Goal: Task Accomplishment & Management: Complete application form

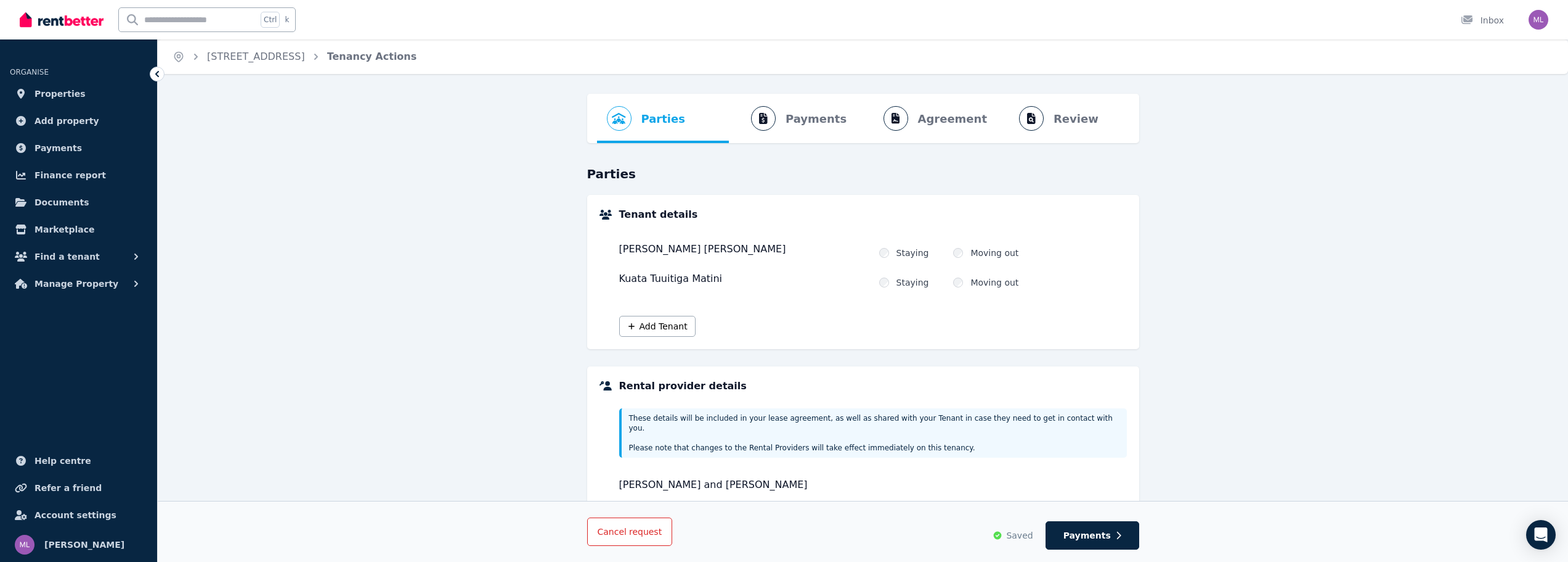
click at [619, 523] on button "Cancel request" at bounding box center [629, 531] width 85 height 28
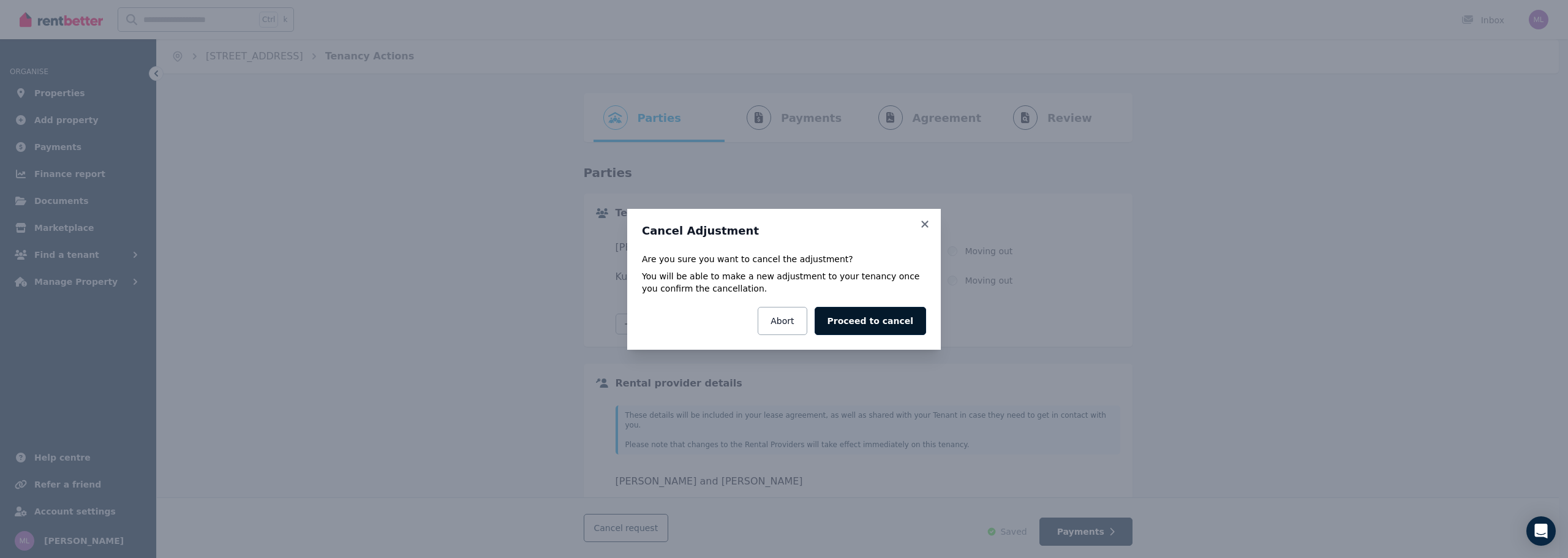
click at [896, 317] on button "Proceed to cancel" at bounding box center [870, 321] width 111 height 28
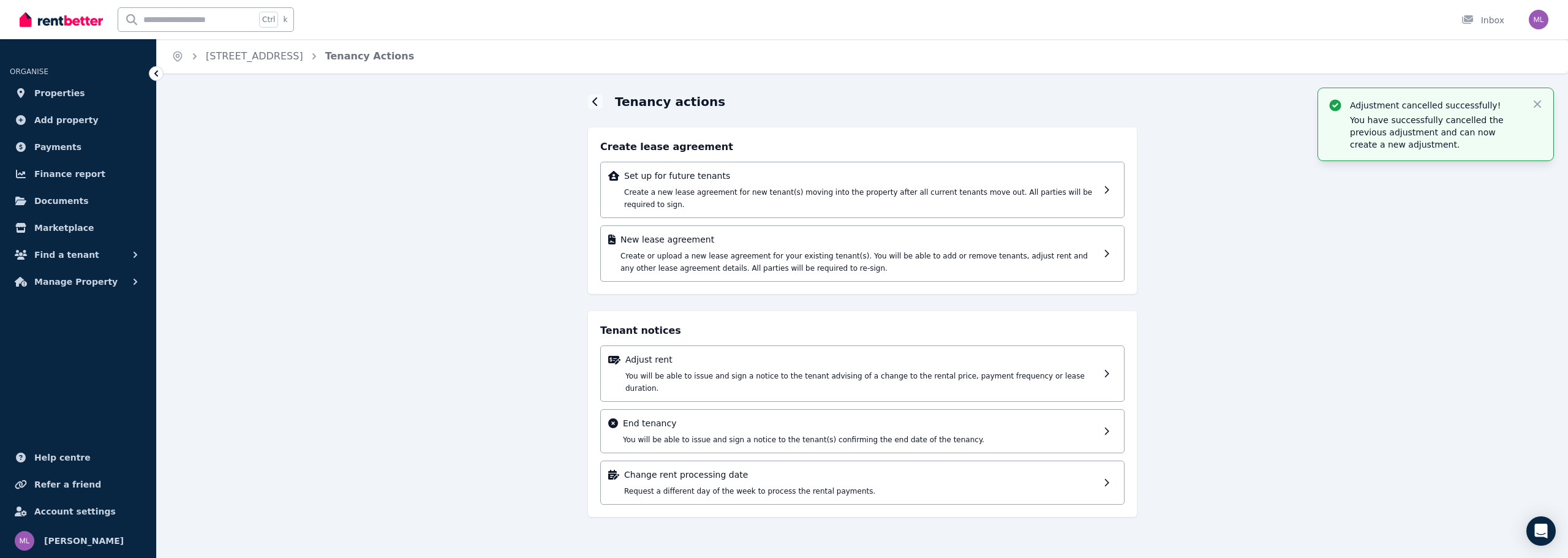
click at [1457, 326] on div "Adjustment cancelled successfully! You have successfully cancelled the previous…" at bounding box center [862, 316] width 1411 height 446
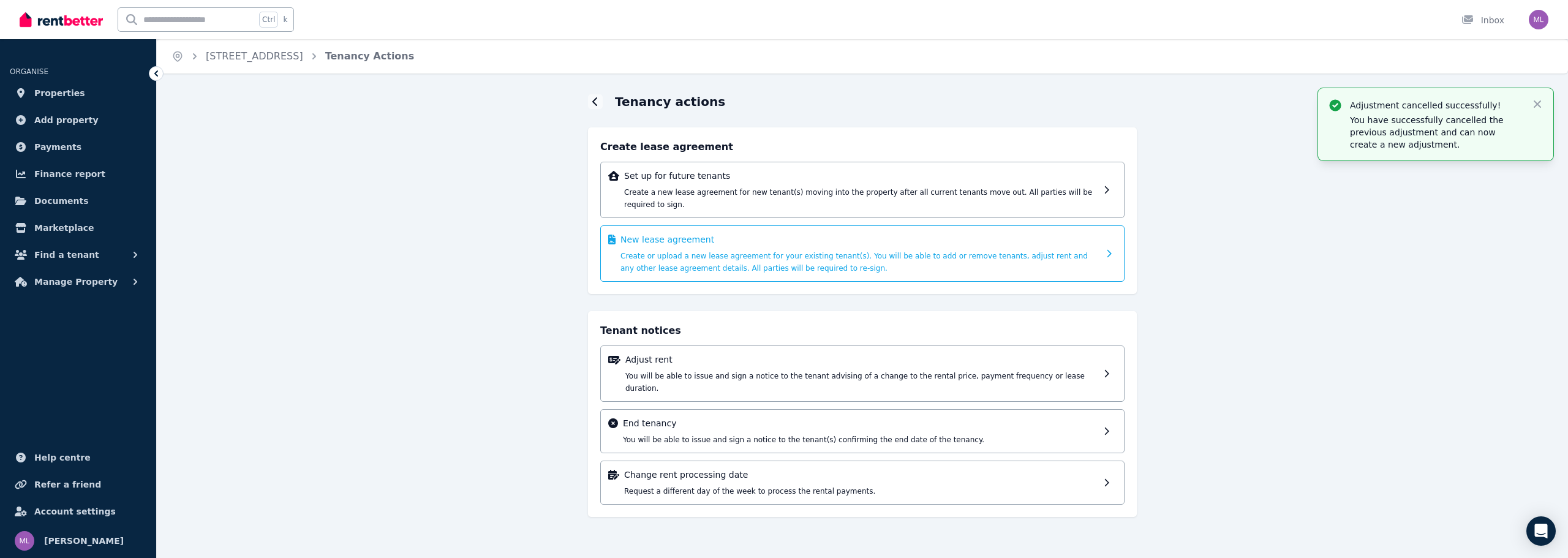
click at [902, 251] on div "New lease agreement Create or upload a new lease agreement for your existing te…" at bounding box center [859, 254] width 479 height 40
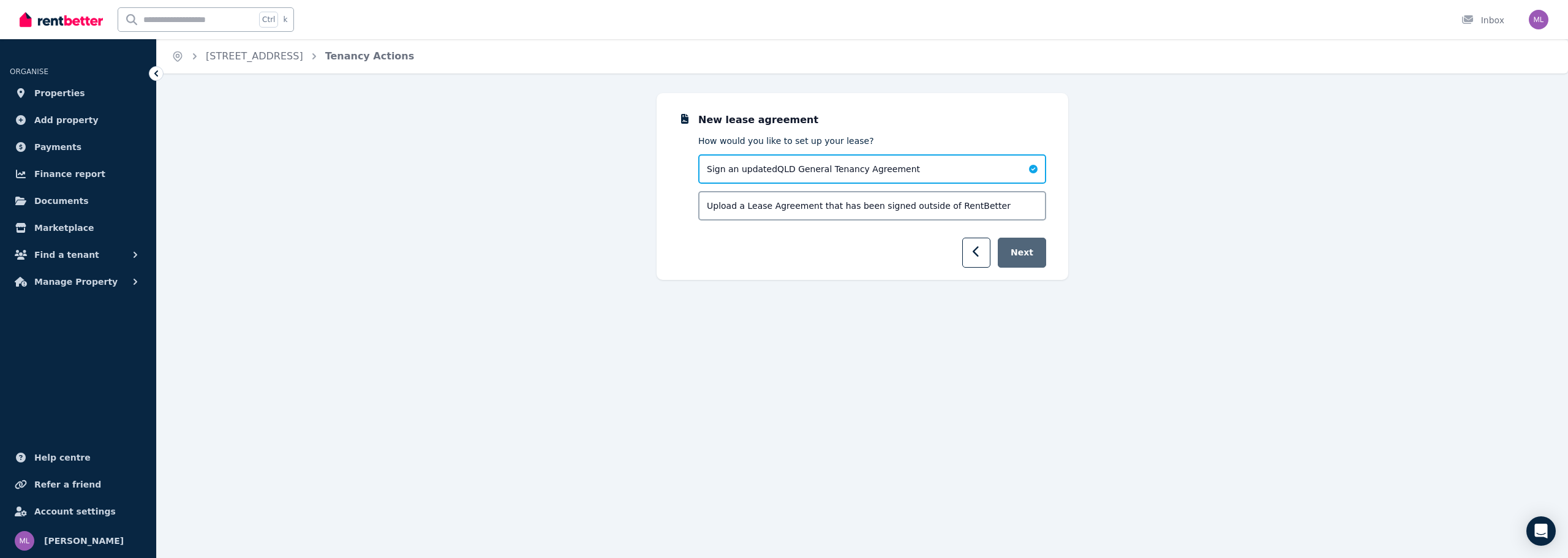
click at [1036, 255] on button "Next" at bounding box center [1021, 253] width 48 height 30
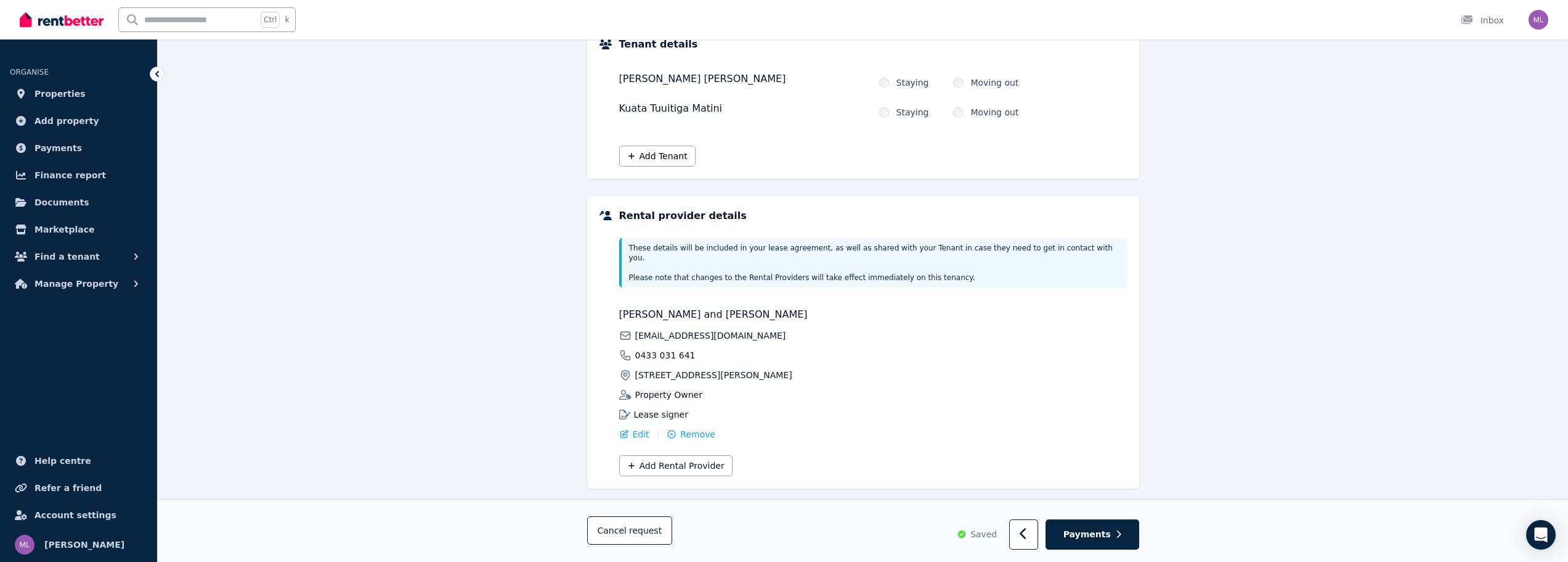
scroll to position [172, 0]
click at [1077, 533] on span "Payments" at bounding box center [1087, 535] width 48 height 12
select select "**********"
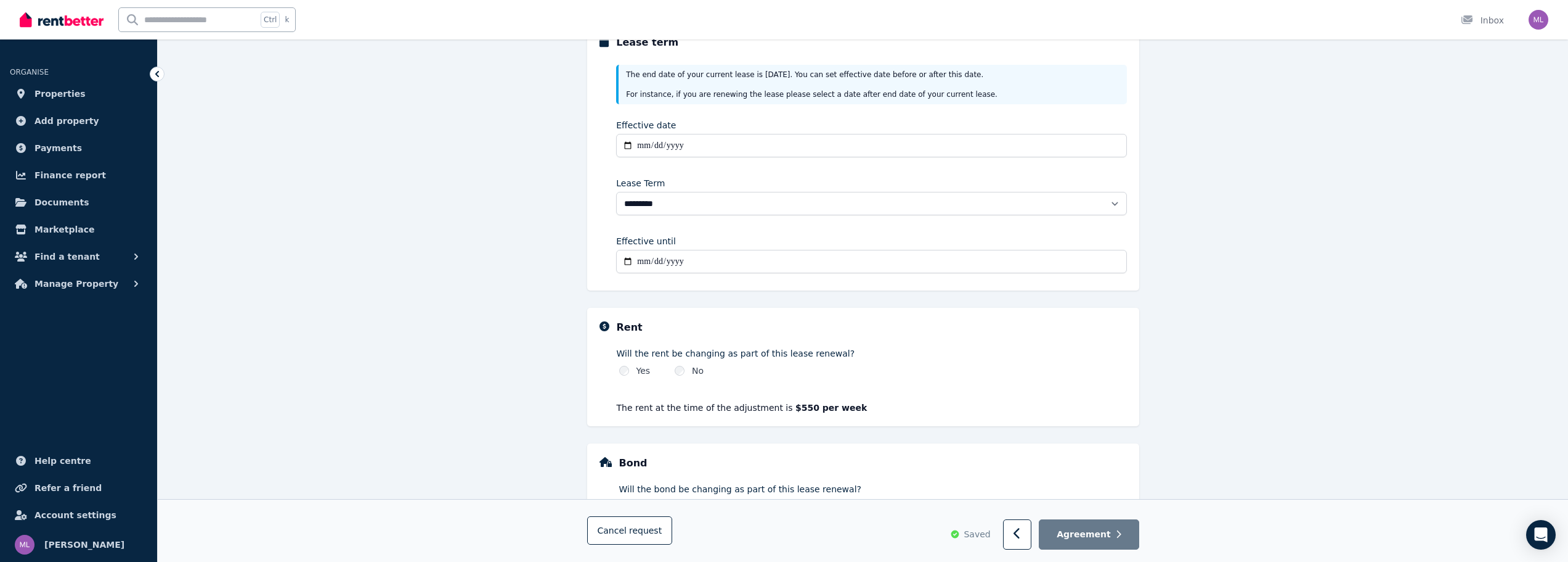
scroll to position [110, 0]
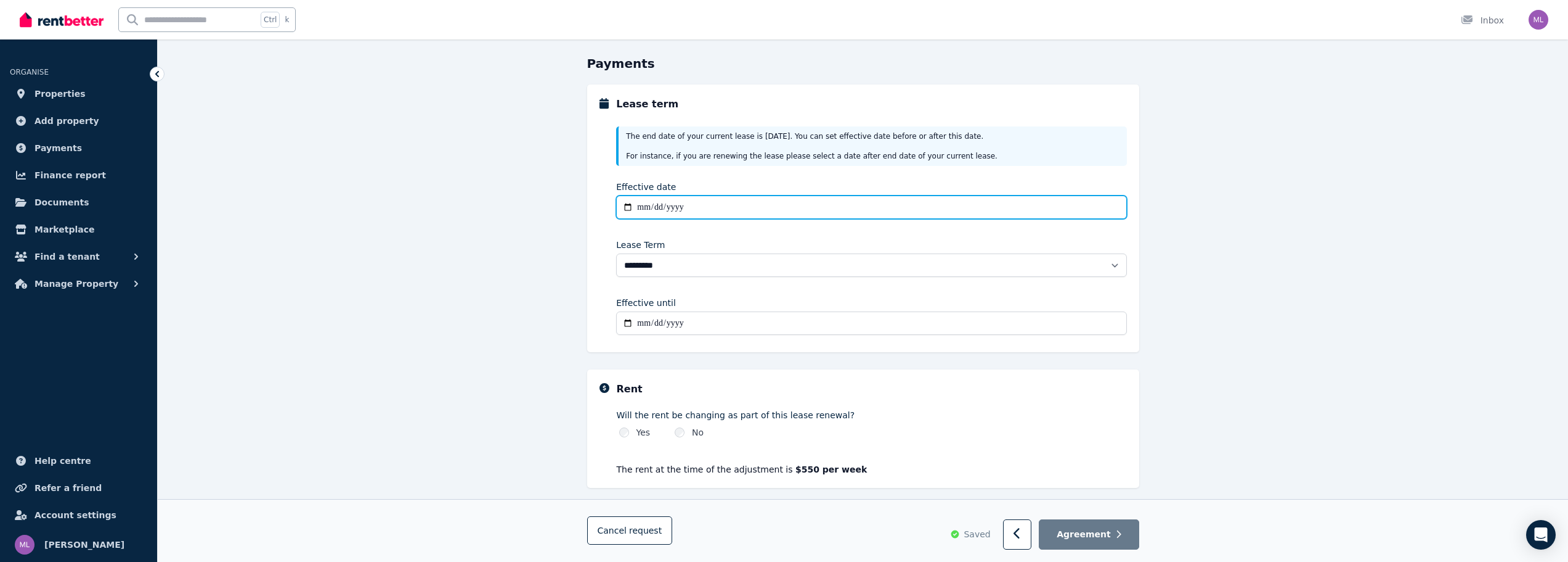
click at [732, 196] on input "Effective date" at bounding box center [872, 207] width 511 height 24
click at [732, 204] on input "Effective date" at bounding box center [872, 207] width 511 height 24
type input "**********"
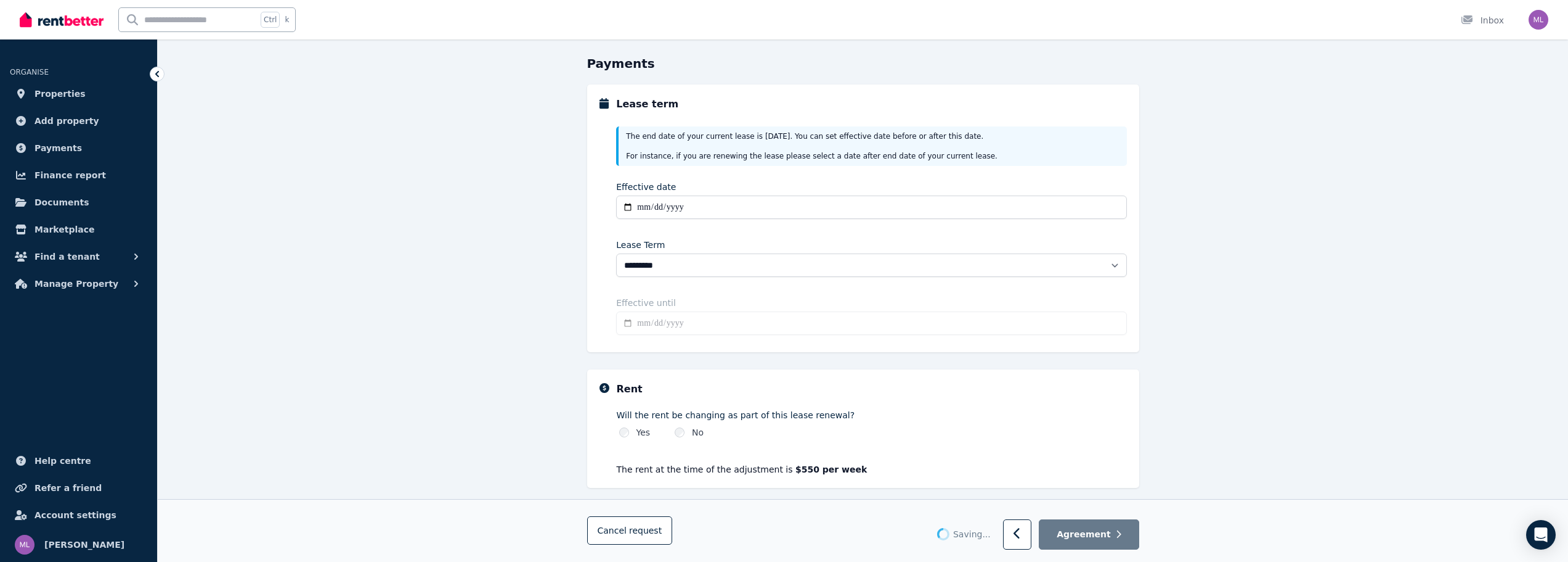
click at [703, 397] on div "Rent Will the rent be changing as part of this lease renewal? Yes No The rent a…" at bounding box center [872, 428] width 511 height 93
type input "**********"
click at [634, 431] on div "Yes" at bounding box center [635, 433] width 32 height 12
click at [617, 429] on div "Yes No" at bounding box center [872, 433] width 511 height 12
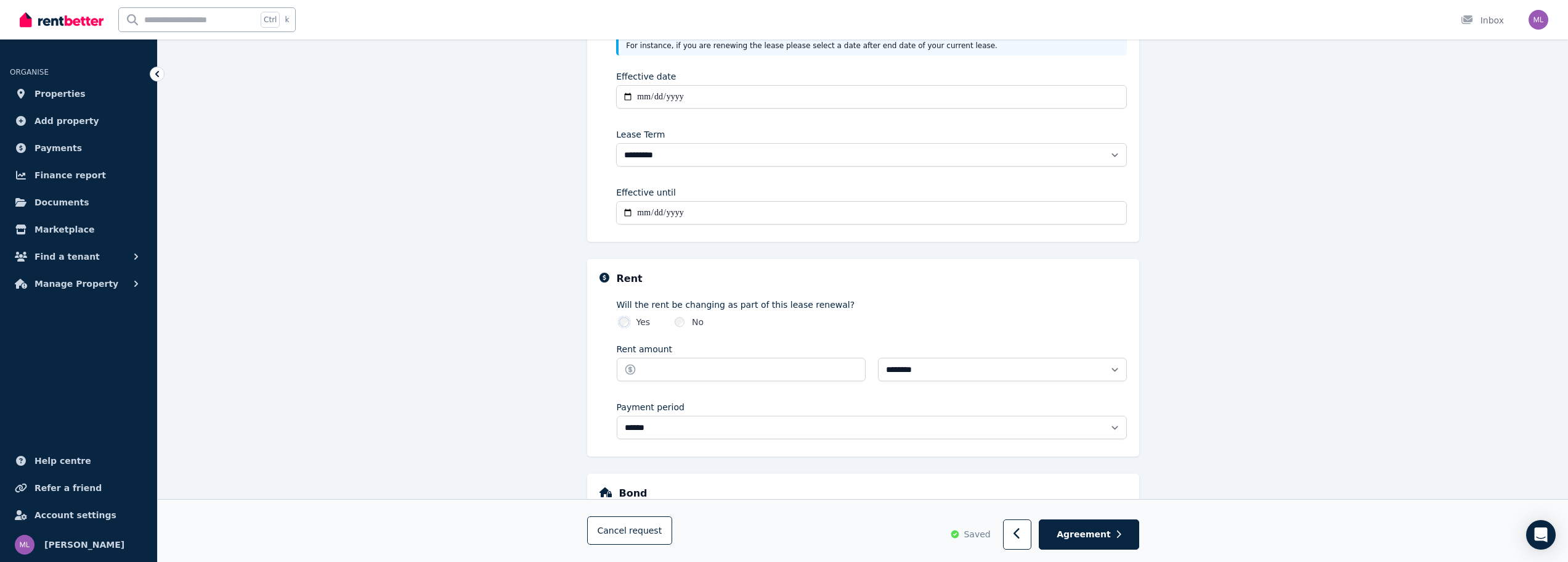
scroll to position [233, 0]
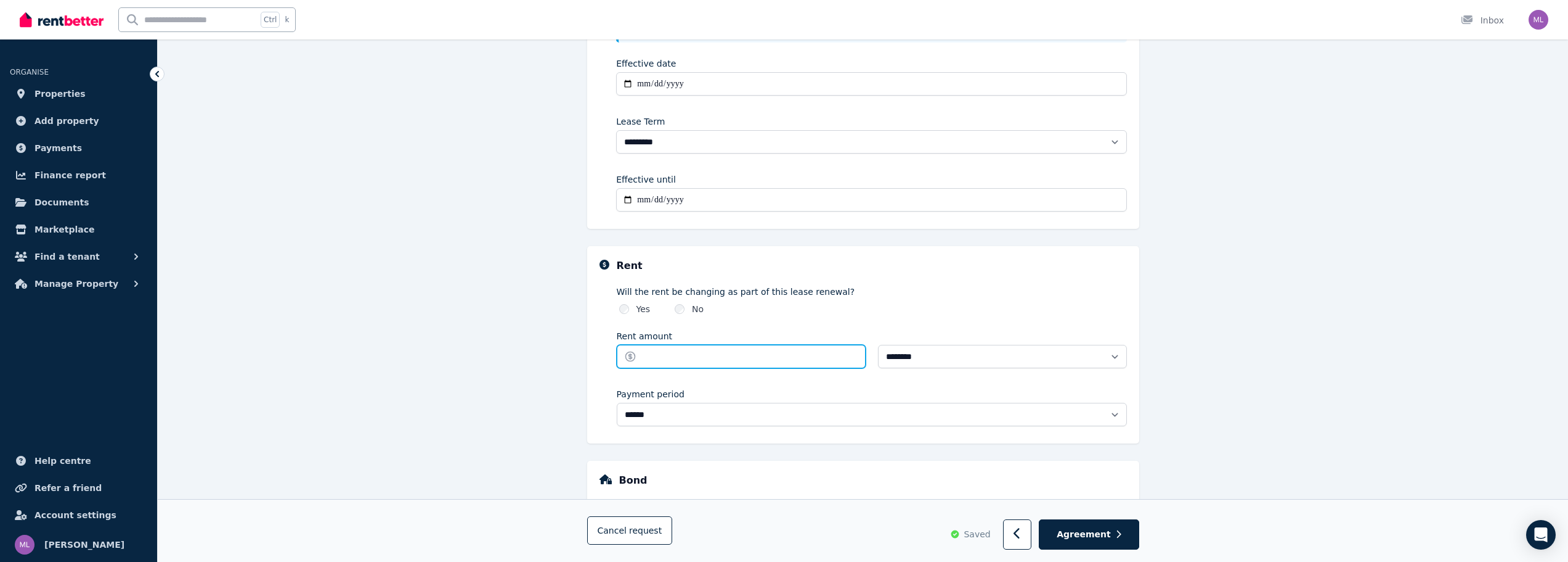
click at [681, 353] on input "Rent amount" at bounding box center [741, 356] width 249 height 24
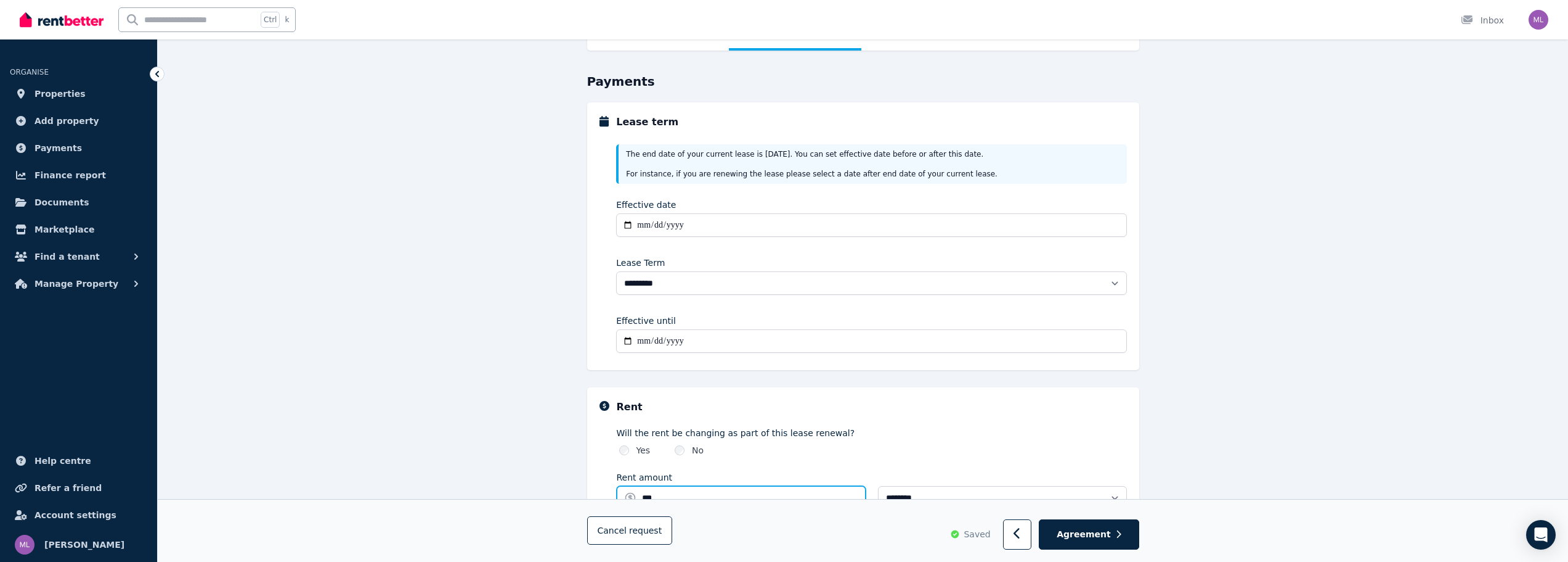
scroll to position [89, 0]
click at [801, 346] on input "**********" at bounding box center [872, 344] width 511 height 24
type input "******"
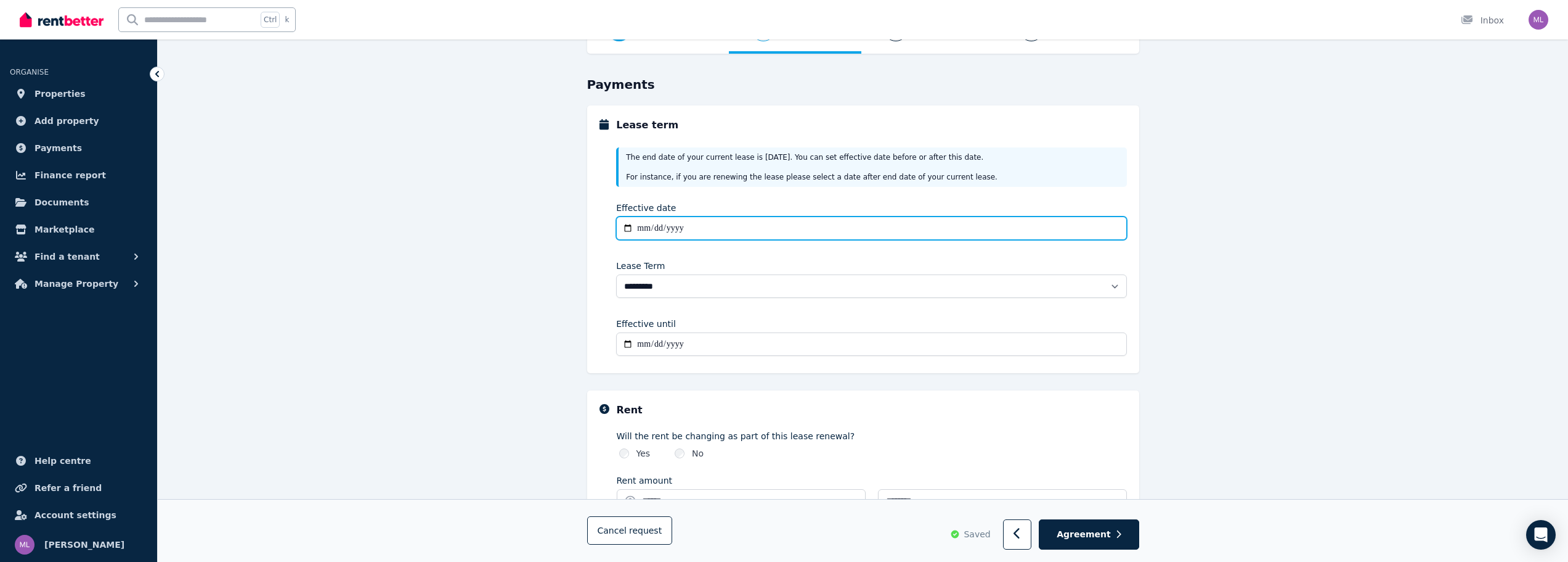
click at [644, 232] on input "**********" at bounding box center [872, 228] width 511 height 24
type input "**********"
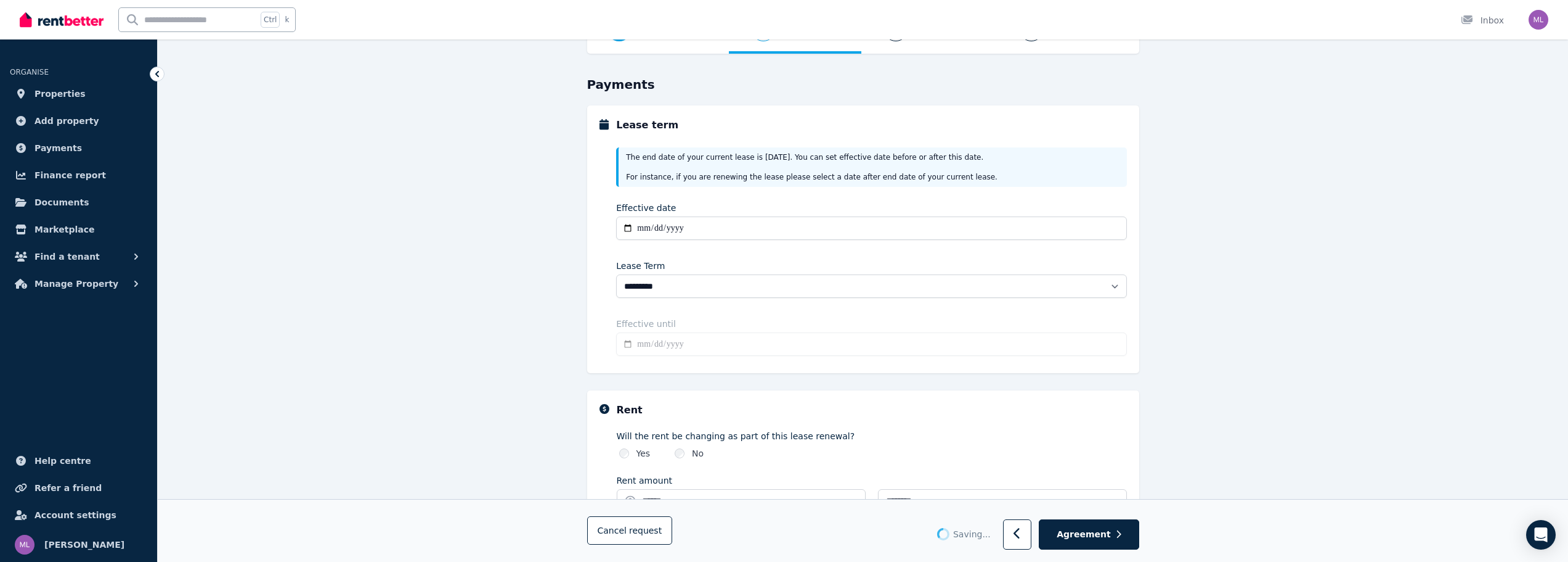
click at [739, 439] on label "Will the rent be changing as part of this lease renewal?" at bounding box center [872, 436] width 511 height 12
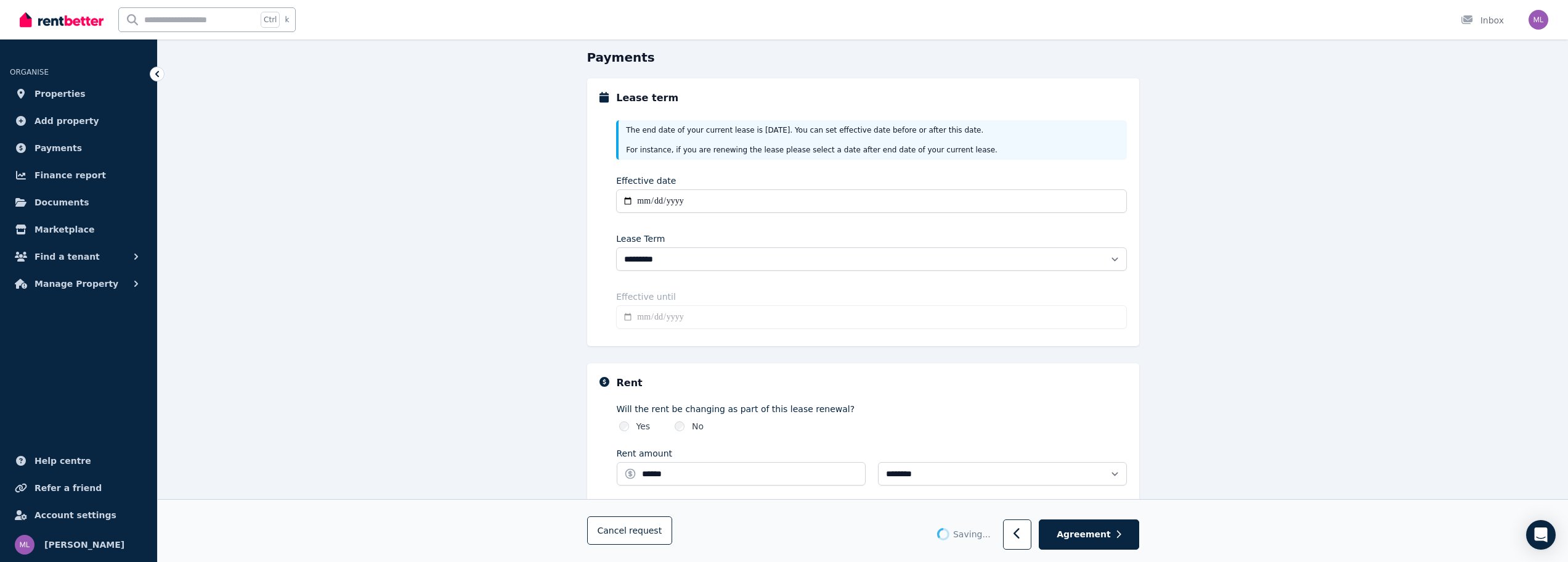
type input "**********"
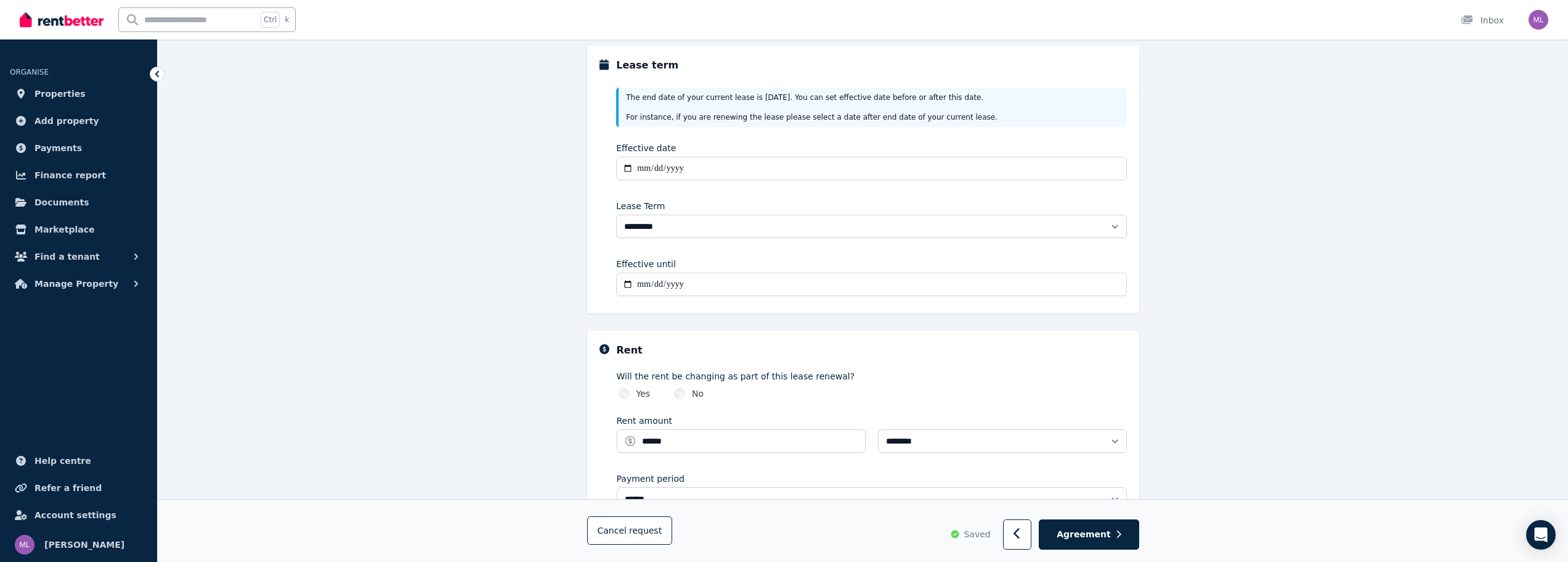
scroll to position [151, 0]
click at [736, 266] on div "Effective until" at bounding box center [872, 262] width 511 height 12
click at [737, 277] on input "**********" at bounding box center [872, 282] width 511 height 24
click at [505, 301] on div "**********" at bounding box center [863, 344] width 1410 height 804
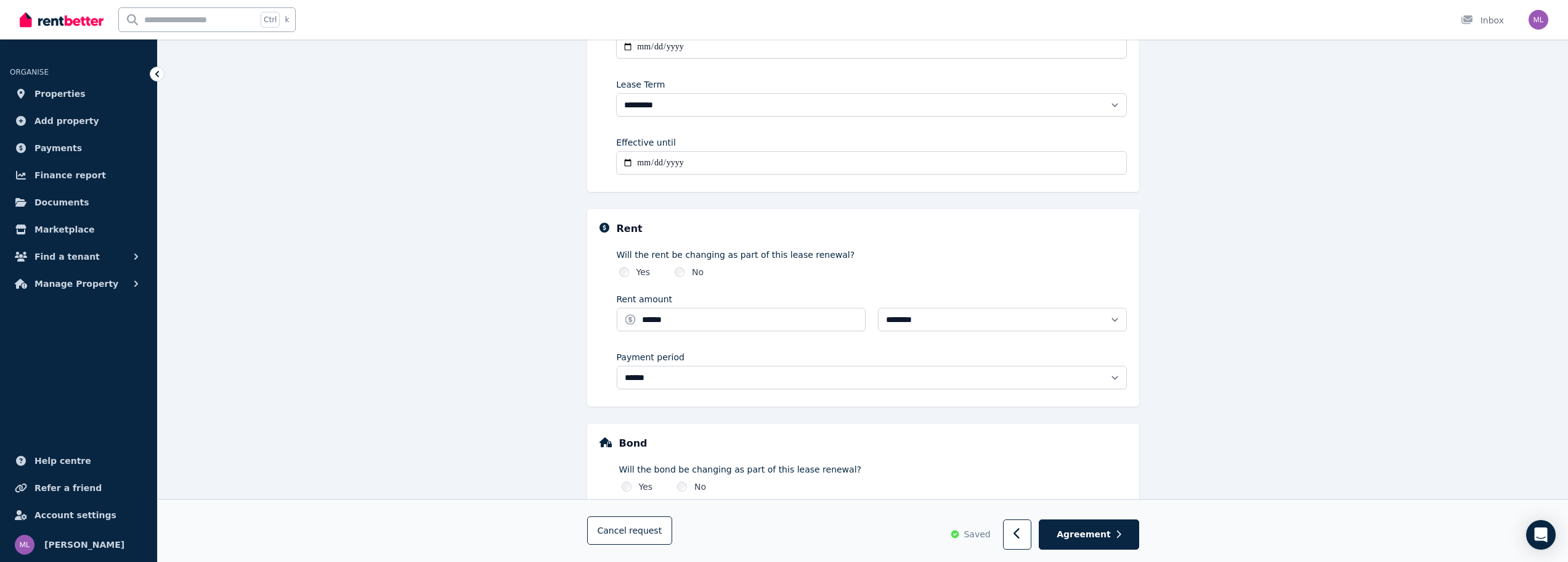
scroll to position [274, 0]
click at [1108, 529] on span "Agreement" at bounding box center [1084, 535] width 55 height 12
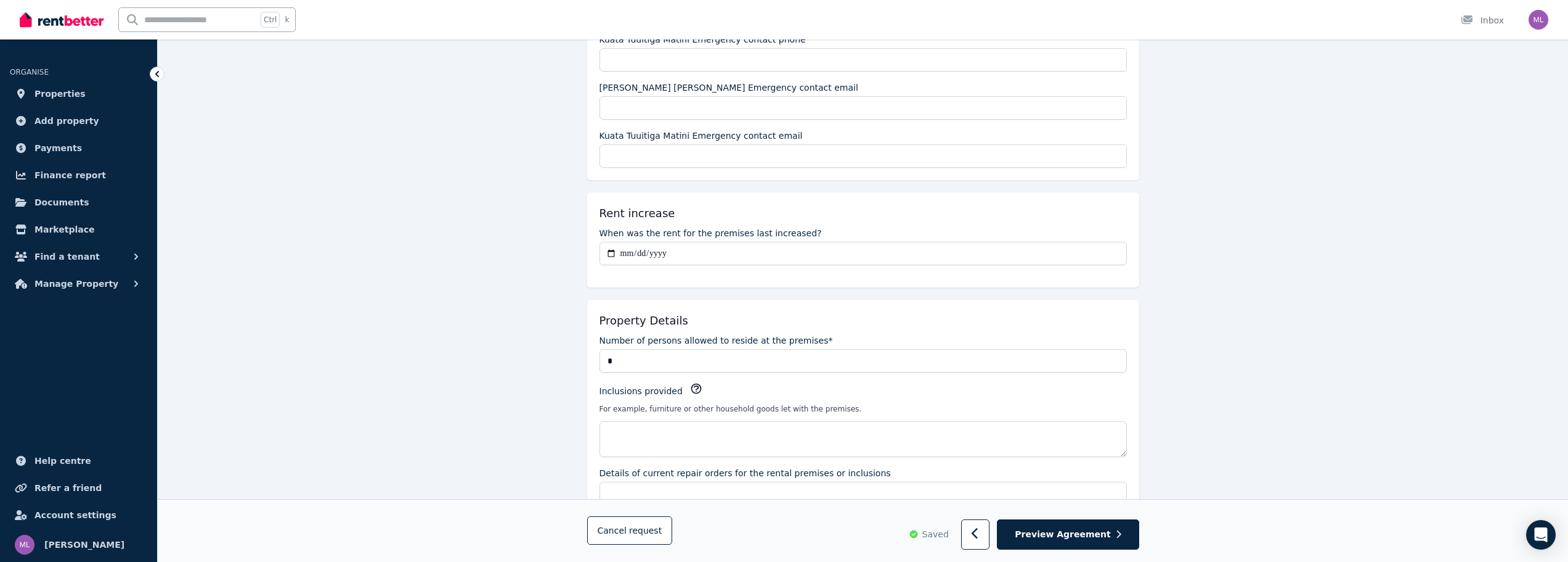
scroll to position [493, 0]
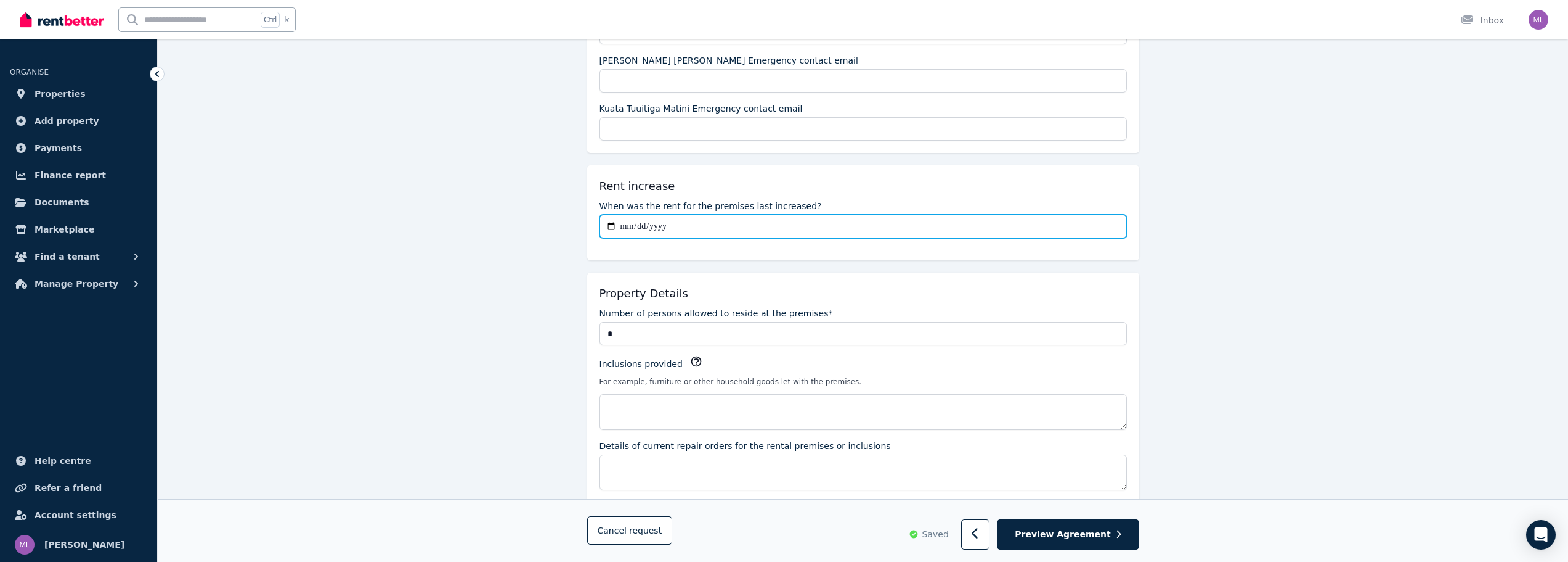
click at [626, 223] on input "When was the rent for the premises last increased?" at bounding box center [863, 226] width 527 height 24
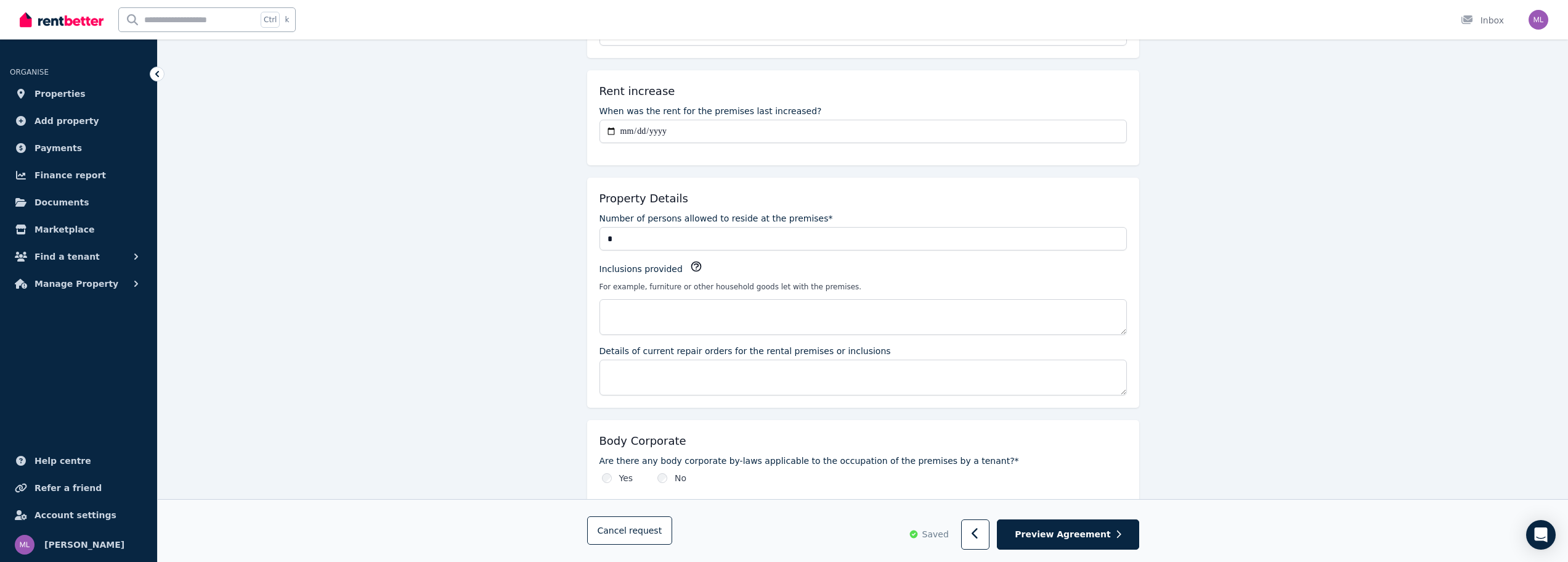
scroll to position [617, 0]
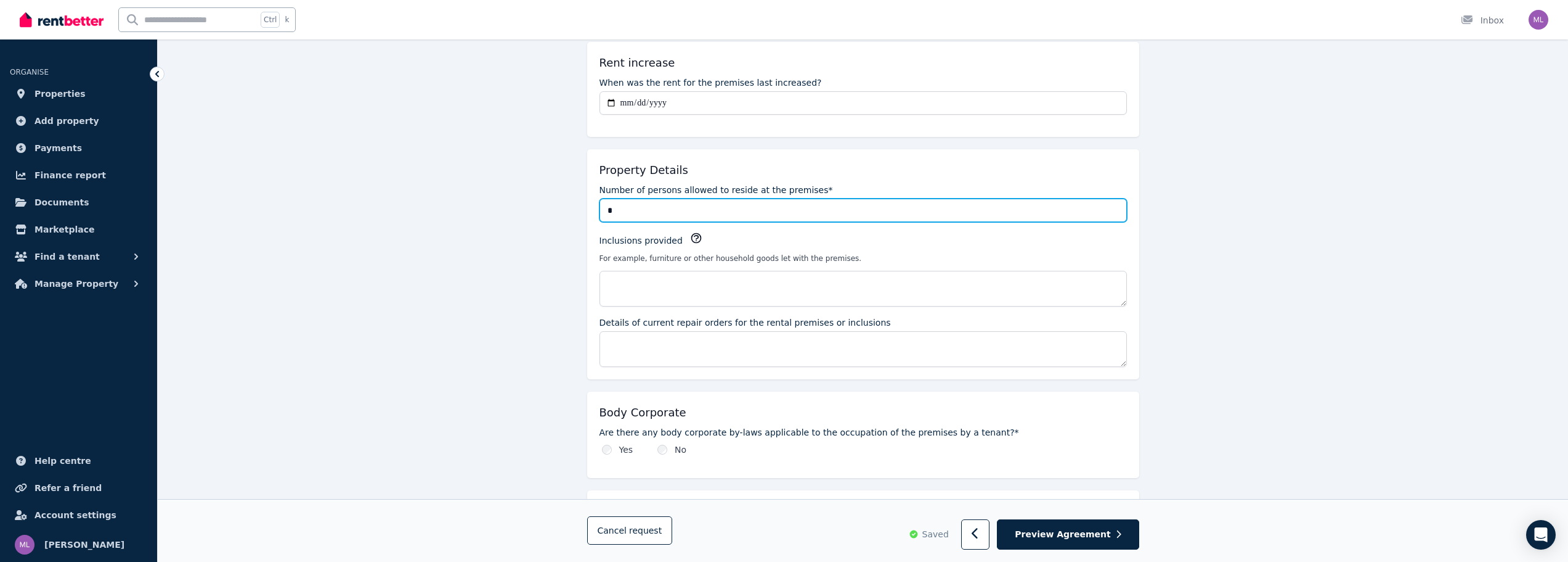
drag, startPoint x: 615, startPoint y: 214, endPoint x: 519, endPoint y: 209, distance: 96.1
type input "*"
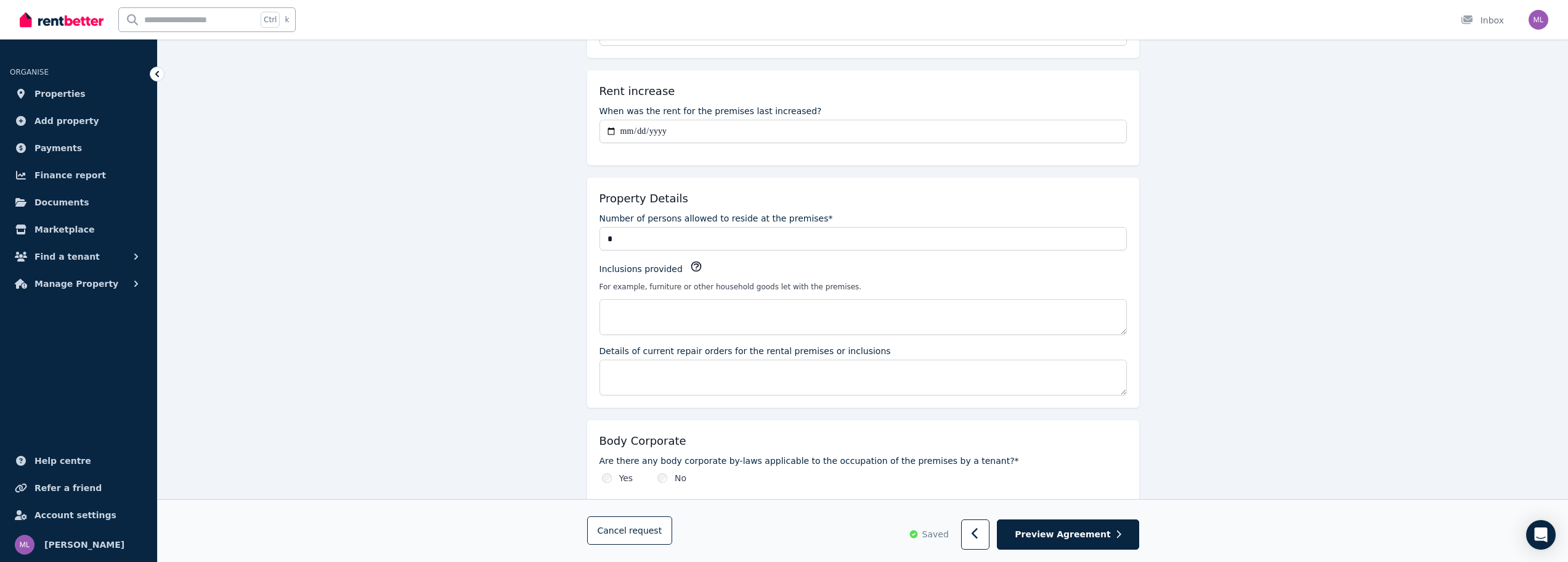
scroll to position [555, 0]
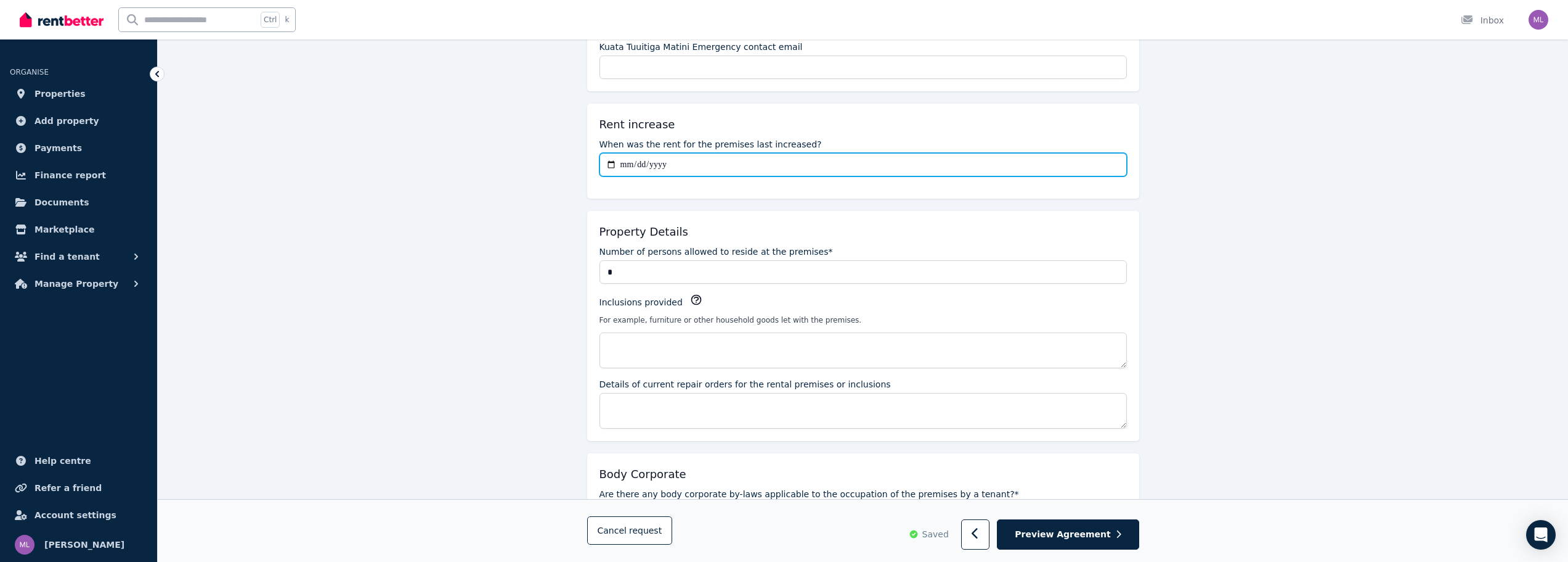
click at [622, 163] on input "When was the rent for the premises last increased?" at bounding box center [863, 165] width 527 height 24
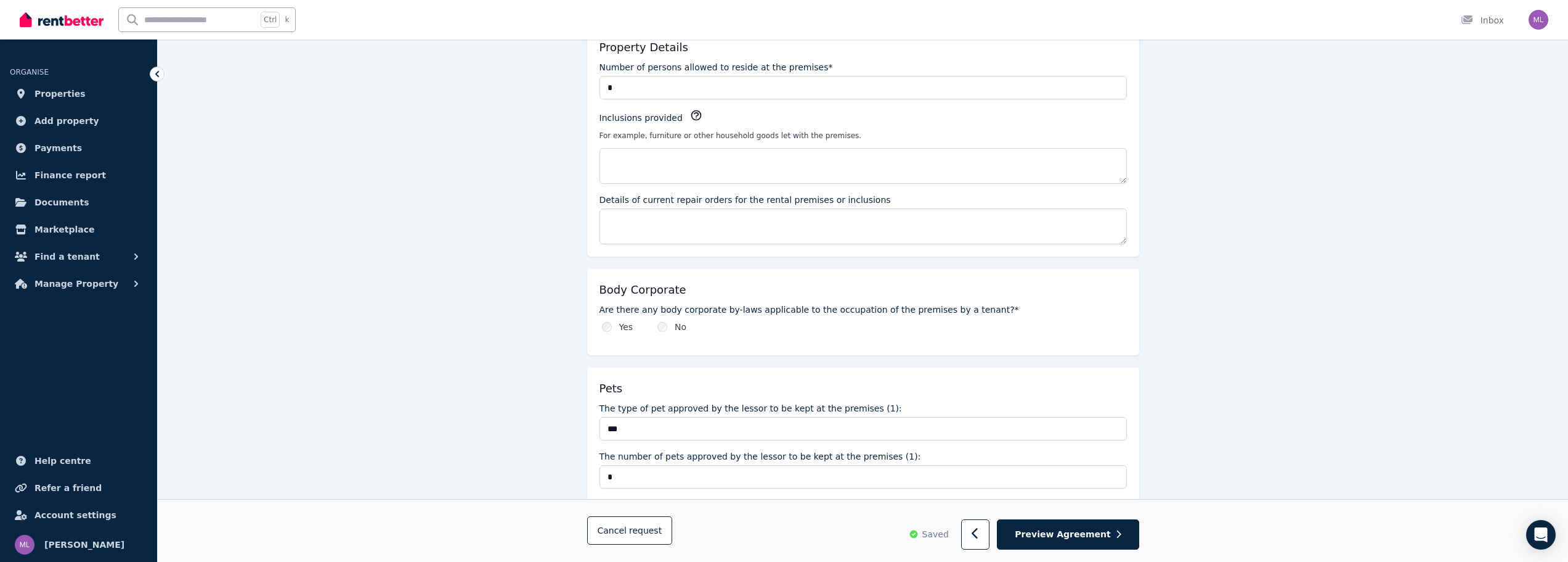
scroll to position [740, 0]
click at [673, 336] on div "Body Corporate Are there any body corporate by-laws applicable to the occupatio…" at bounding box center [863, 311] width 552 height 86
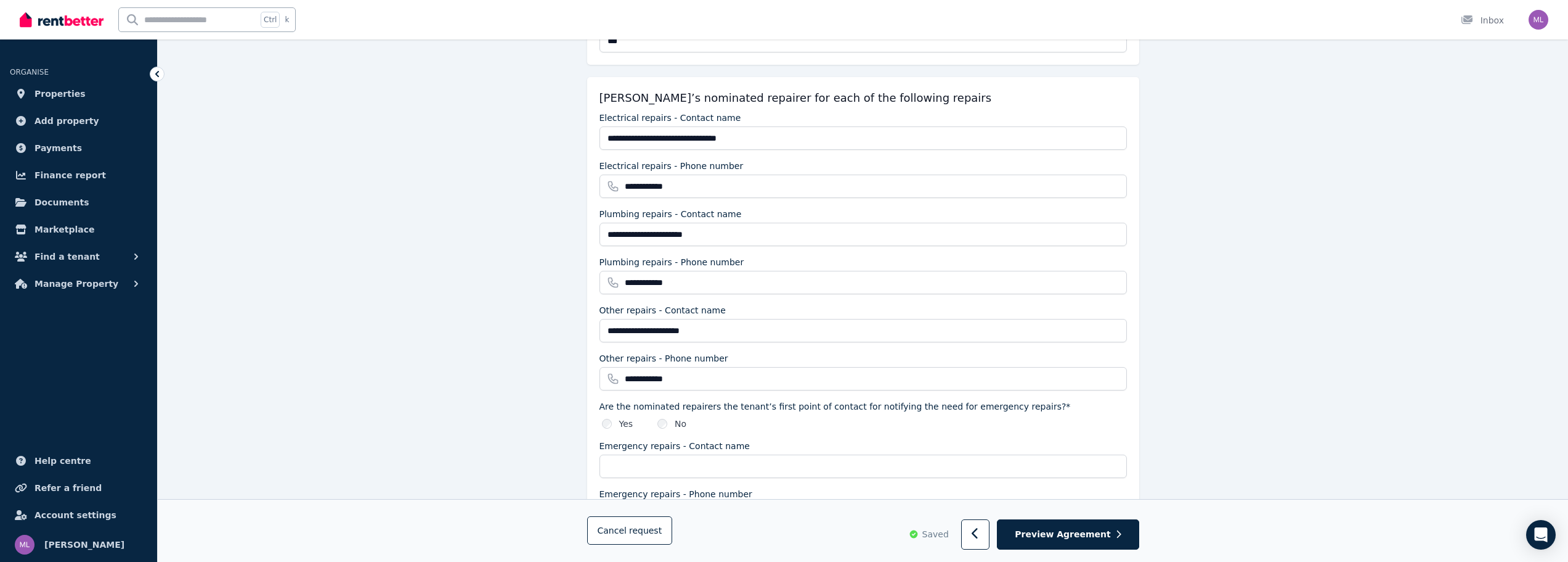
scroll to position [1233, 0]
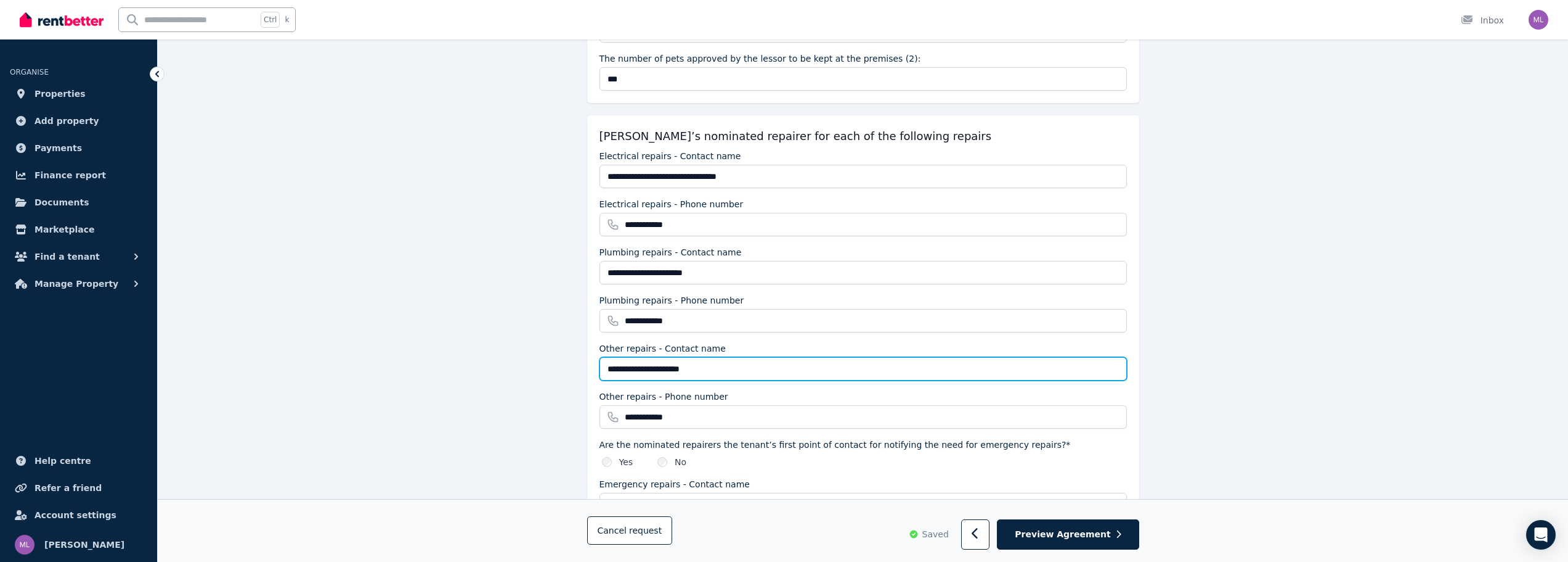
drag, startPoint x: 697, startPoint y: 366, endPoint x: 547, endPoint y: 363, distance: 150.0
click at [580, 363] on div "Parties Rental provider and tenant details Payments Bond and rental payments Ag…" at bounding box center [863, 278] width 1410 height 2836
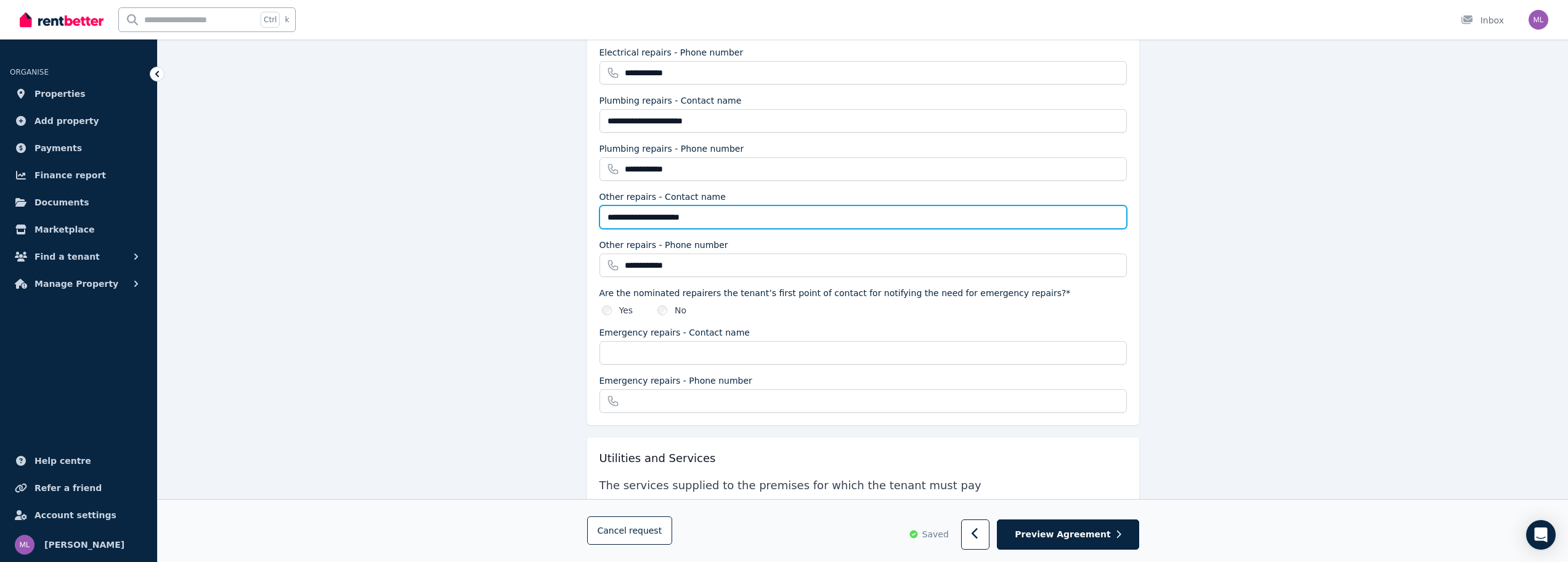
scroll to position [1418, 0]
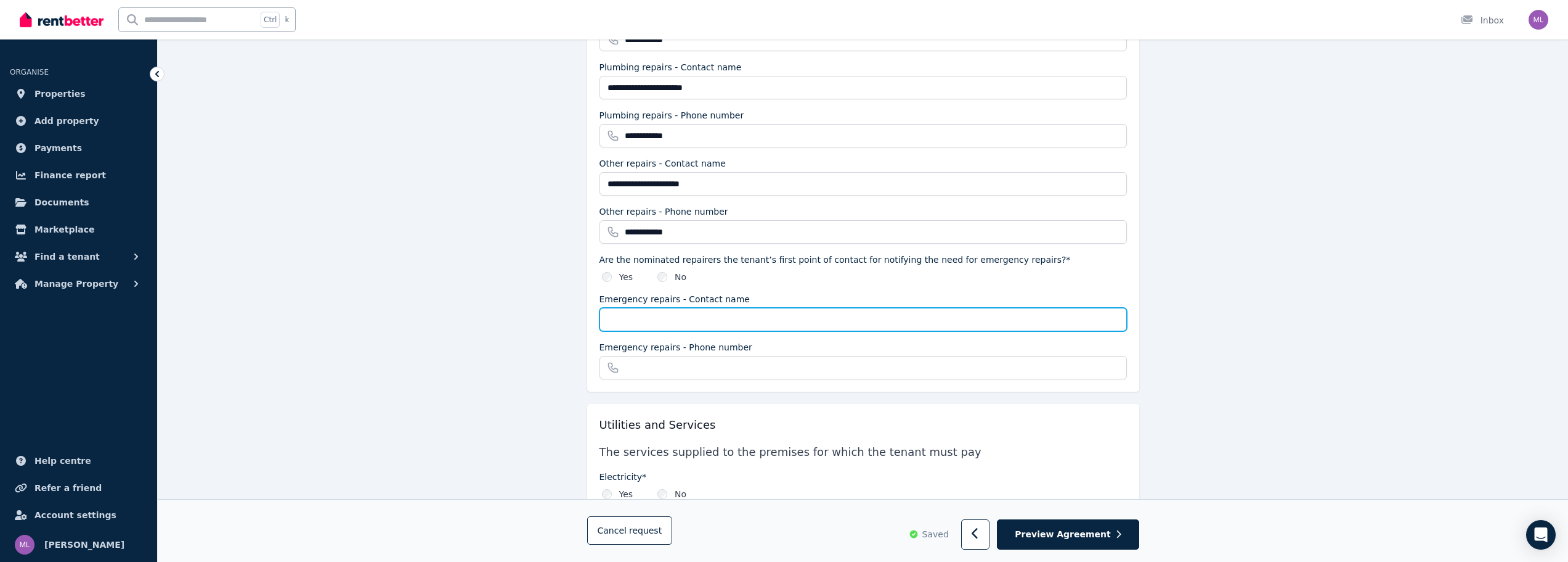
click at [650, 317] on input "Emergency repairs - Contact name" at bounding box center [863, 319] width 527 height 24
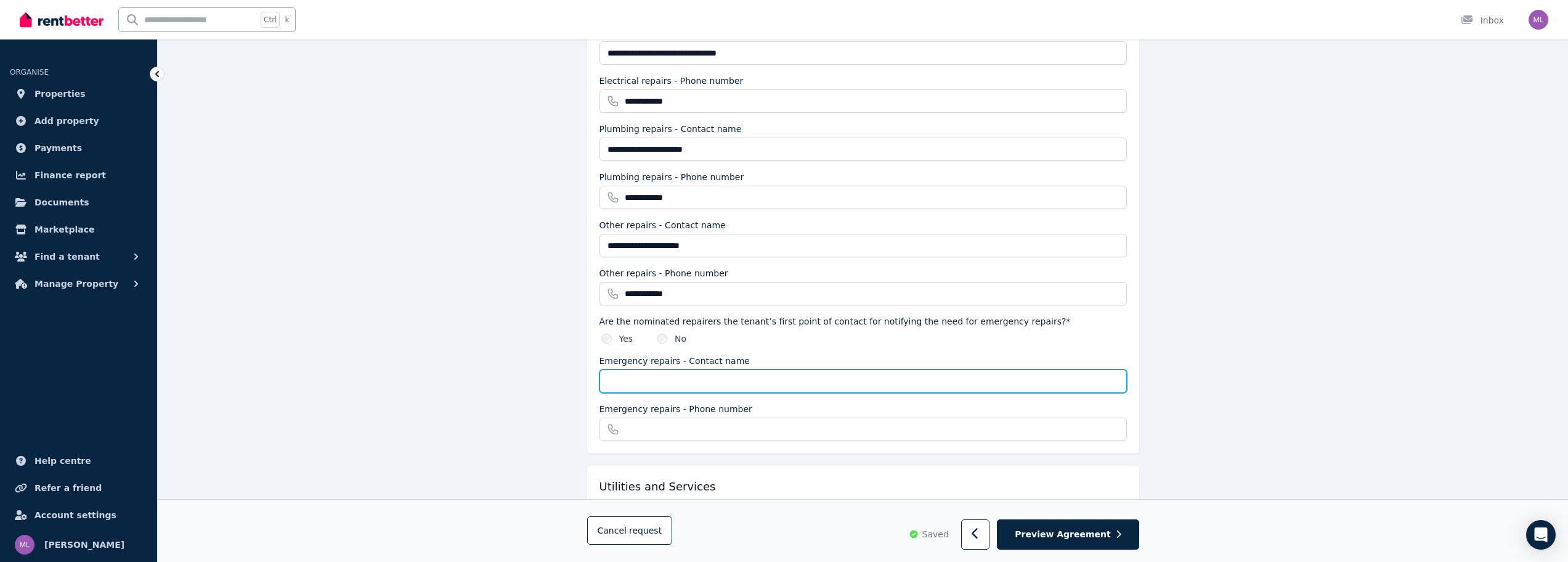
scroll to position [1295, 0]
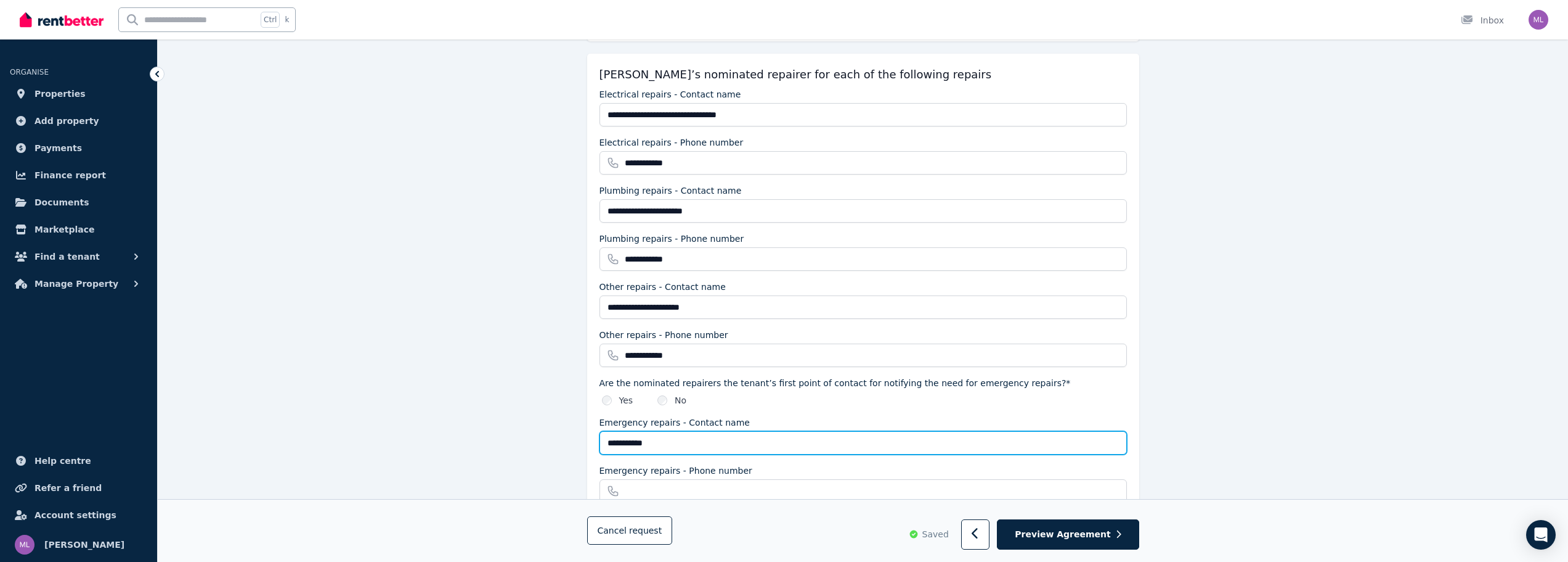
type input "**********"
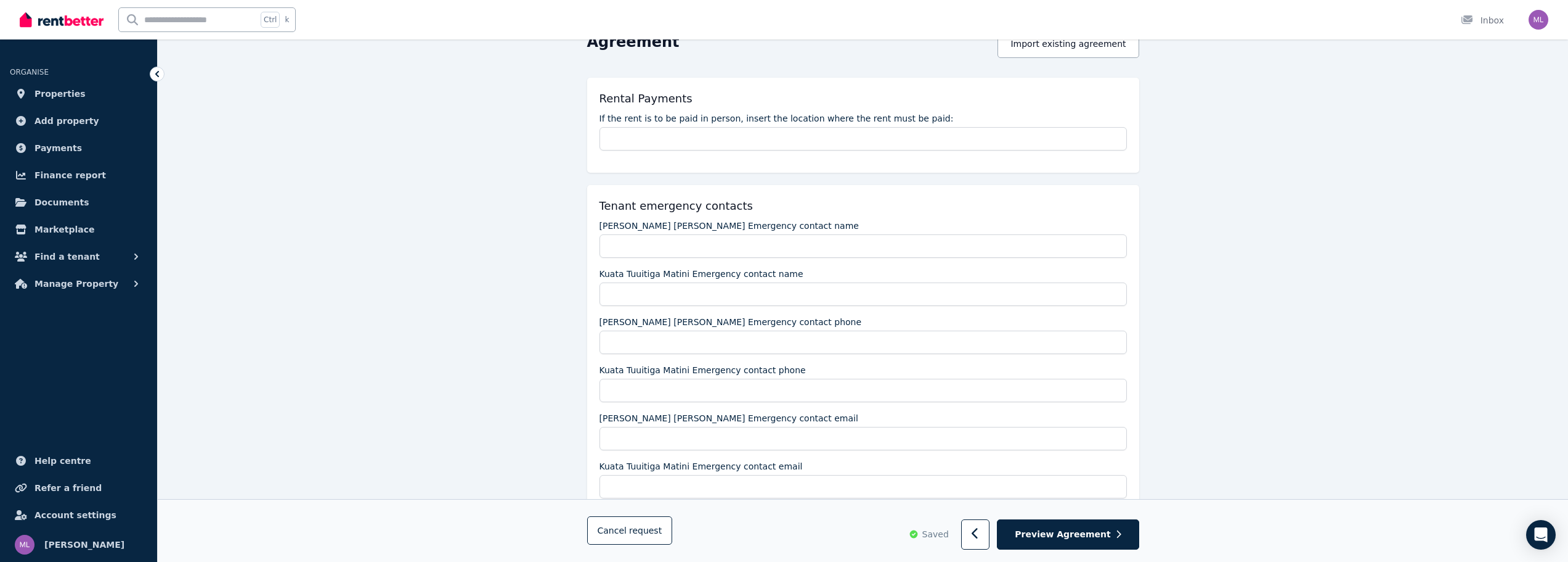
scroll to position [147, 0]
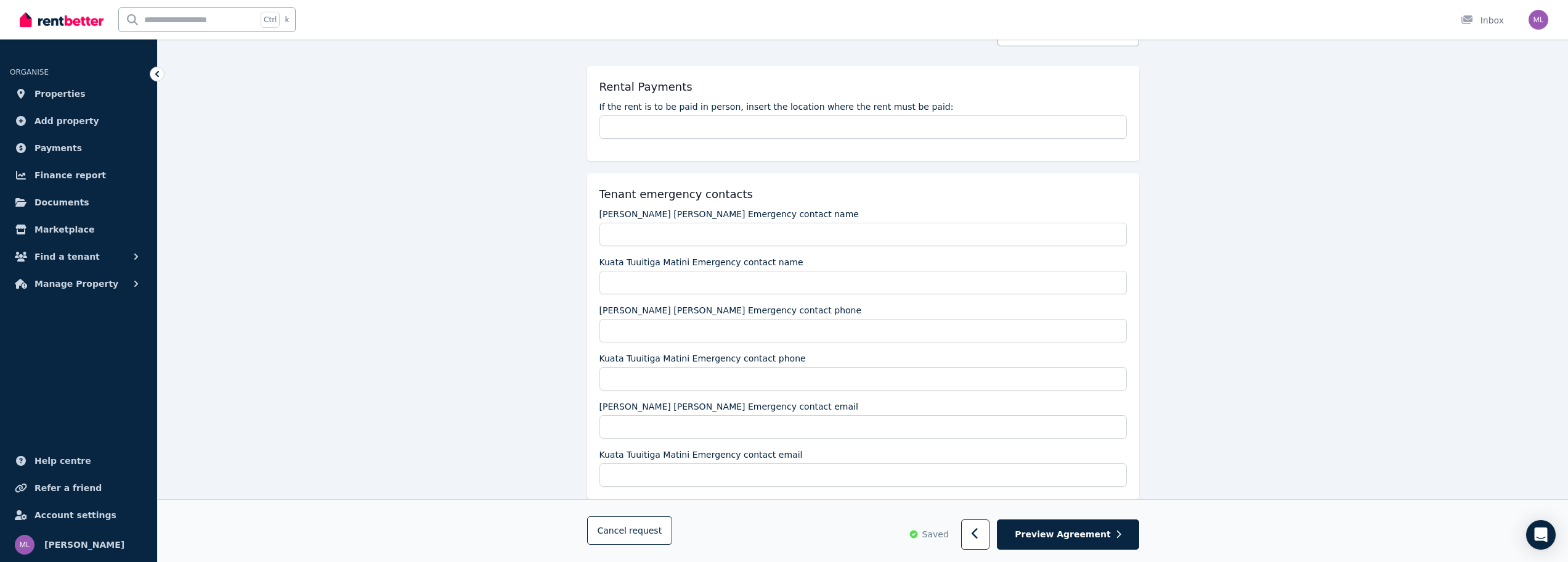
type input "**********"
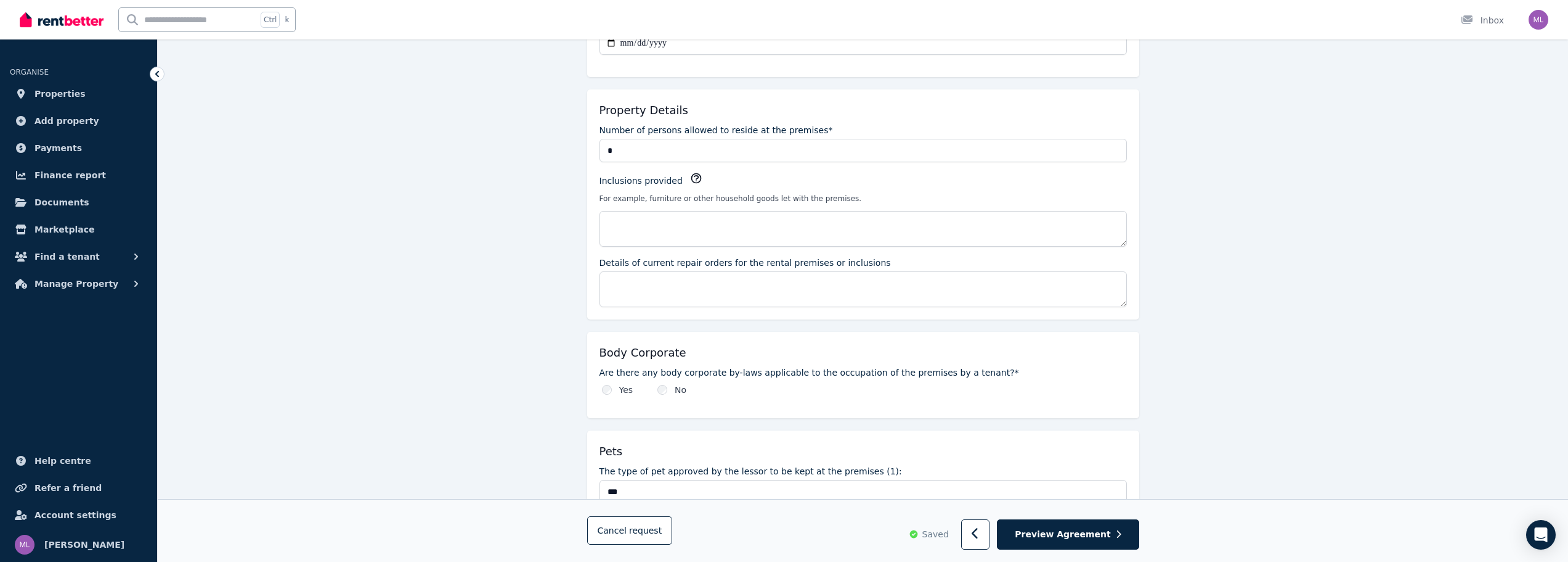
scroll to position [760, 0]
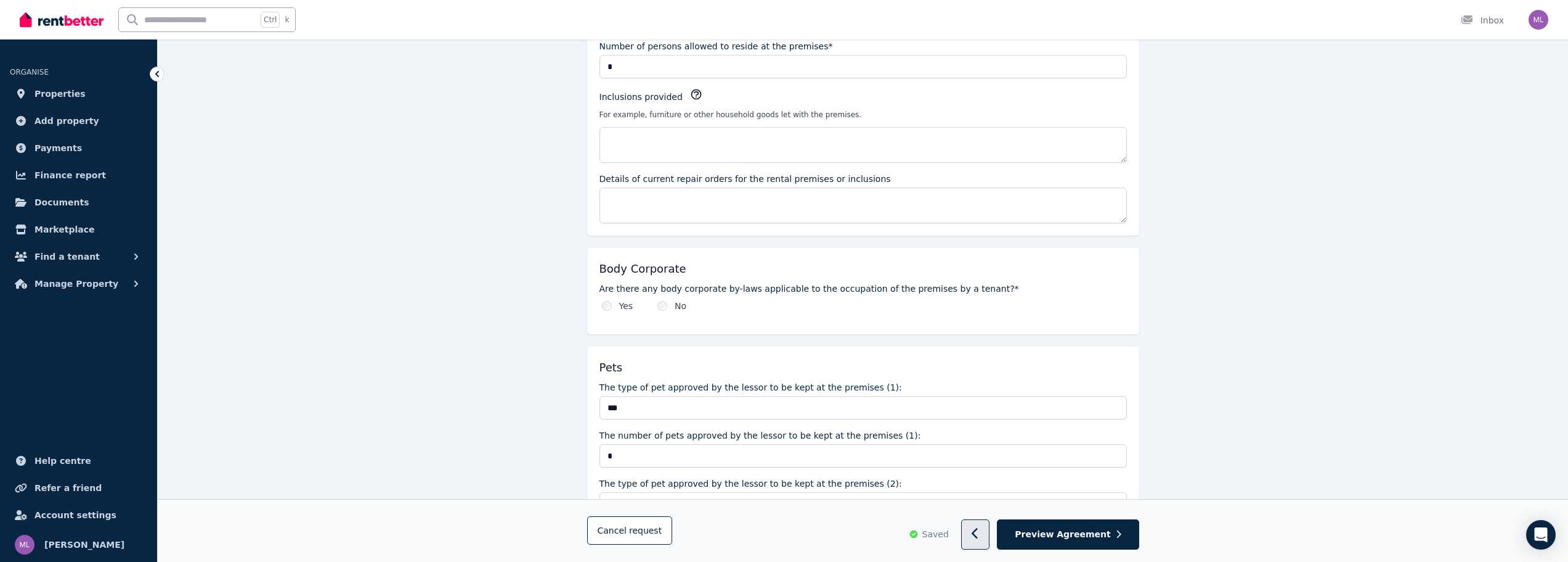
click at [978, 536] on icon "button" at bounding box center [975, 534] width 6 height 11
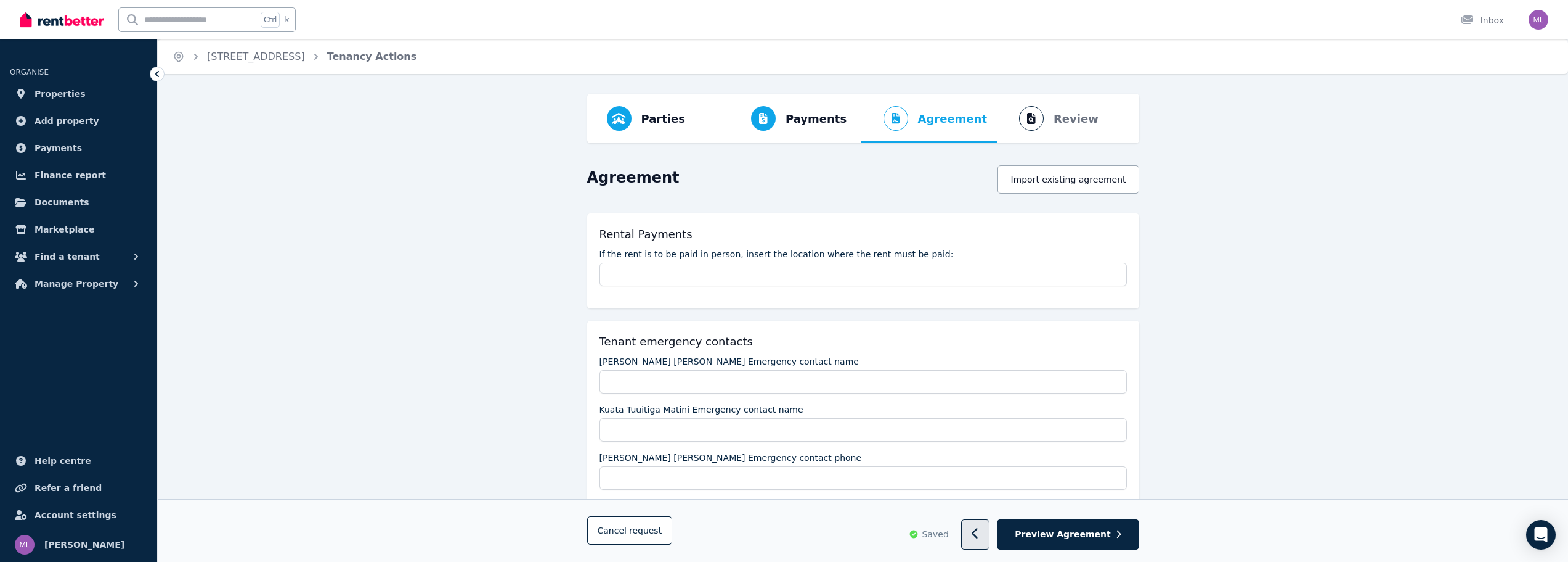
select select "**********"
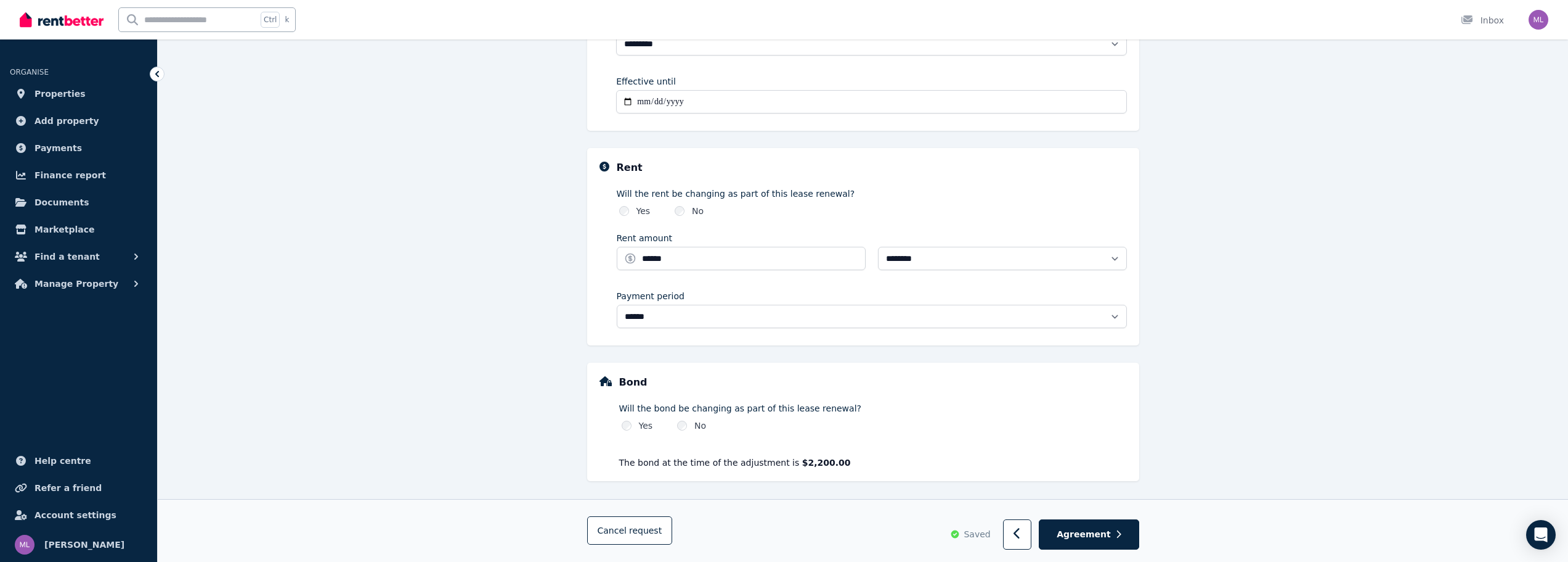
scroll to position [336, 0]
click at [1020, 536] on icon "button" at bounding box center [1016, 533] width 6 height 11
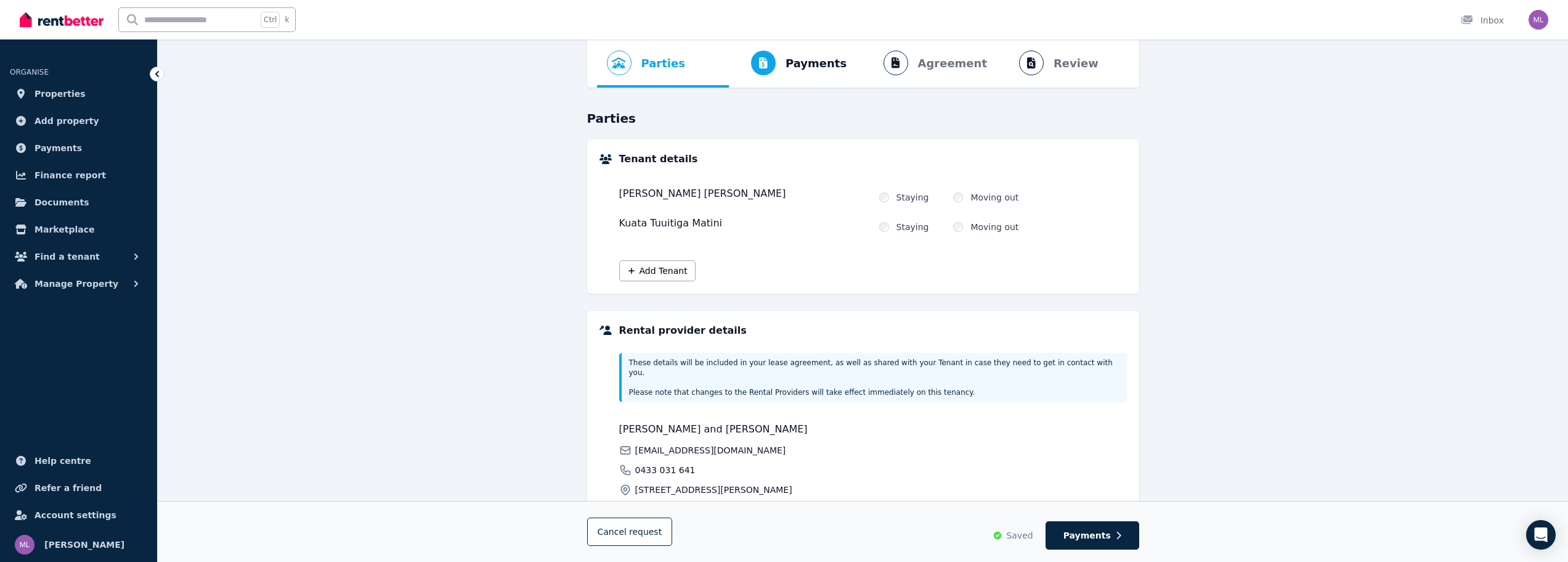
scroll to position [170, 0]
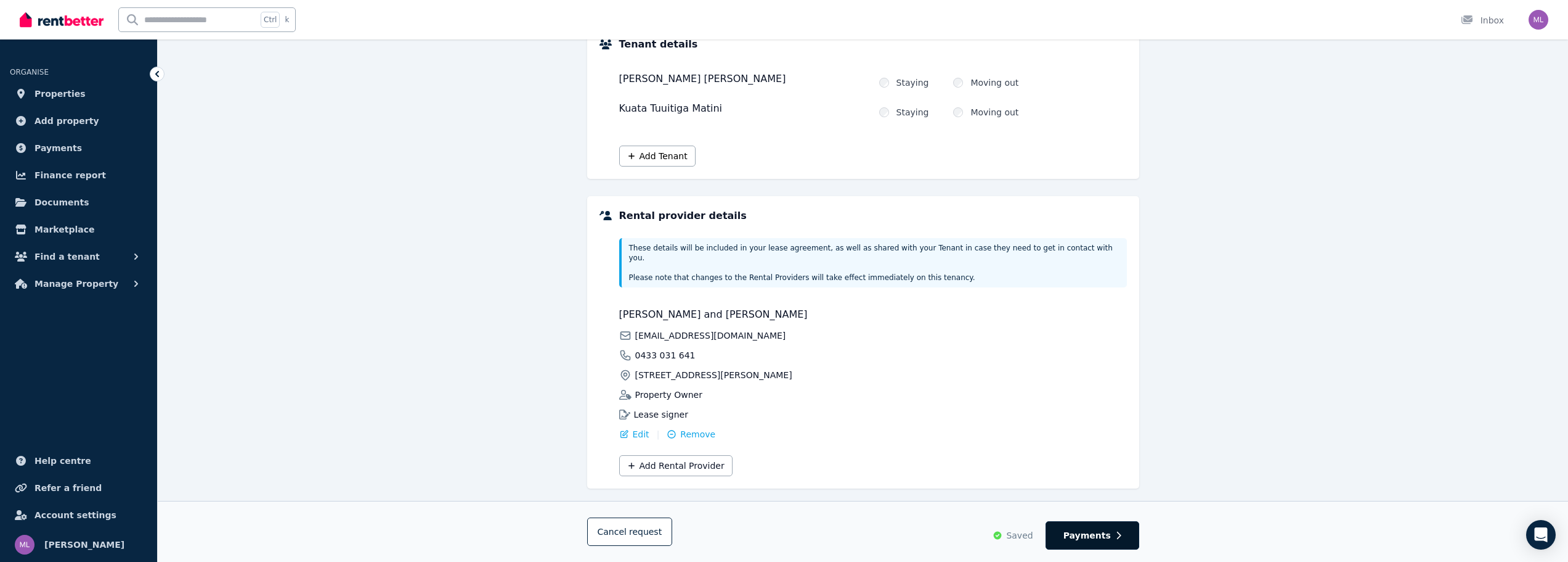
click at [1100, 531] on span "Payments" at bounding box center [1087, 536] width 48 height 12
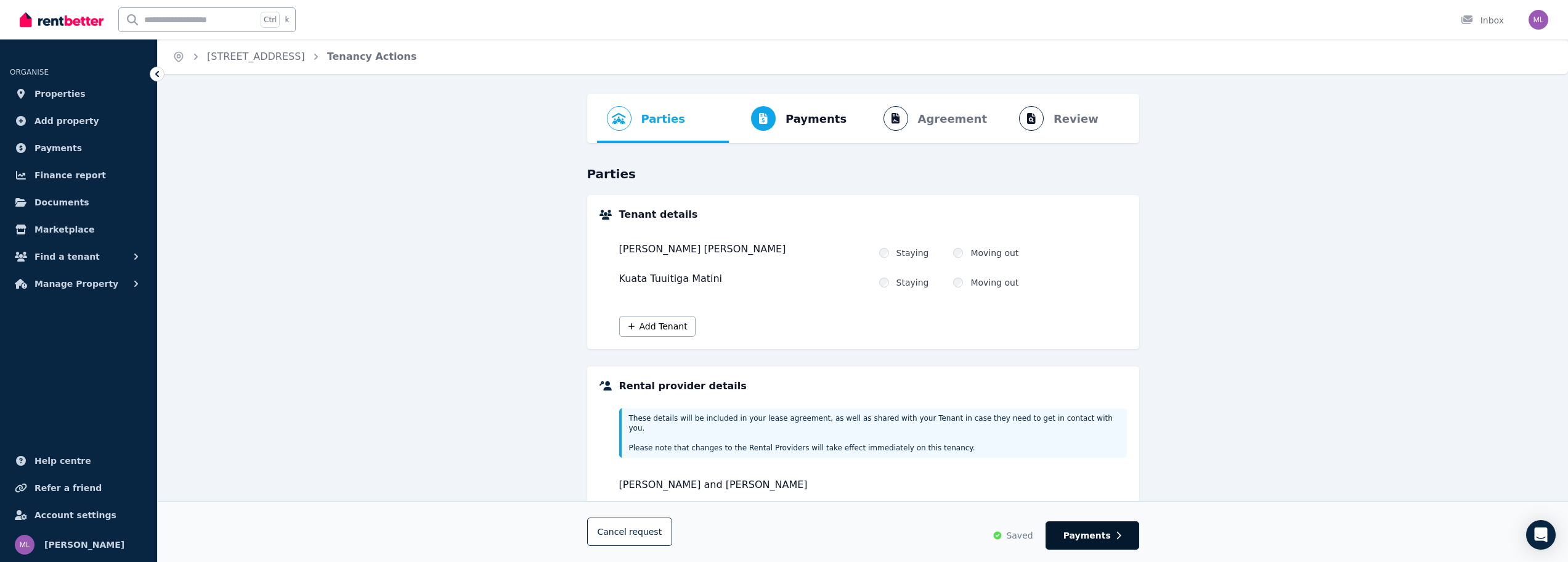
select select "**********"
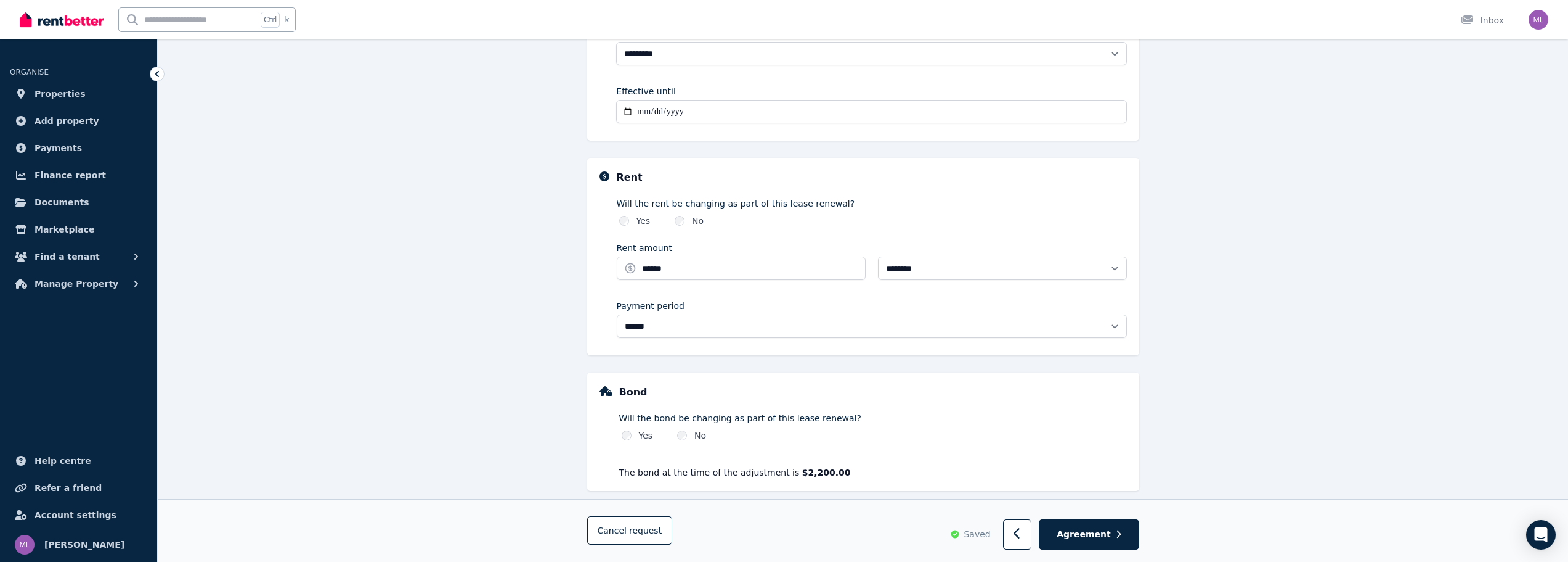
scroll to position [336, 0]
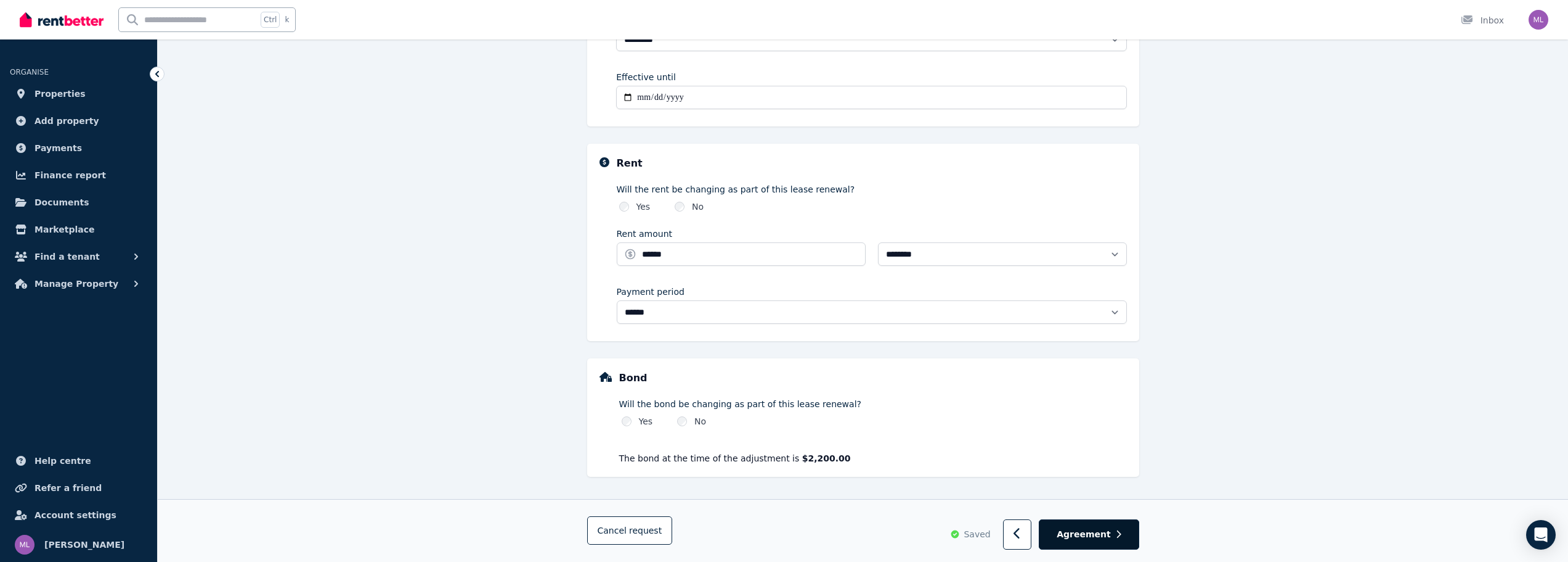
click at [1098, 526] on button "Agreement" at bounding box center [1088, 534] width 99 height 30
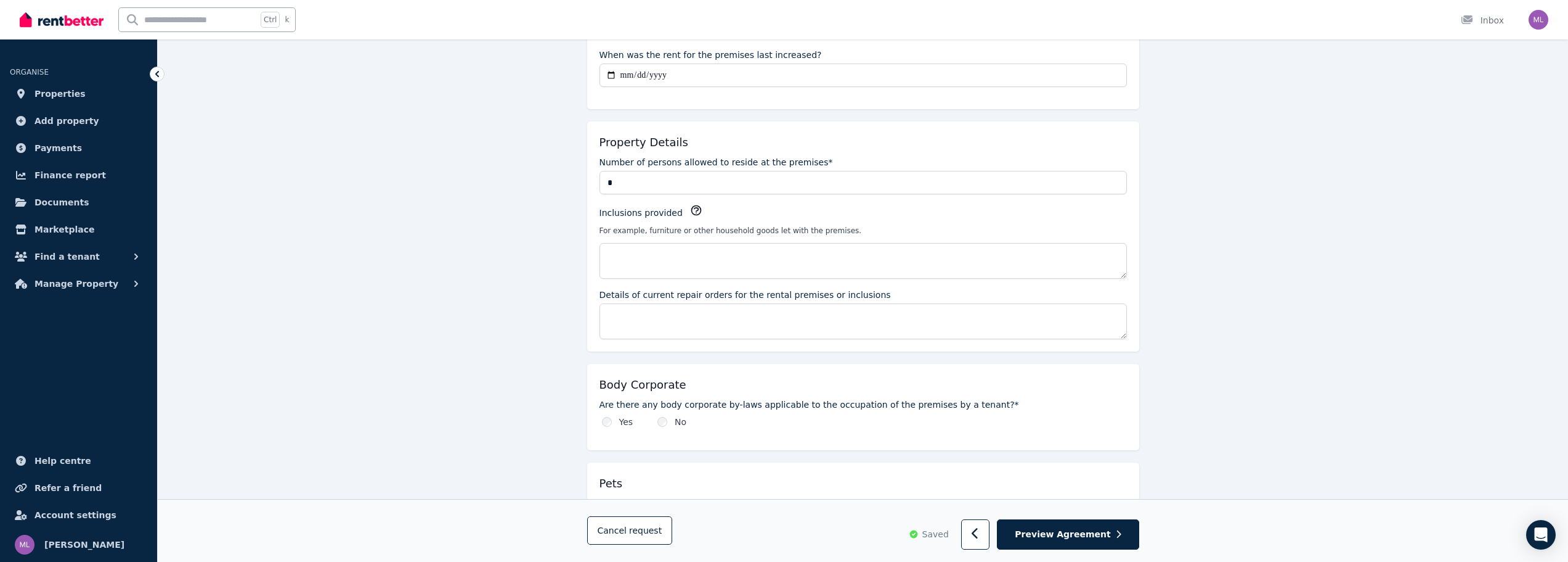
scroll to position [740, 0]
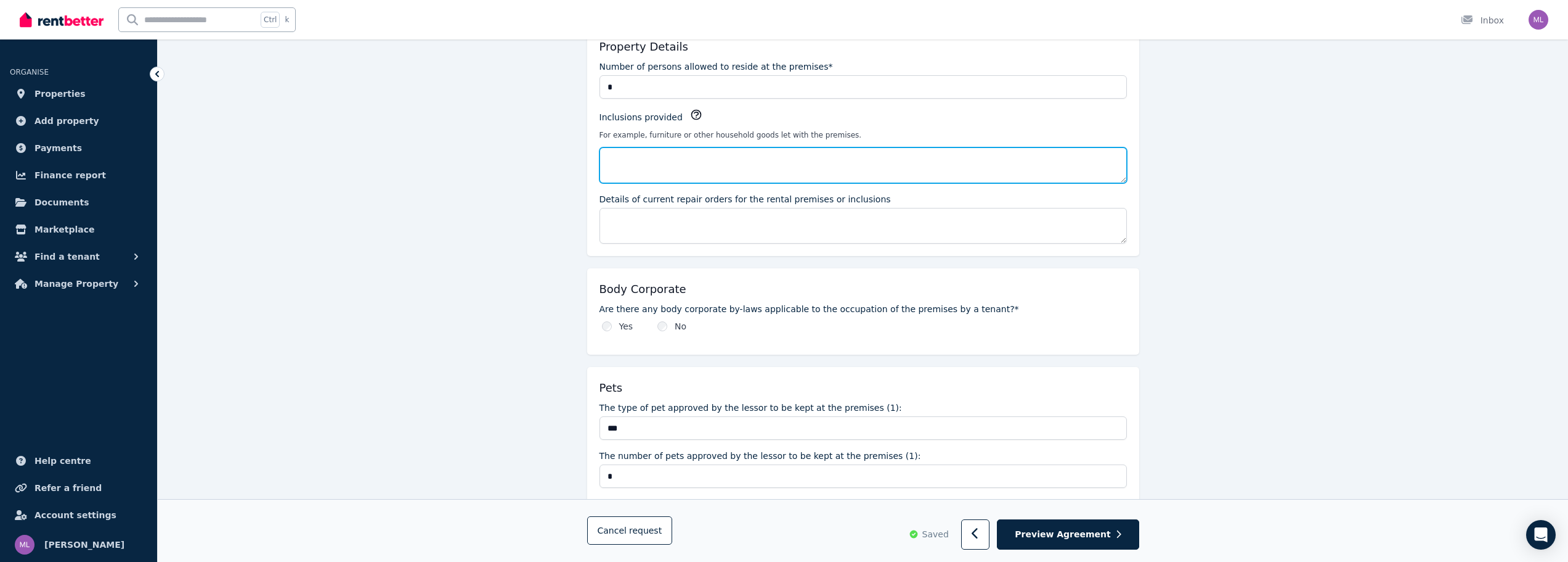
click at [700, 169] on textarea "Inclusions provided" at bounding box center [863, 165] width 527 height 36
click at [706, 163] on textarea "Inclusions provided" at bounding box center [863, 165] width 527 height 36
type textarea "*"
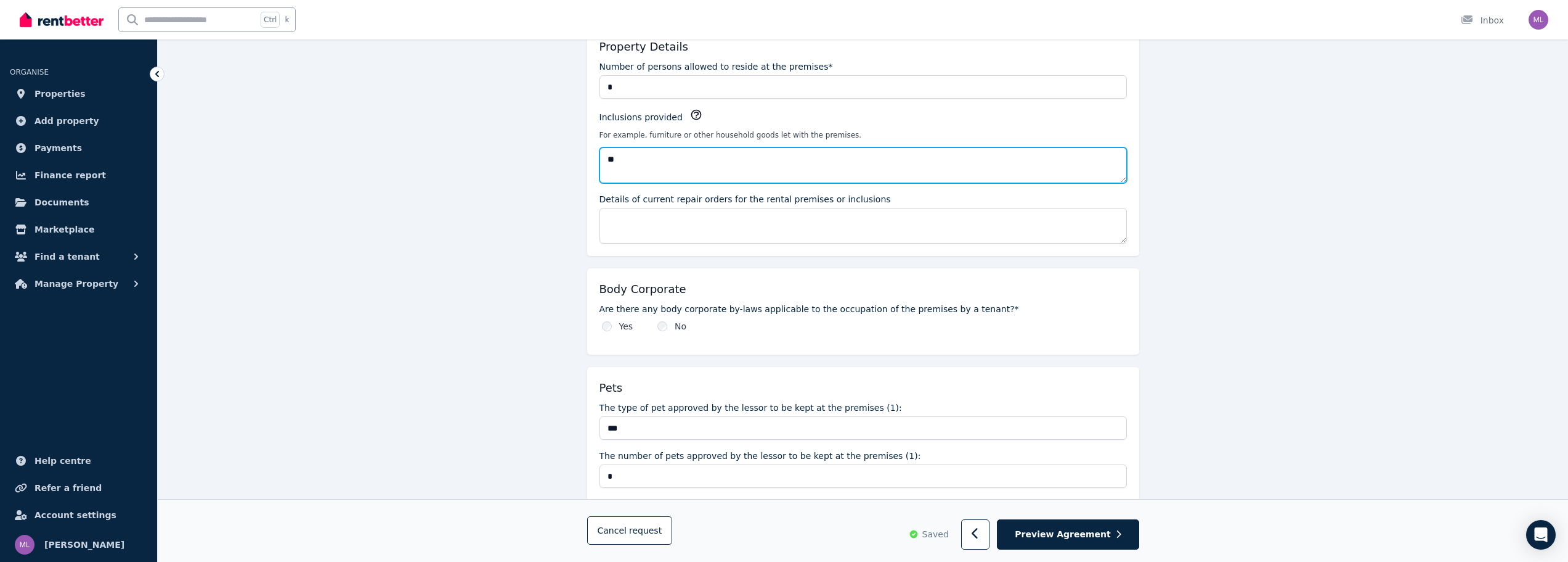
type textarea "*"
type textarea "**********"
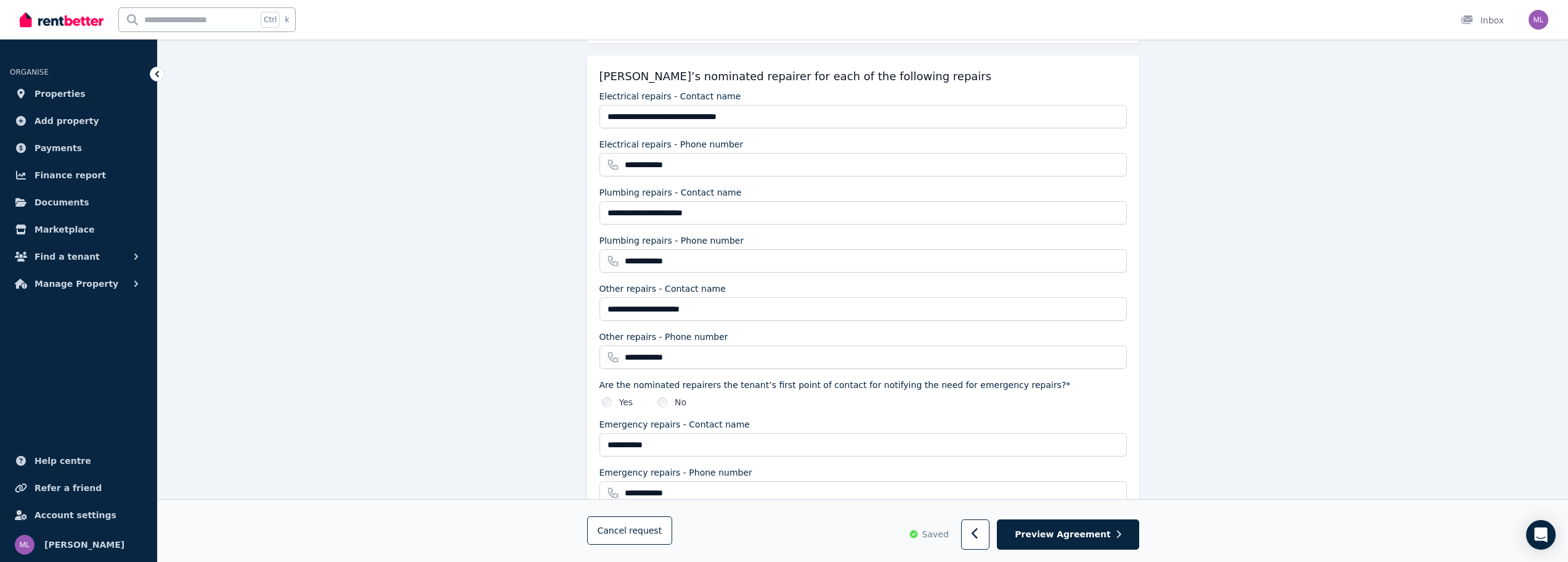
scroll to position [1295, 0]
click at [1042, 537] on span "Preview Agreement" at bounding box center [1063, 535] width 95 height 12
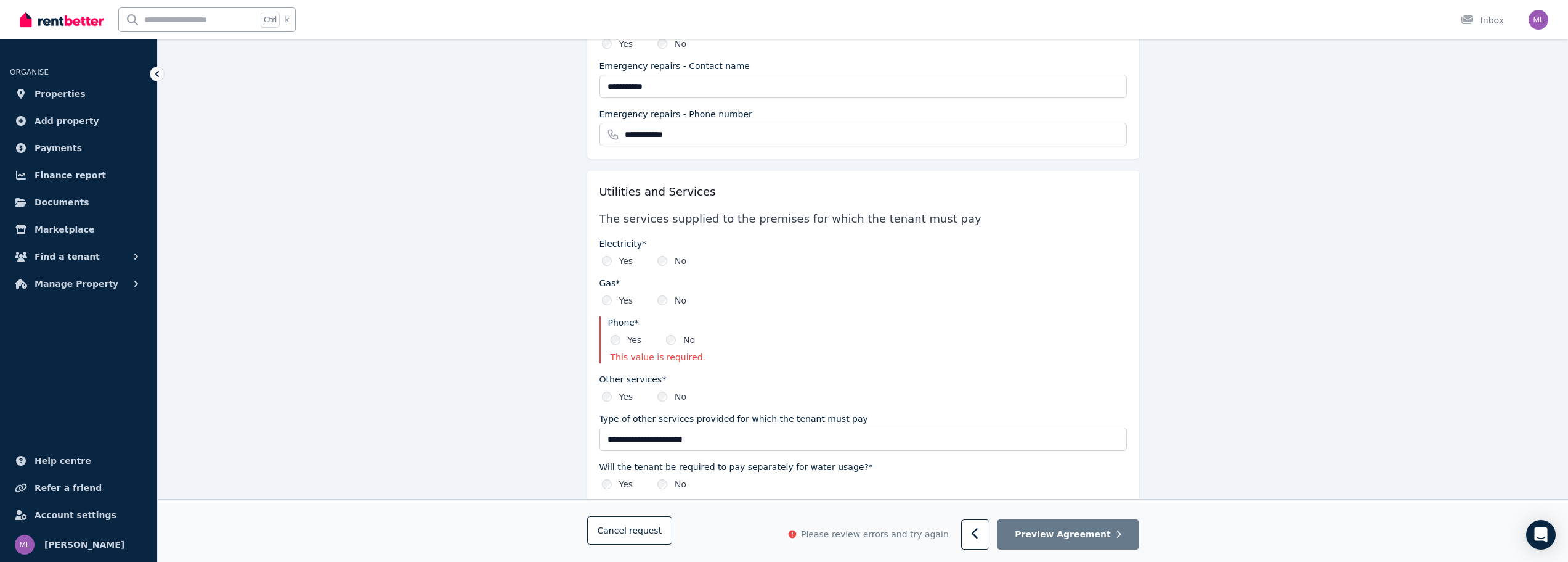
scroll to position [1665, 0]
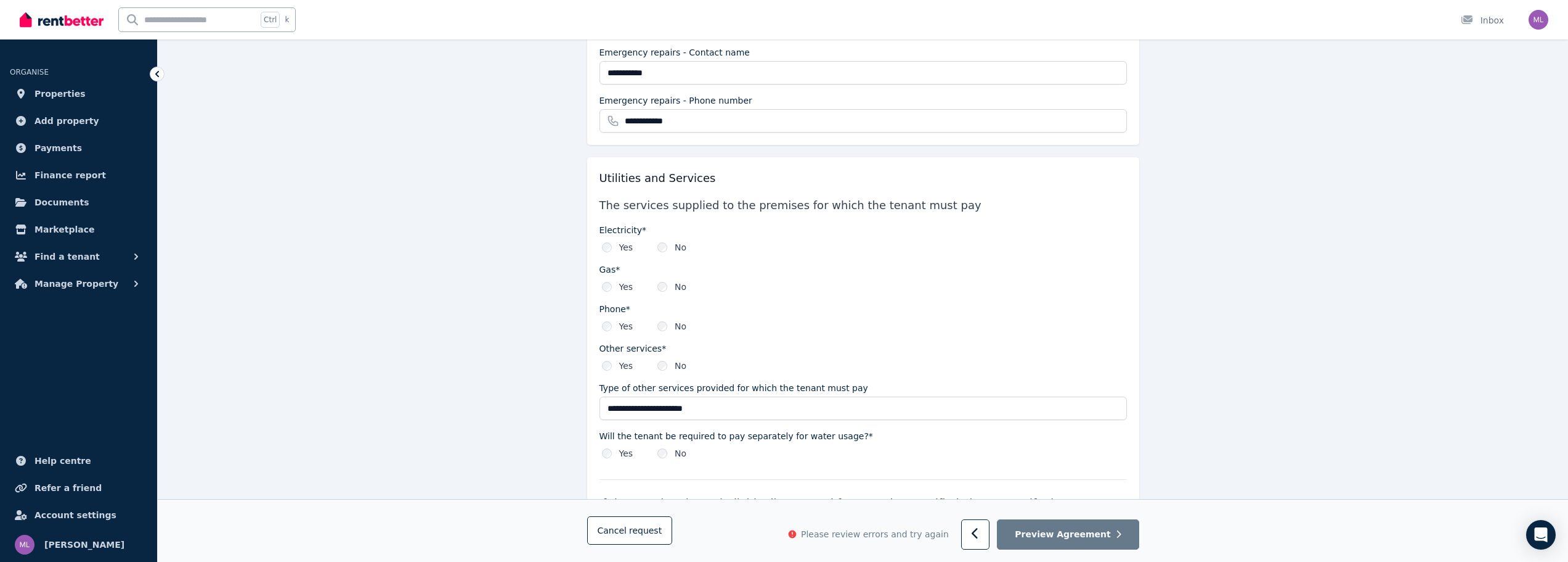
click at [615, 323] on div "Yes" at bounding box center [618, 326] width 32 height 12
click at [600, 326] on div "Yes No" at bounding box center [863, 326] width 527 height 12
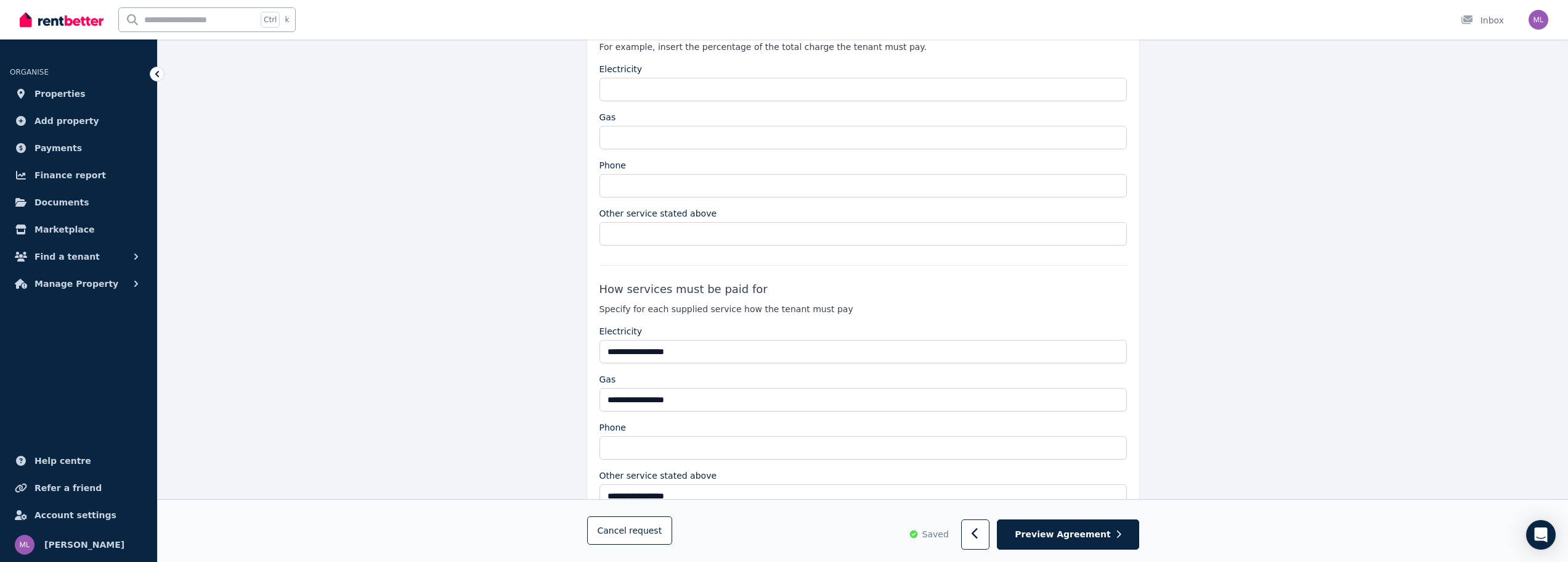
scroll to position [2343, 0]
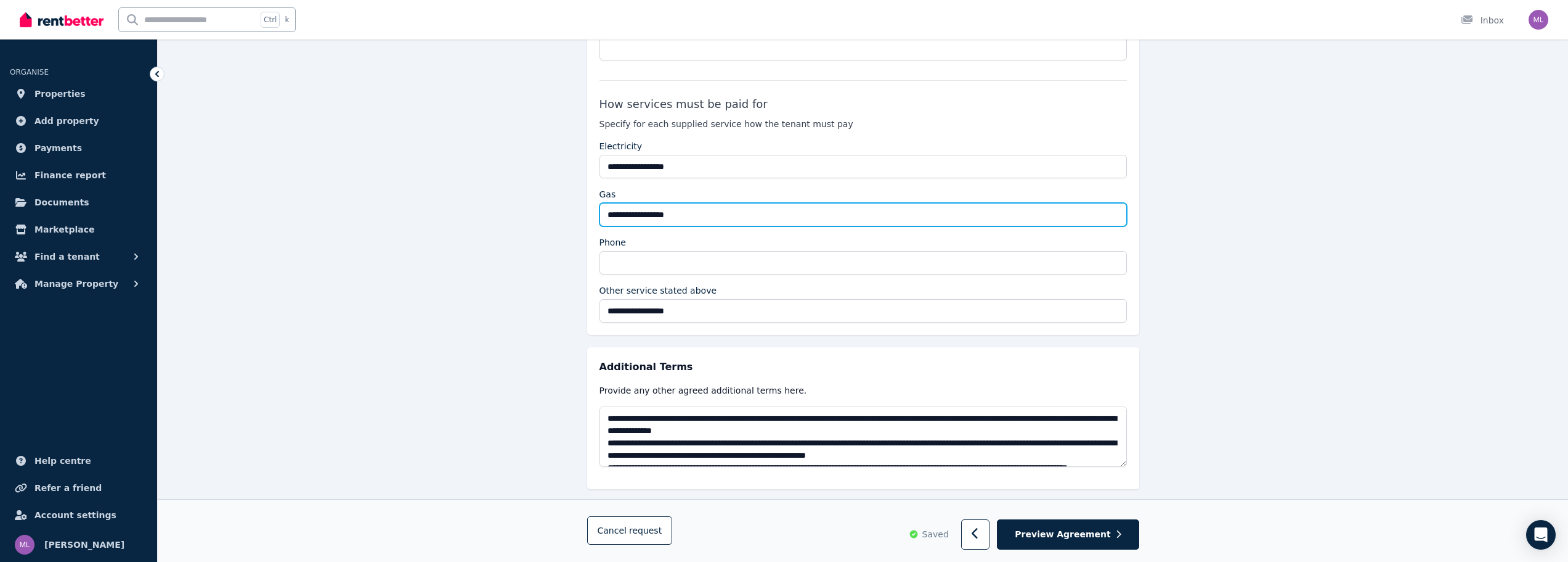
drag, startPoint x: 705, startPoint y: 217, endPoint x: 451, endPoint y: 190, distance: 255.4
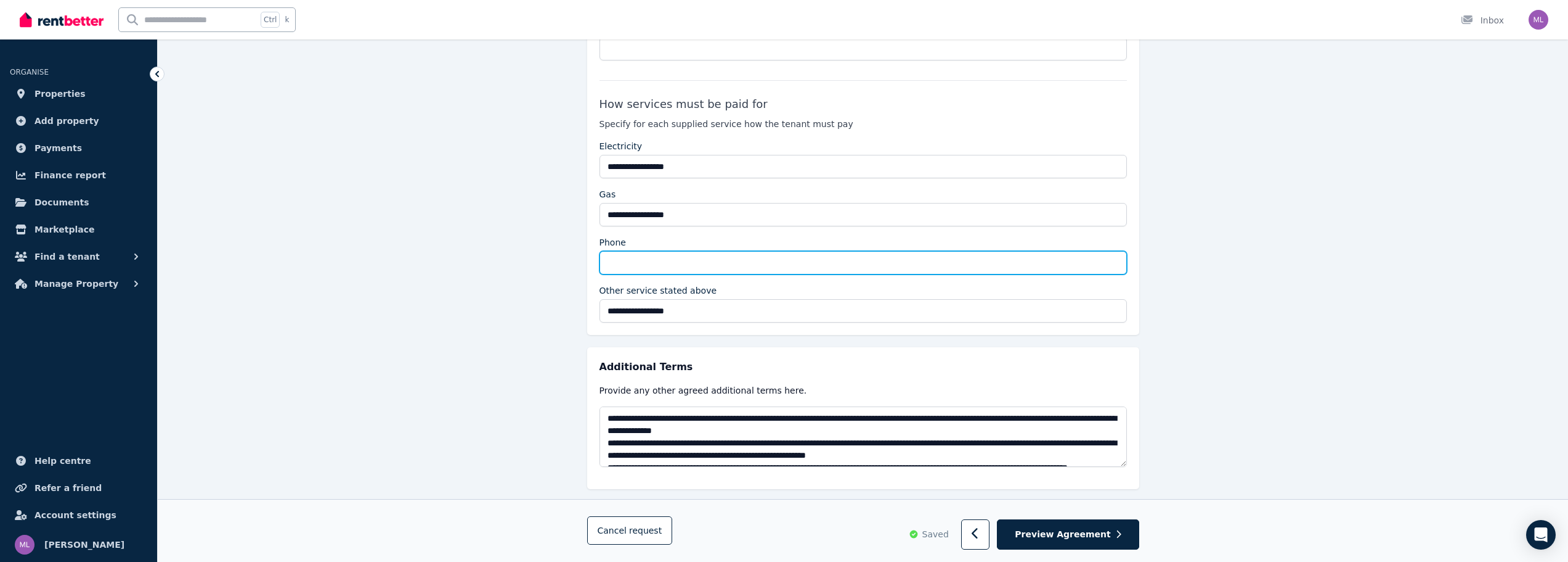
click at [623, 260] on input "Phone" at bounding box center [863, 263] width 527 height 24
paste input "**********"
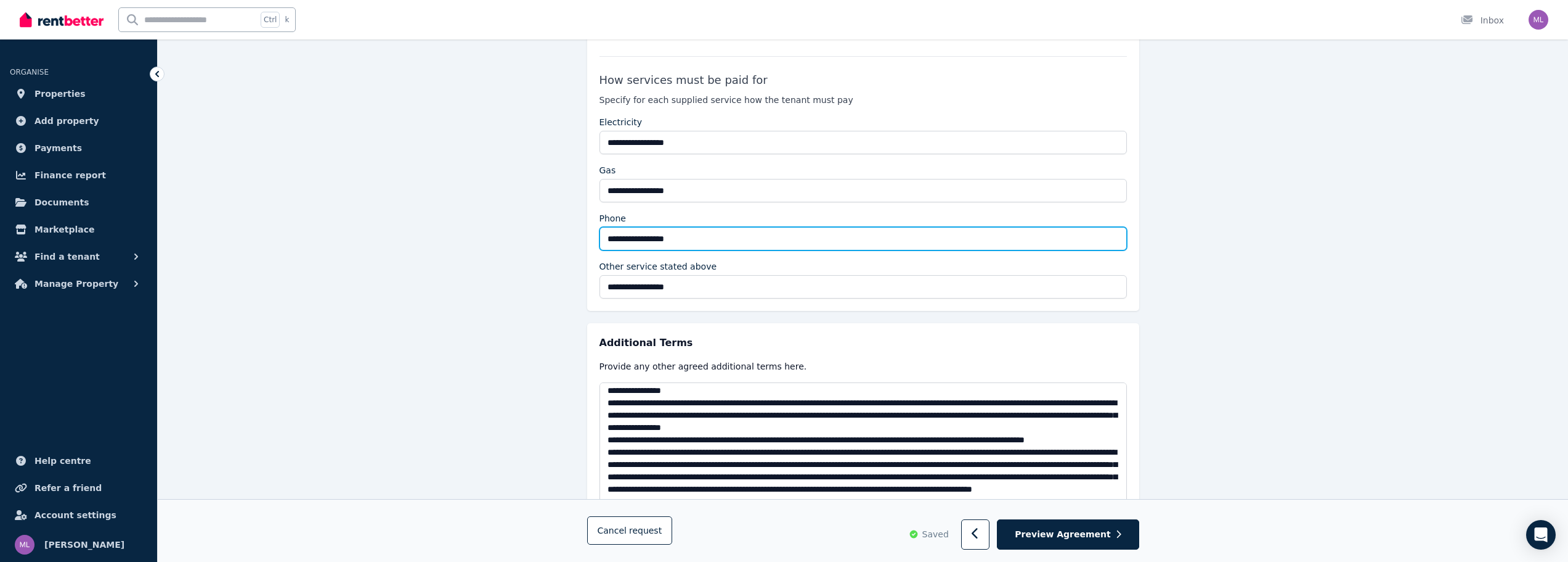
scroll to position [440, 0]
drag, startPoint x: 1119, startPoint y: 440, endPoint x: 1116, endPoint y: 800, distance: 360.0
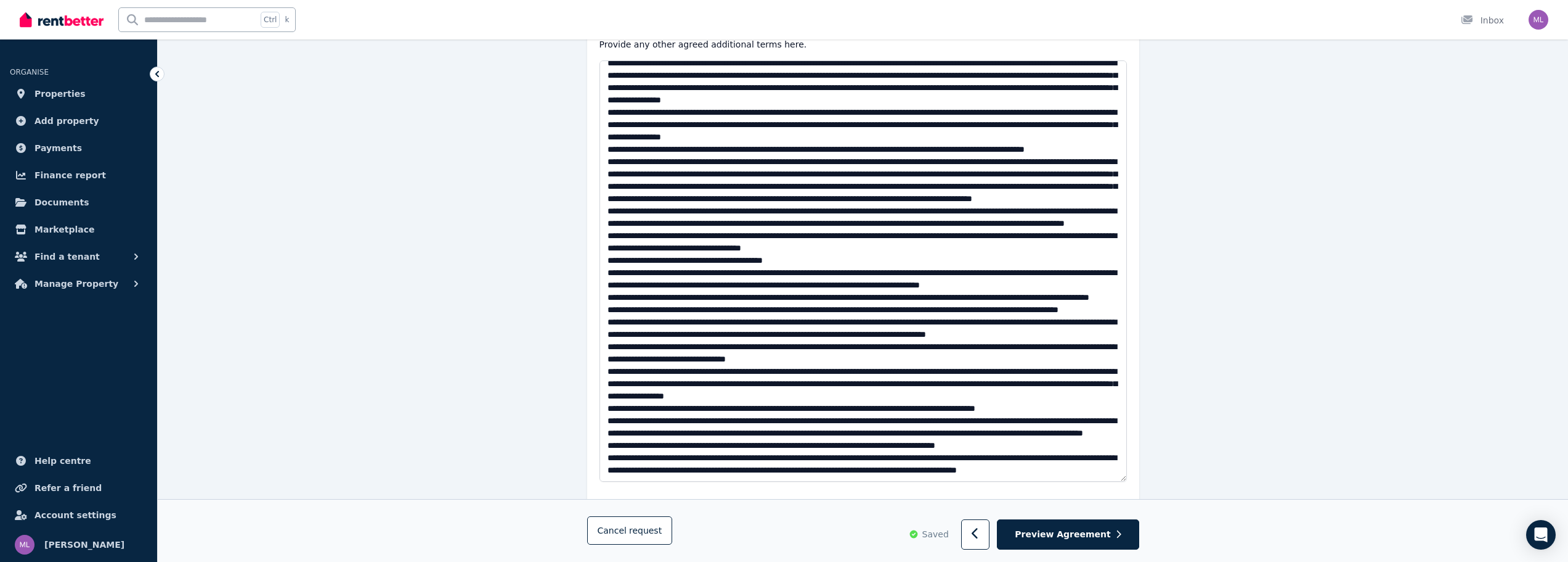
scroll to position [2727, 0]
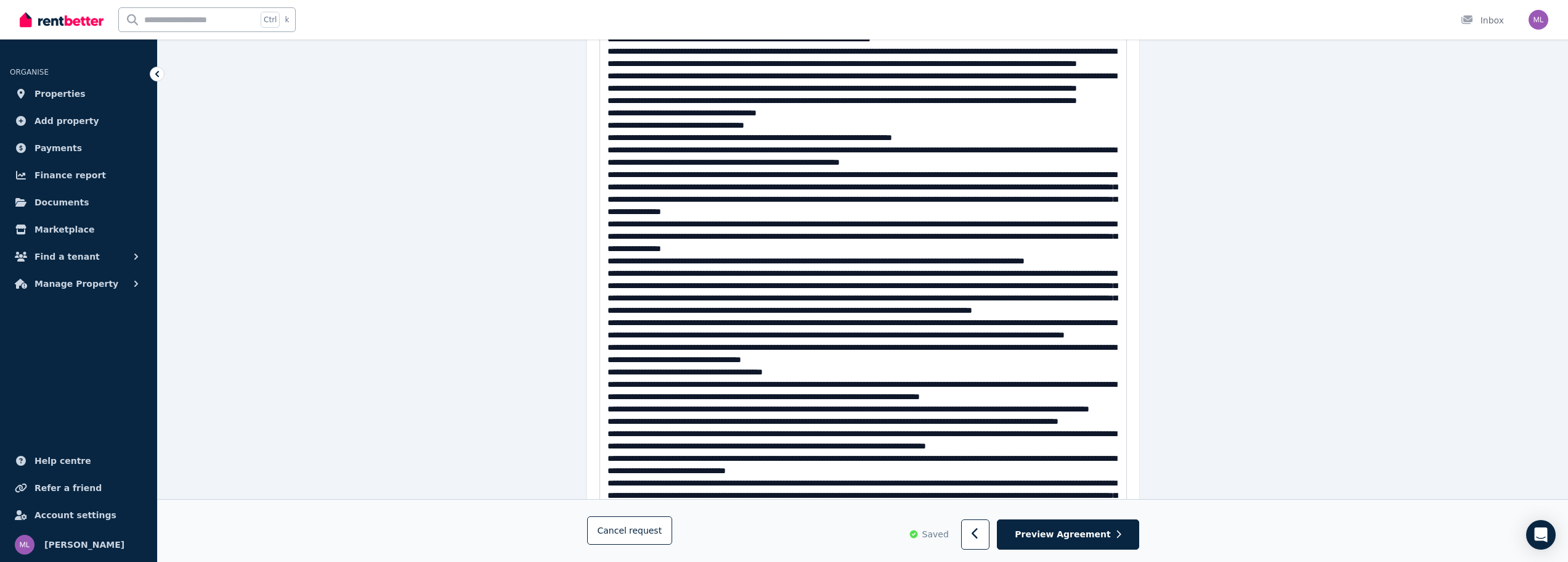
drag, startPoint x: 1124, startPoint y: 449, endPoint x: 1098, endPoint y: 463, distance: 29.5
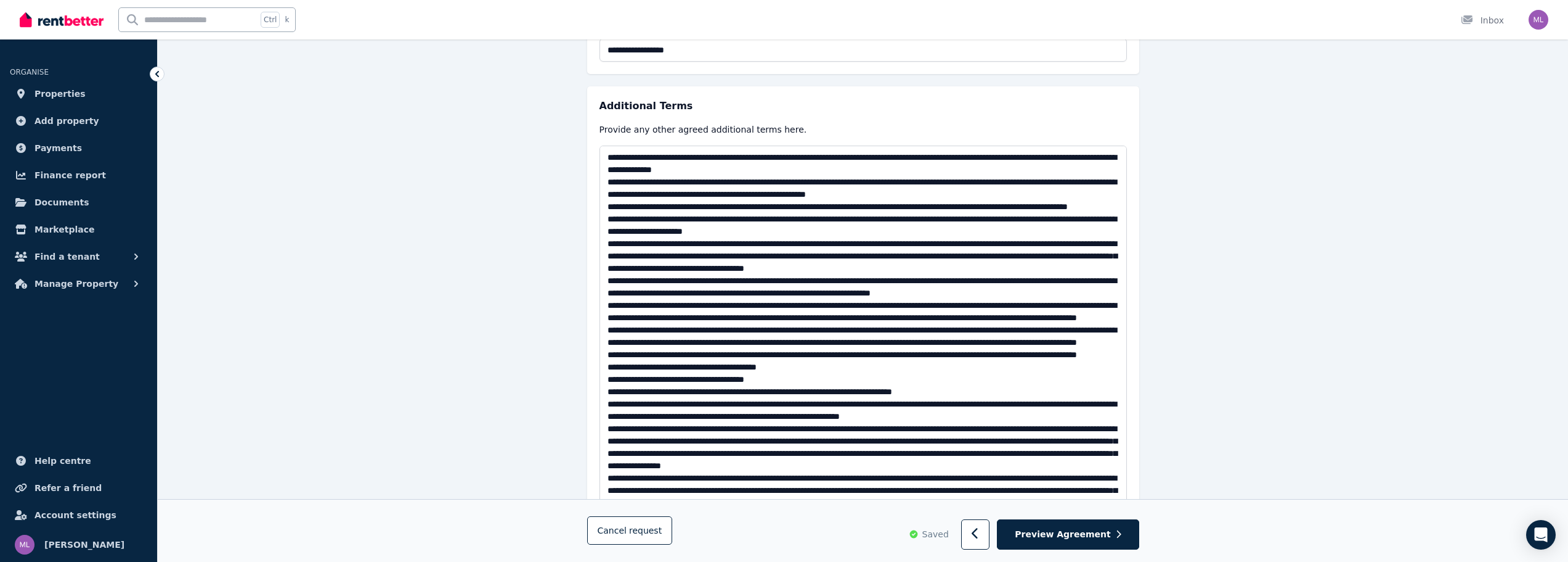
scroll to position [2590, 0]
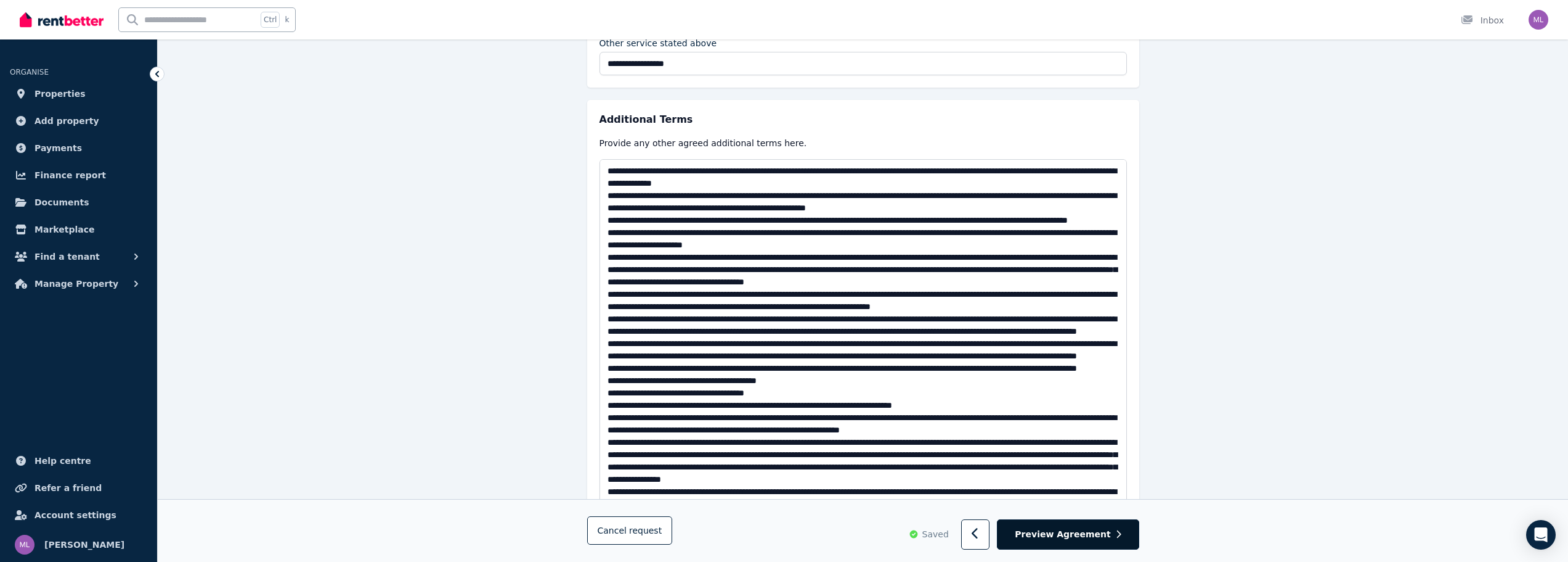
type input "**********"
click at [1090, 532] on span "Preview Agreement" at bounding box center [1063, 535] width 95 height 12
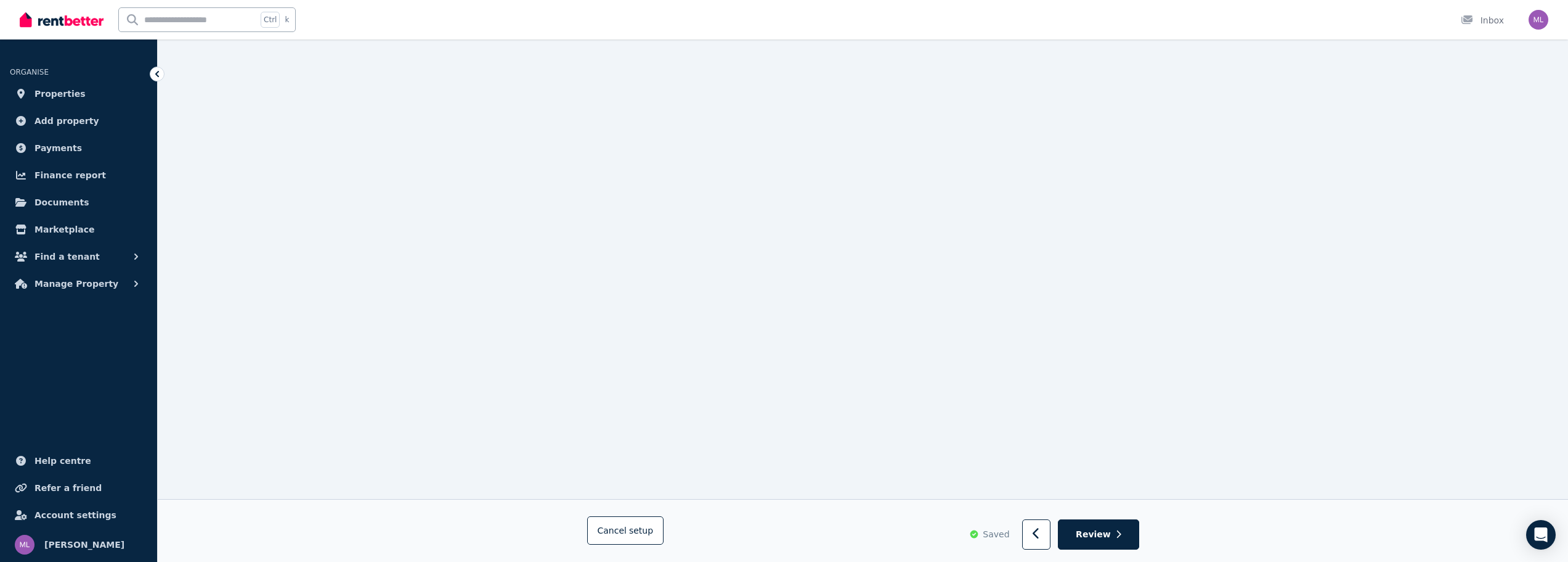
scroll to position [9631, 0]
click at [1120, 531] on icon "button" at bounding box center [1119, 535] width 5 height 9
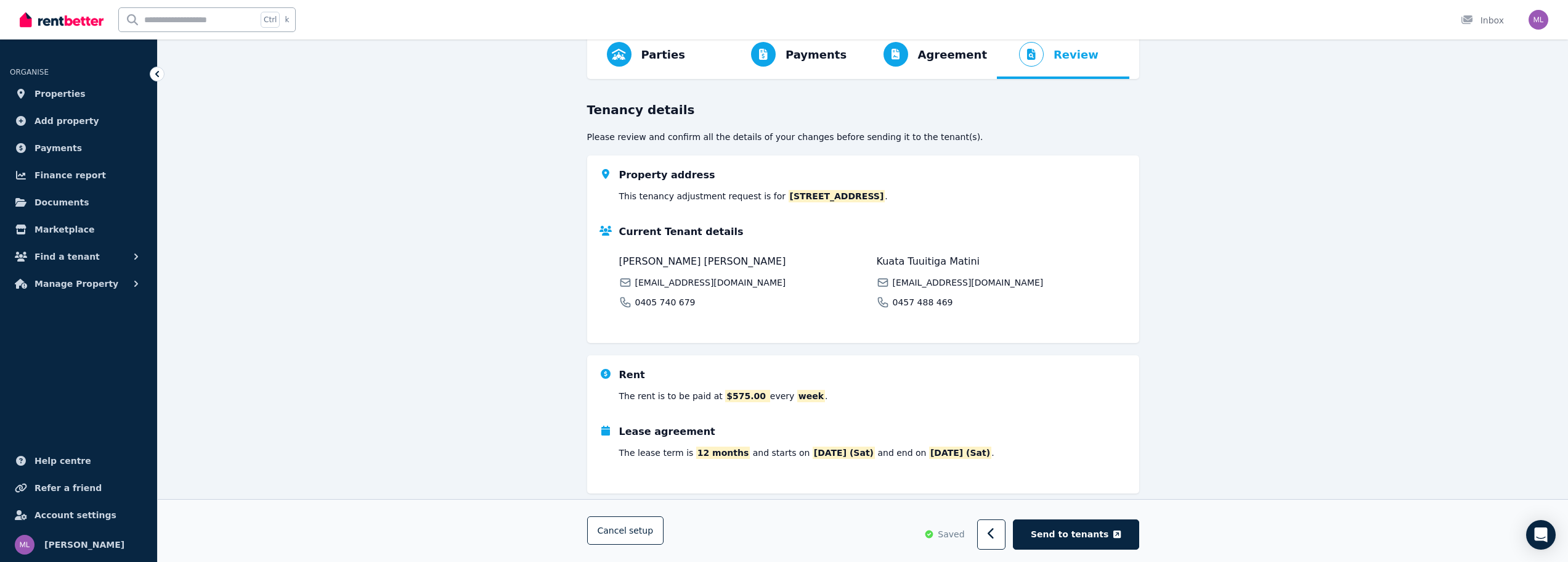
scroll to position [199, 0]
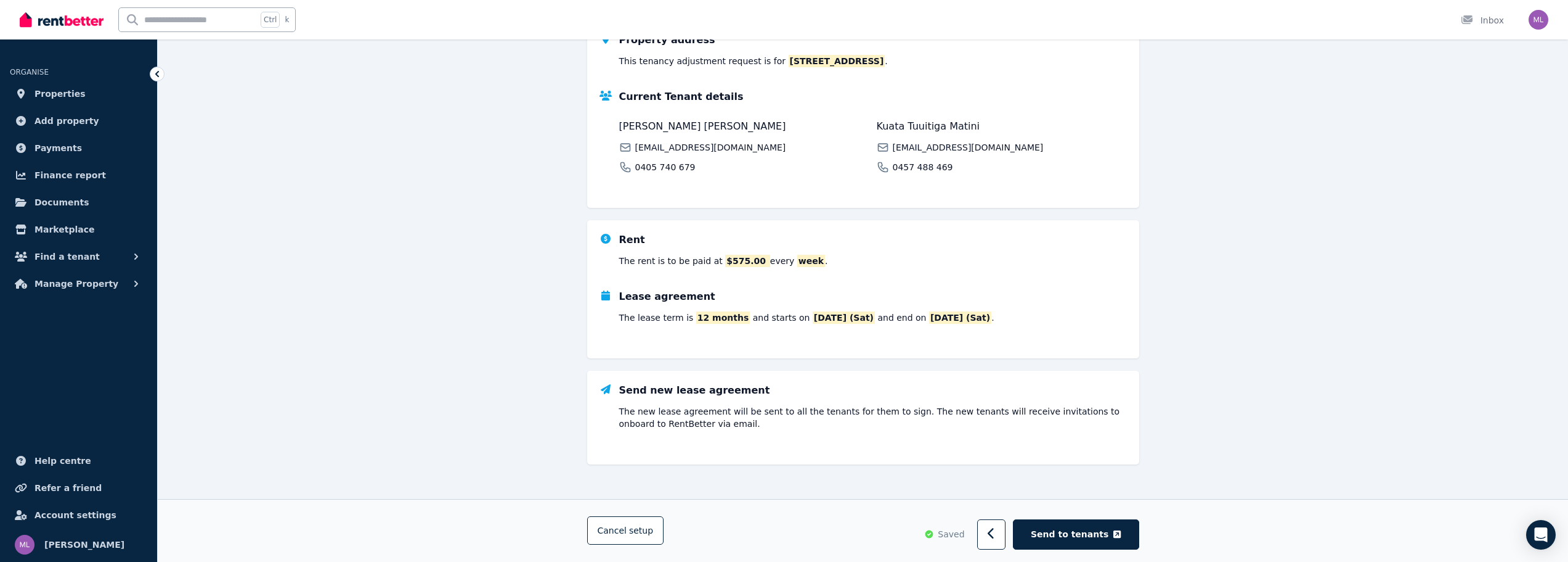
drag, startPoint x: 1087, startPoint y: 532, endPoint x: 1157, endPoint y: 394, distance: 154.7
click at [1157, 394] on div "Parties Rental provider and tenant details Payments Bond and rental payments Ag…" at bounding box center [863, 227] width 1410 height 667
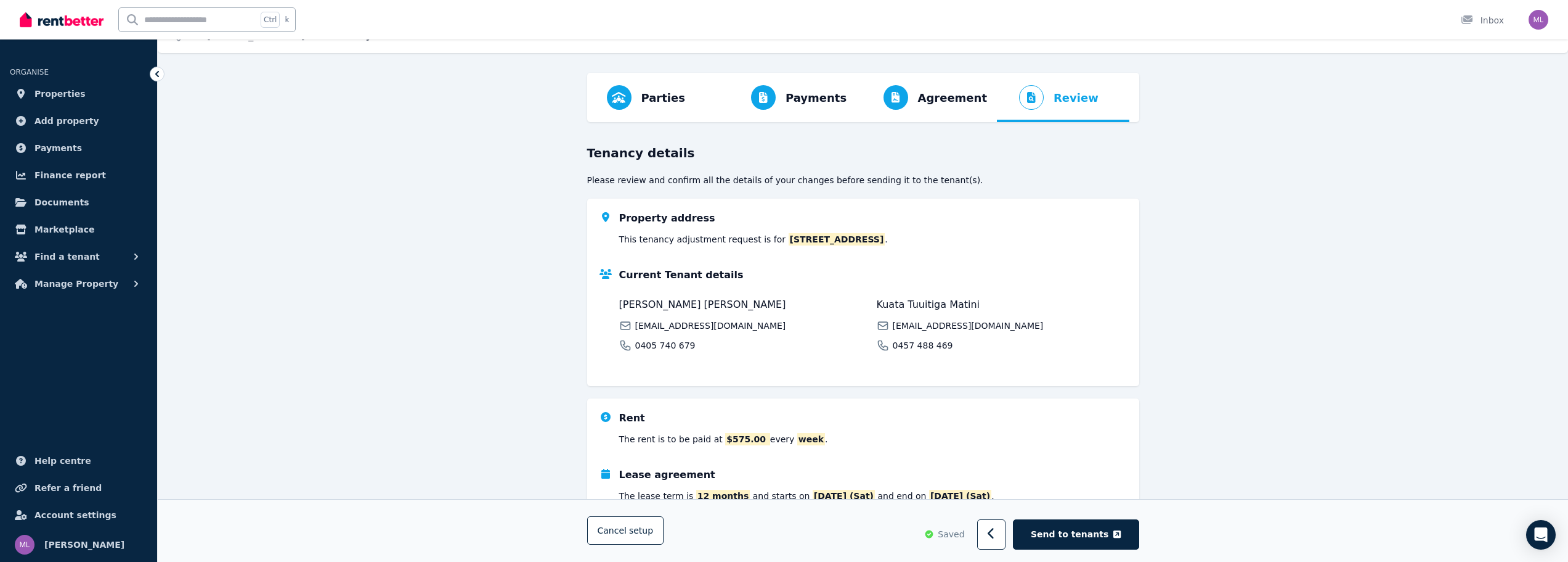
scroll to position [0, 0]
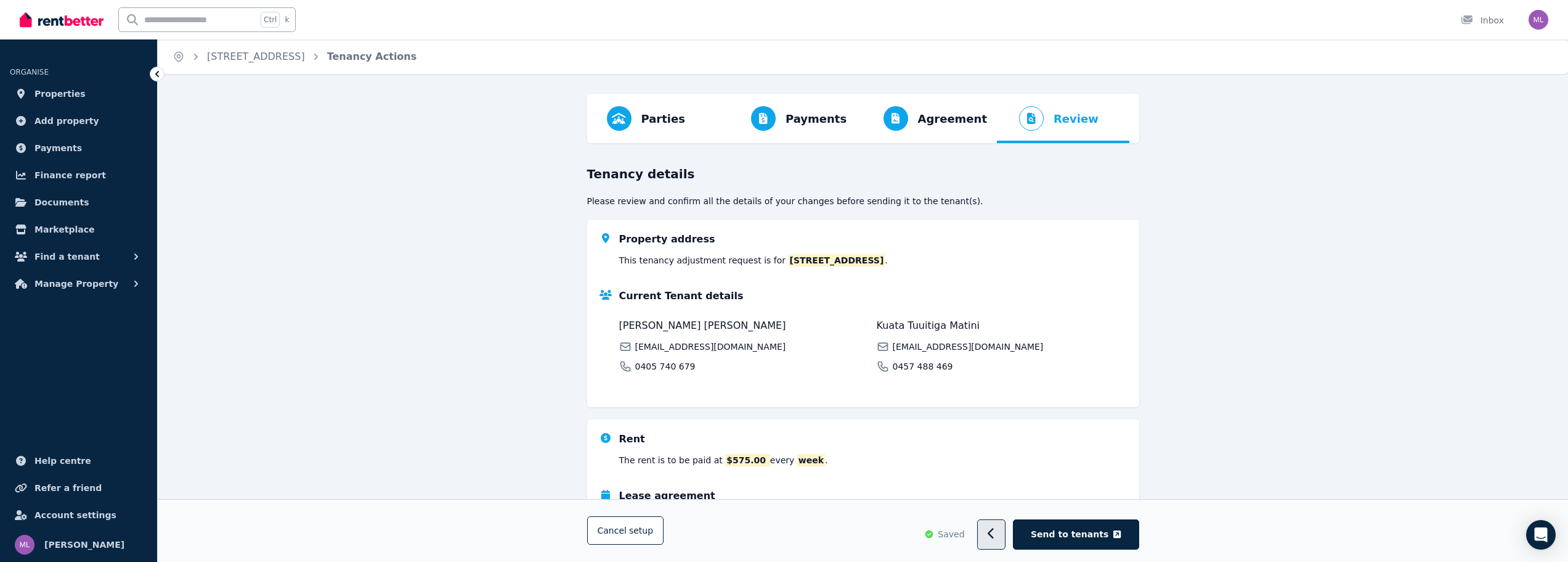
click at [1000, 530] on button "button" at bounding box center [991, 535] width 29 height 30
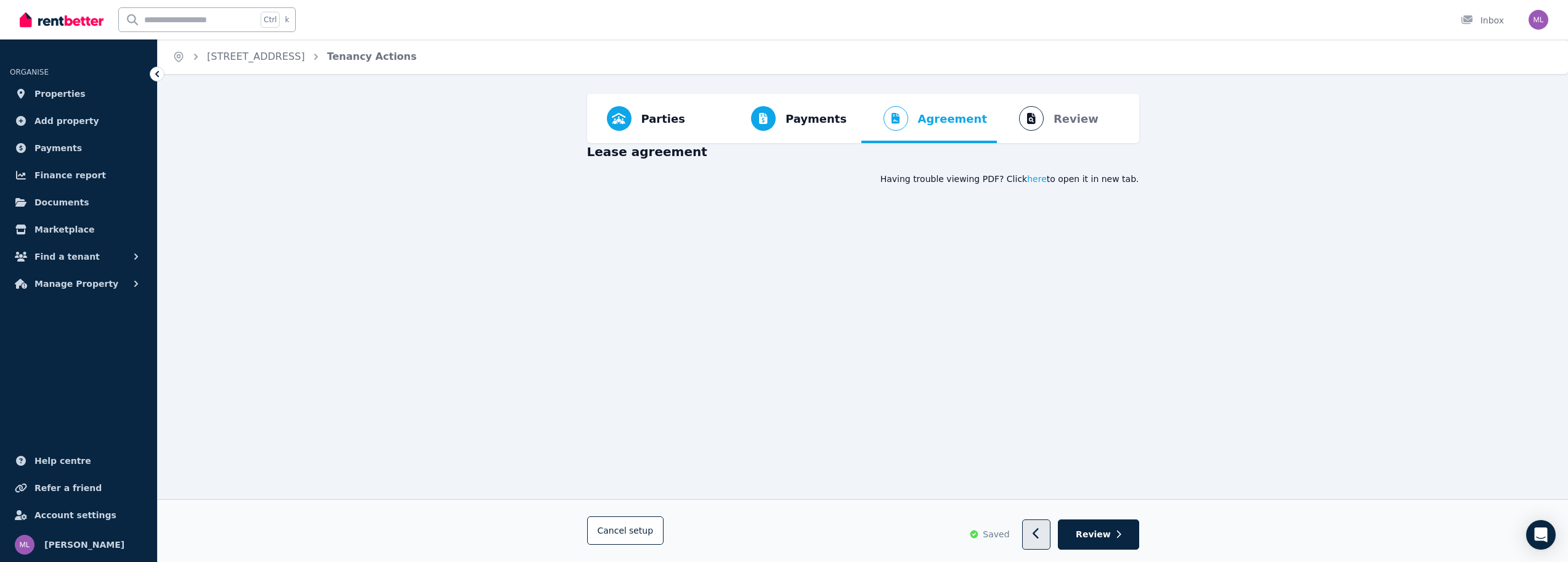
click at [1039, 539] on button "button" at bounding box center [1036, 535] width 29 height 30
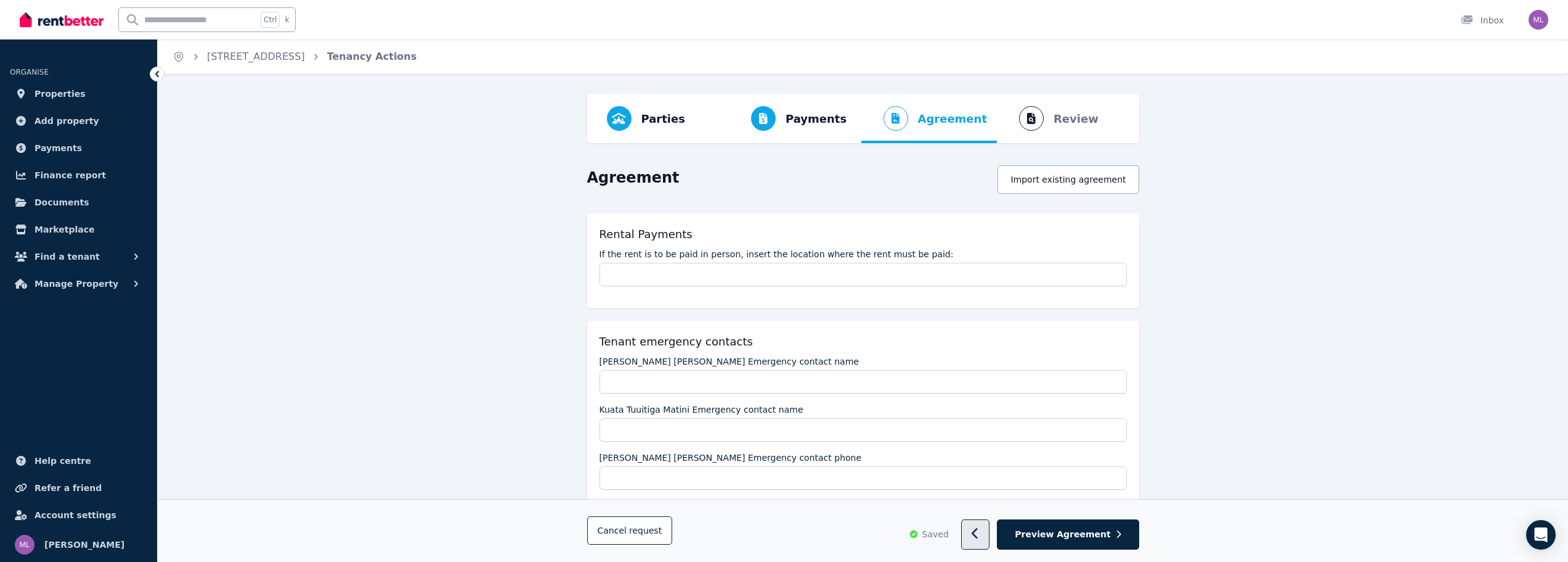
click at [989, 530] on button "button" at bounding box center [975, 535] width 29 height 30
select select "**********"
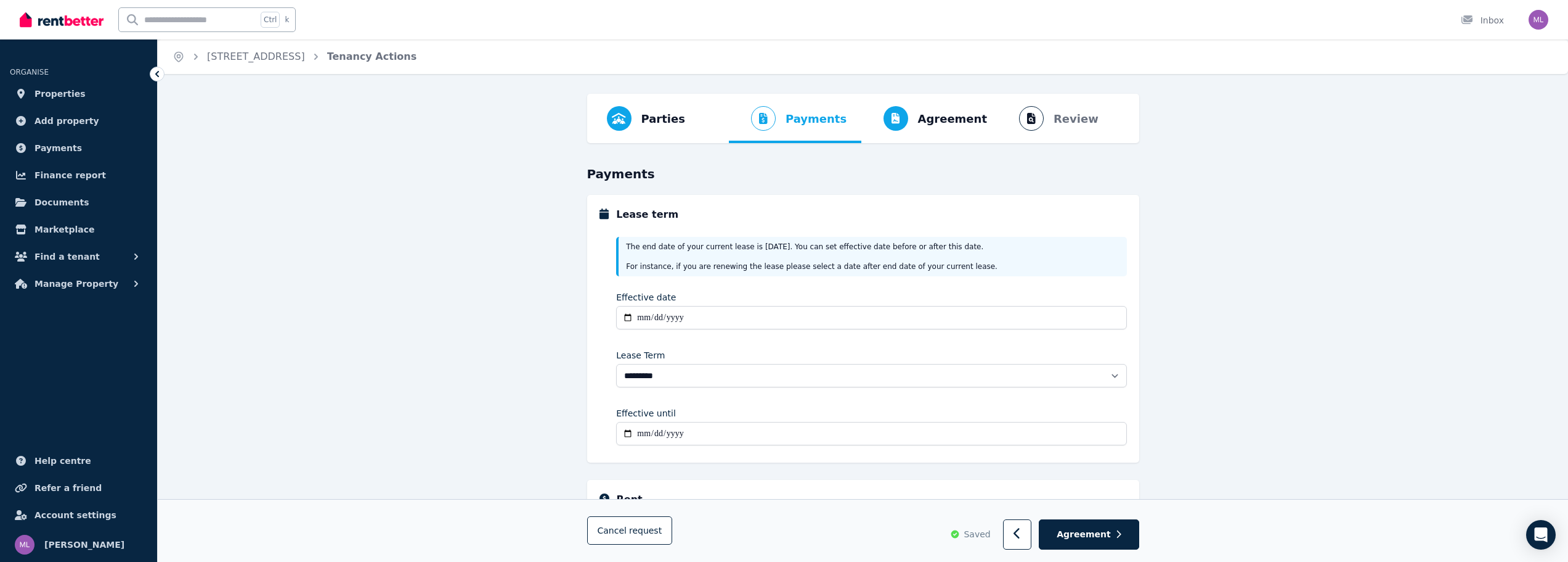
click at [623, 305] on div "**********" at bounding box center [872, 309] width 511 height 38
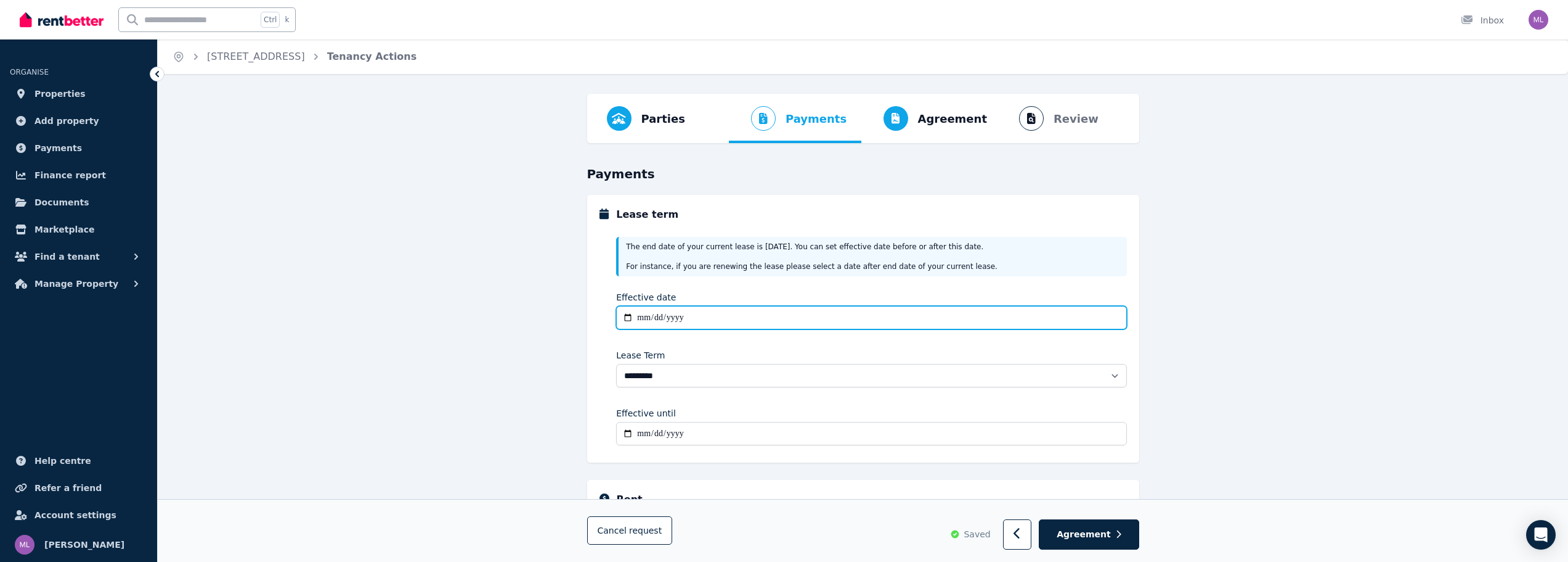
click at [642, 319] on input "**********" at bounding box center [872, 317] width 511 height 24
type input "**********"
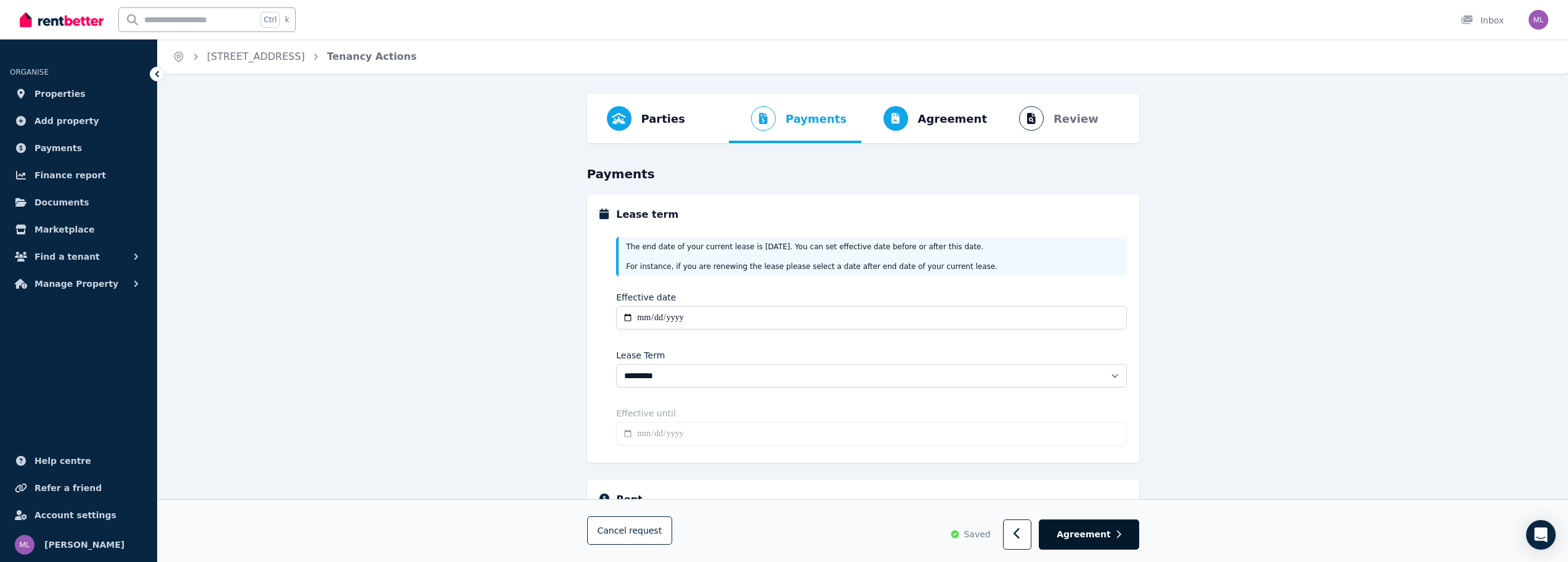
click at [1091, 530] on span "Agreement" at bounding box center [1084, 535] width 55 height 12
type input "**********"
click at [1093, 536] on span "Agreement" at bounding box center [1084, 535] width 55 height 12
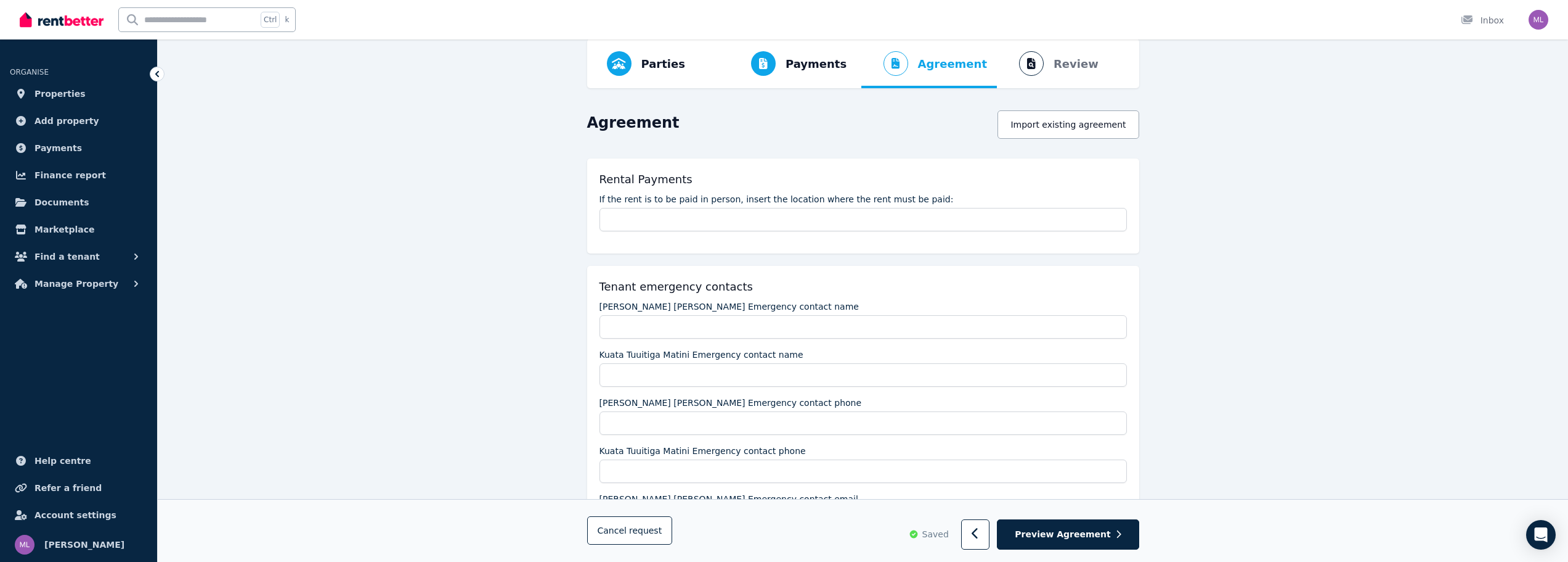
scroll to position [123, 0]
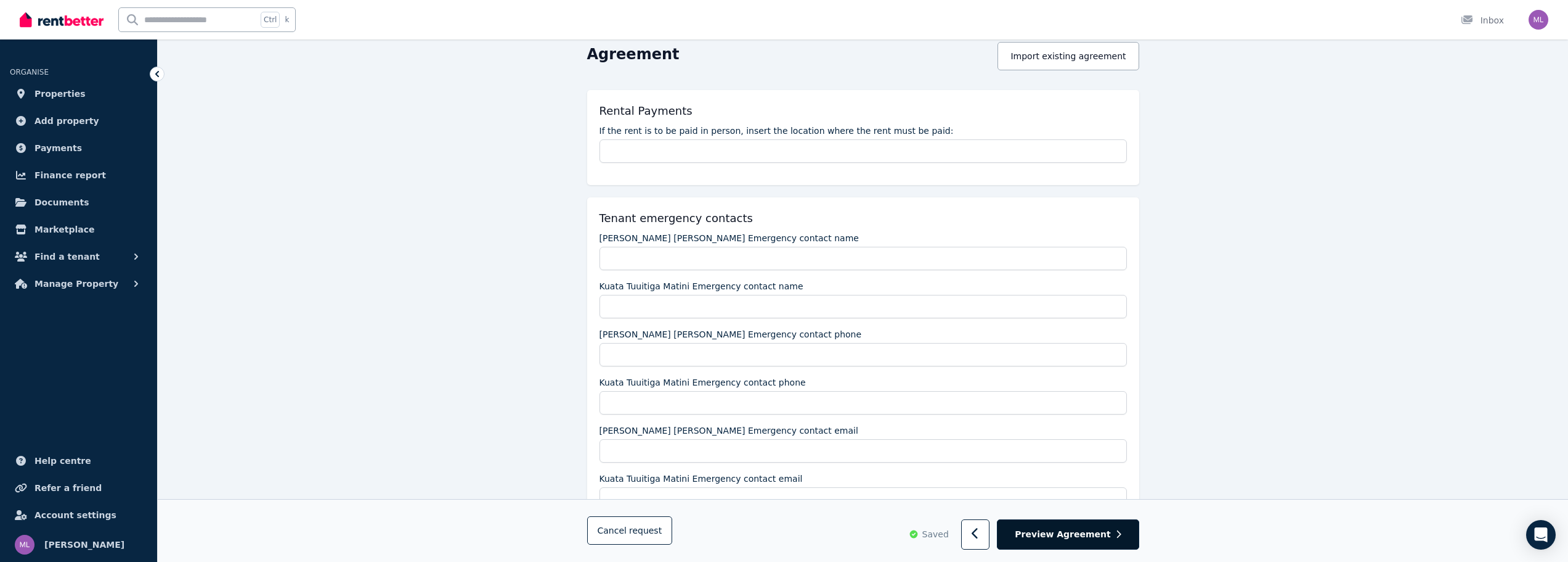
click at [1091, 534] on span "Preview Agreement" at bounding box center [1063, 535] width 95 height 12
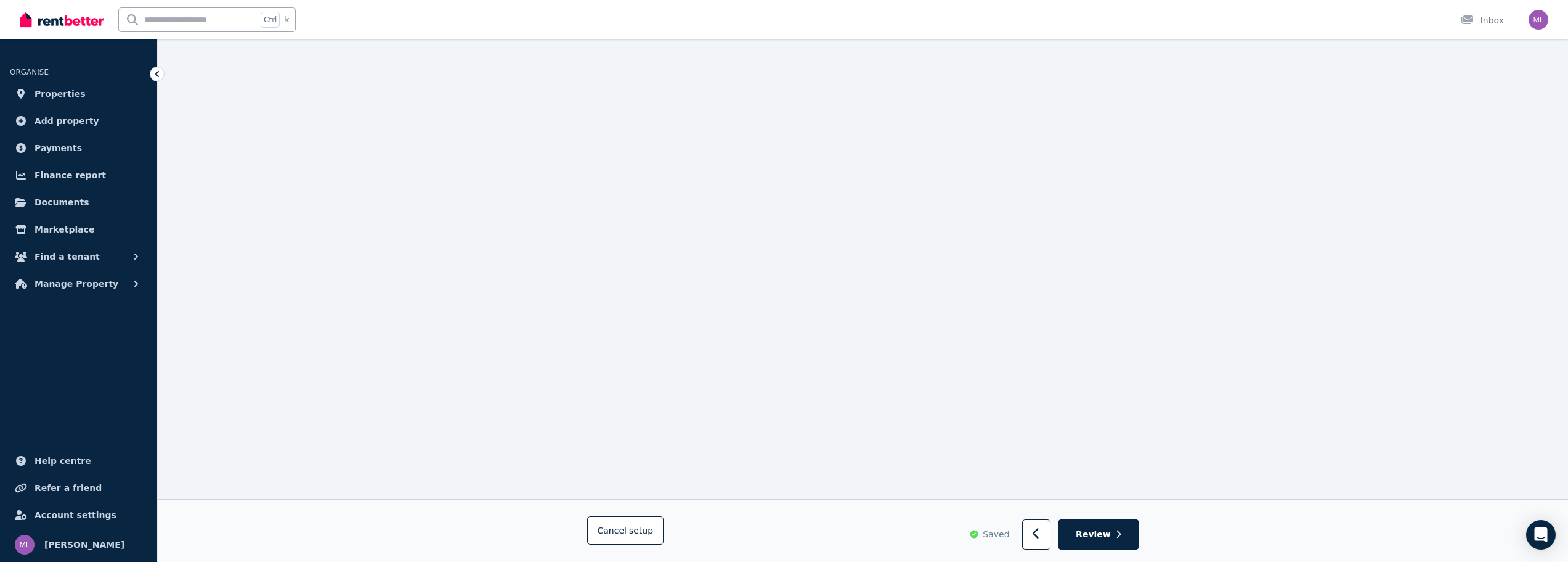
scroll to position [2481, 0]
click at [1092, 531] on span "Review" at bounding box center [1093, 535] width 35 height 12
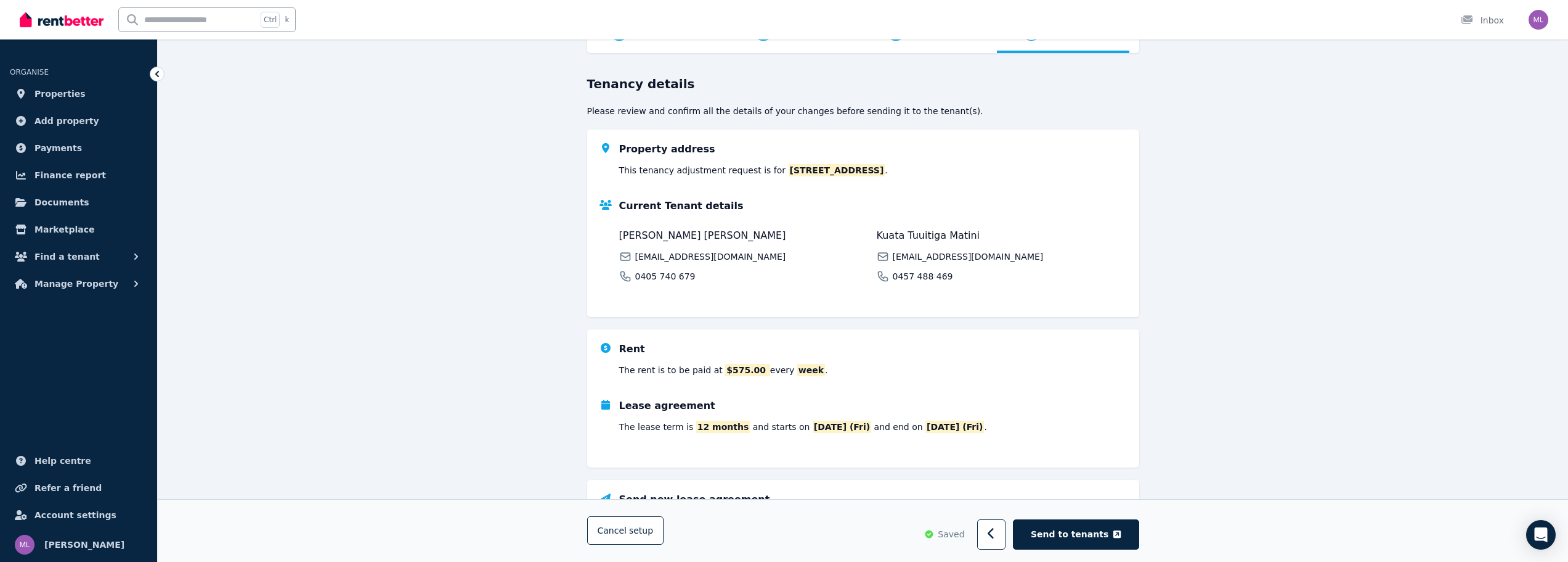
scroll to position [199, 0]
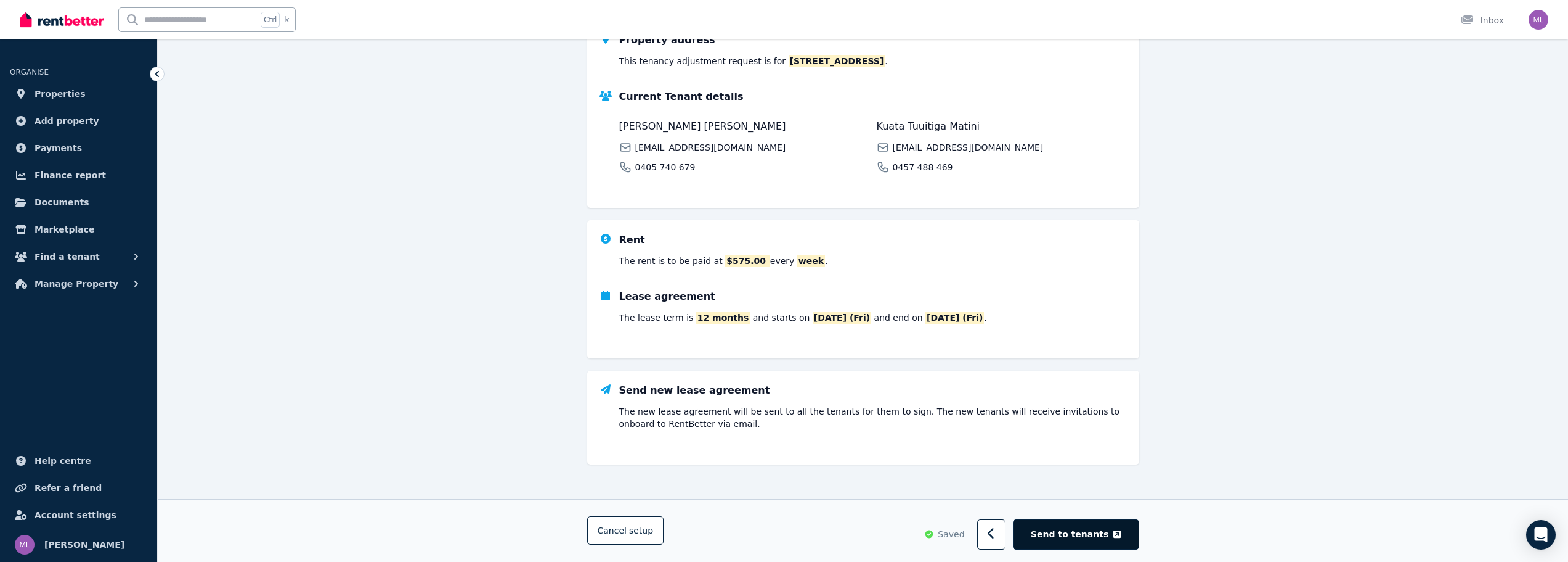
click at [1071, 540] on span "Send to tenants" at bounding box center [1070, 534] width 77 height 12
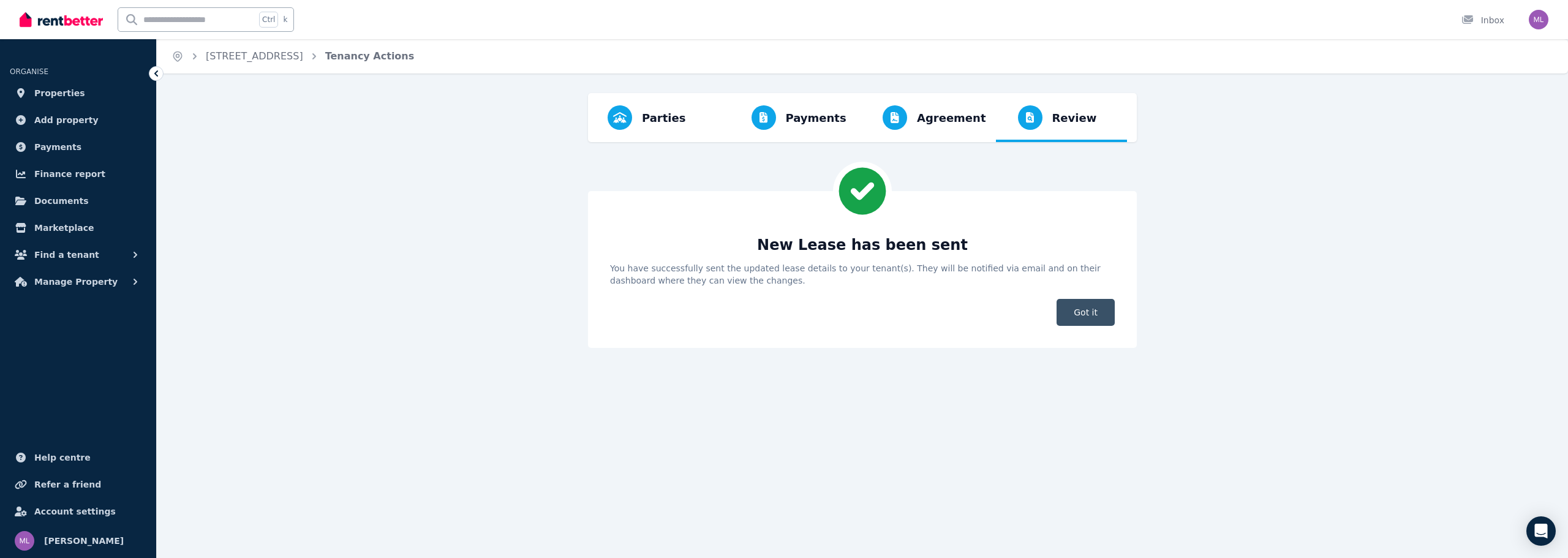
click at [1080, 314] on span "Got it" at bounding box center [1085, 312] width 58 height 27
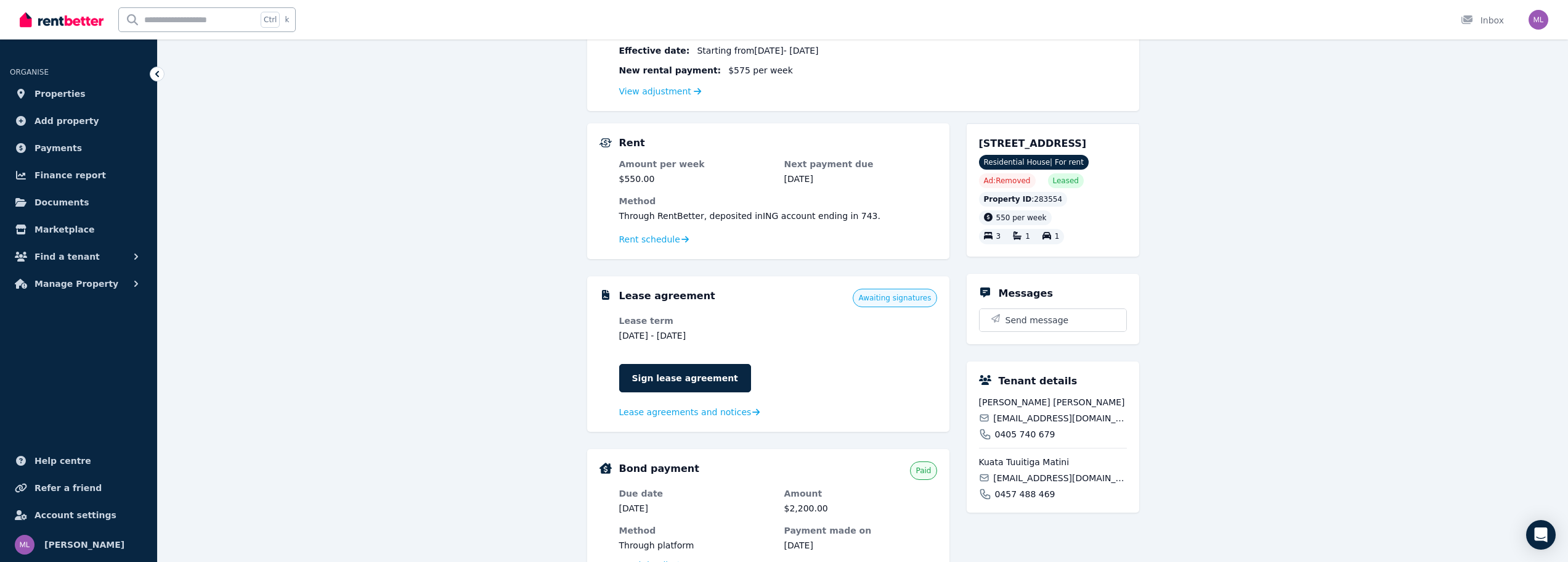
scroll to position [247, 0]
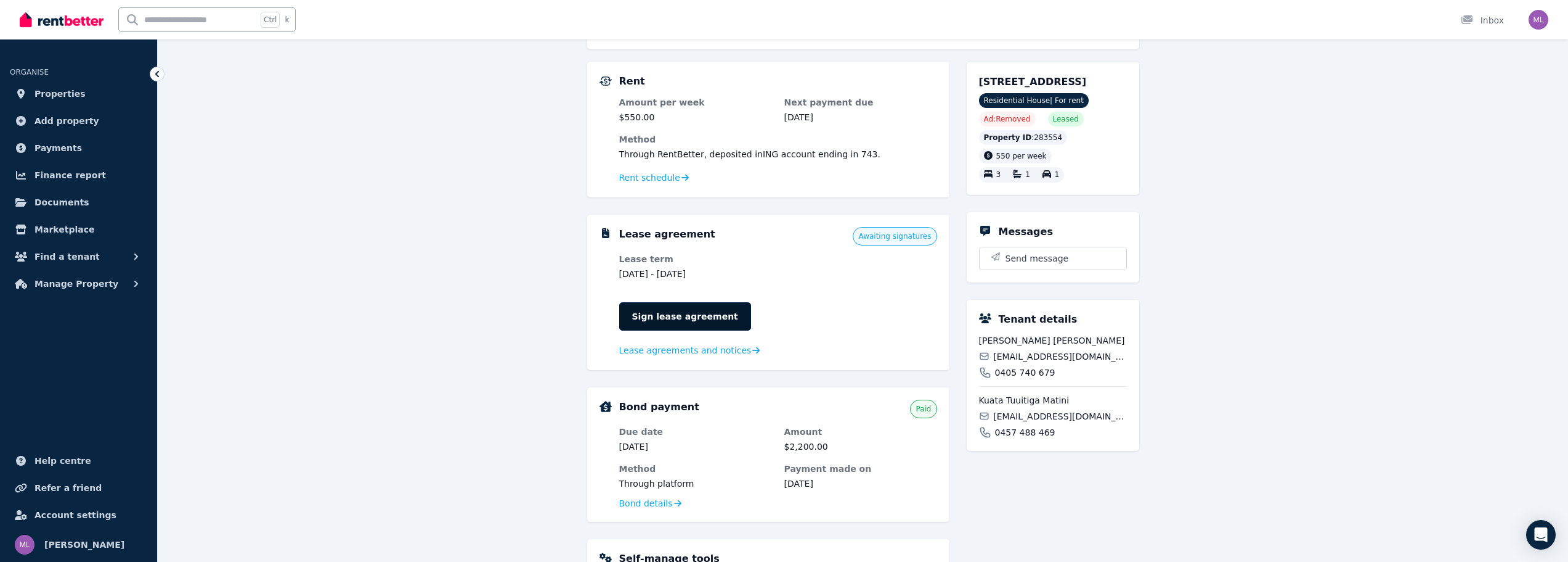
click at [709, 316] on link "Sign lease agreement" at bounding box center [685, 316] width 132 height 28
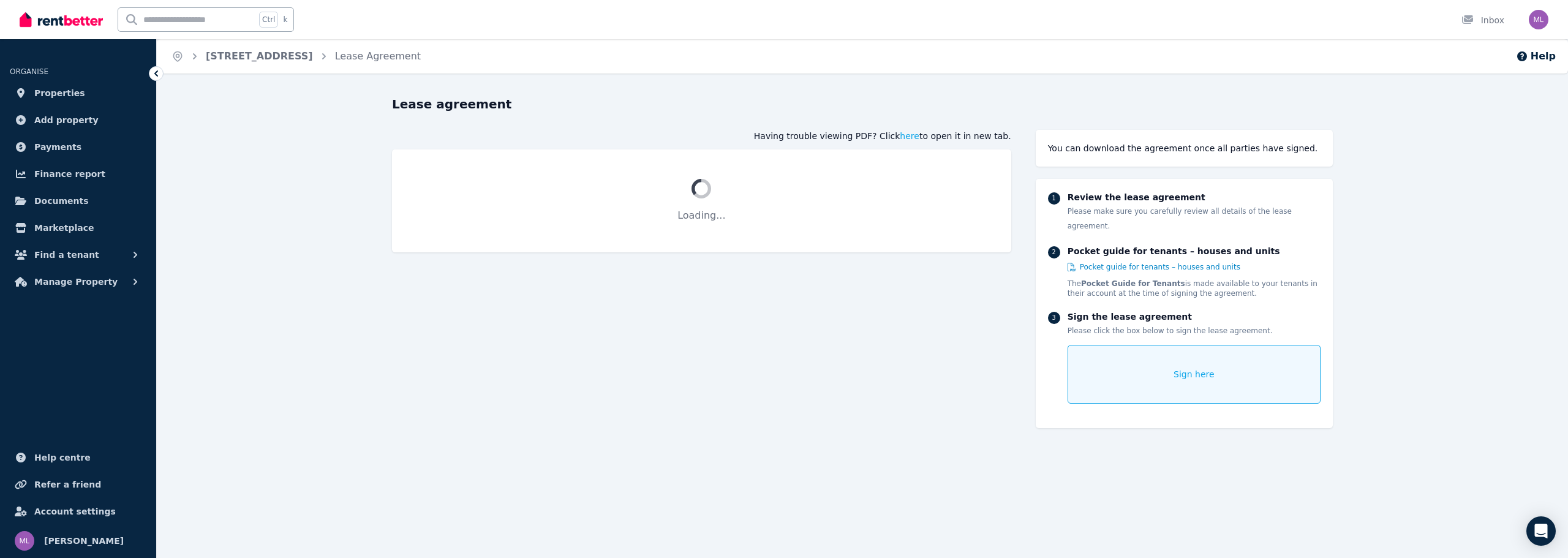
click at [1212, 358] on div "Sign here" at bounding box center [1194, 373] width 253 height 59
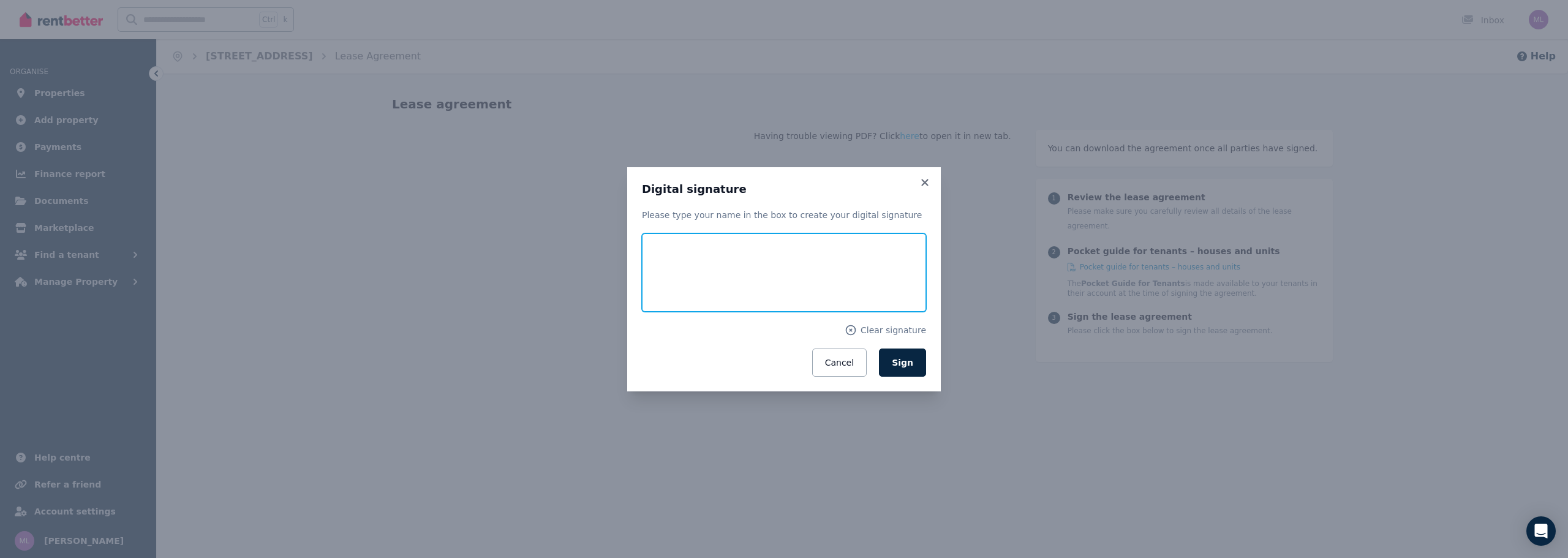
click at [722, 268] on input "text" at bounding box center [783, 273] width 284 height 79
type input "**********"
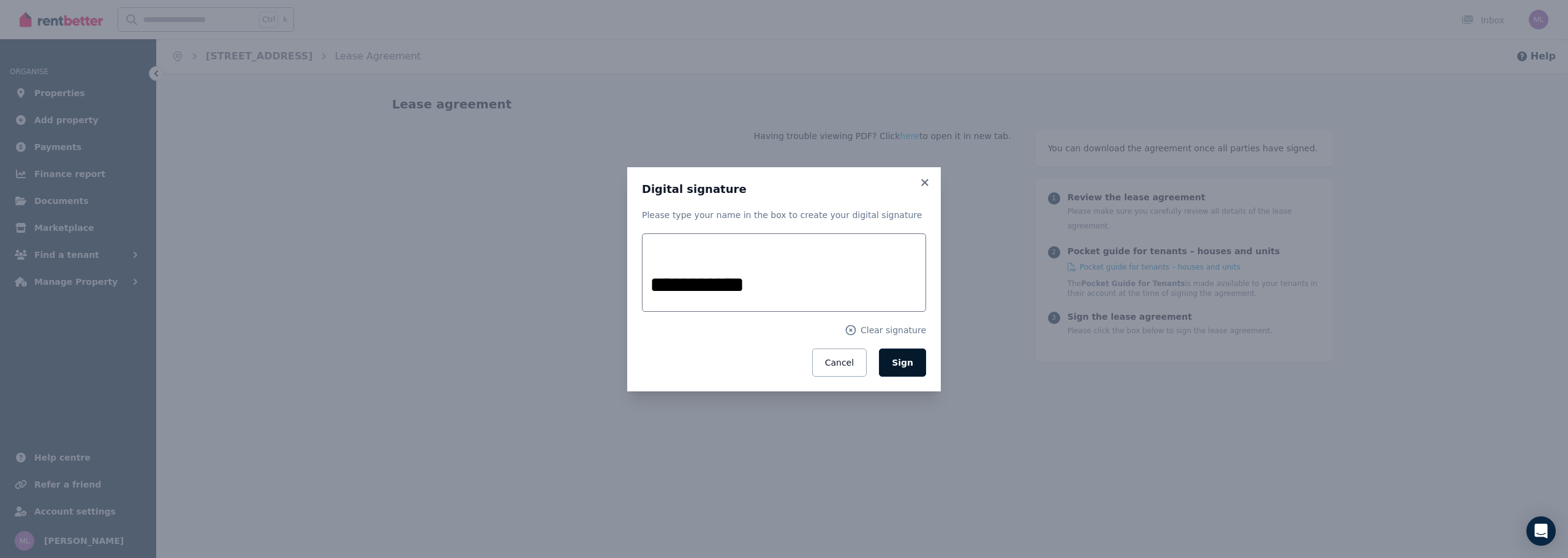
click at [901, 364] on span "Sign" at bounding box center [902, 362] width 21 height 10
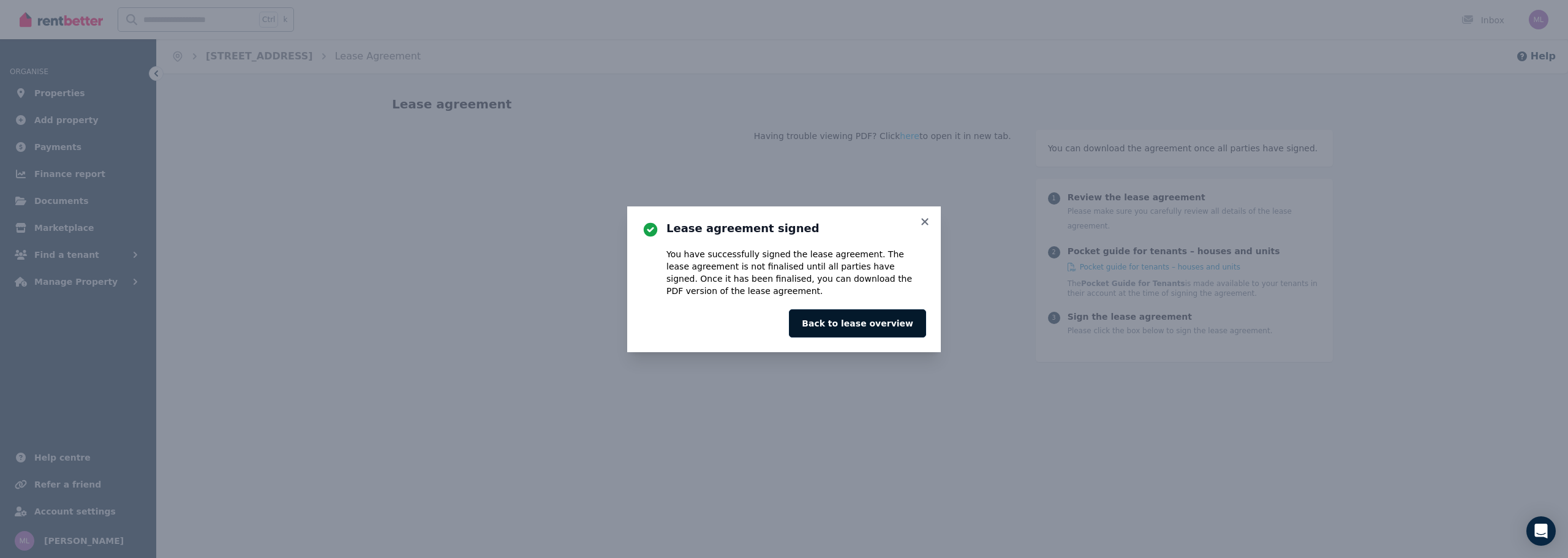
click at [846, 321] on button "Back to lease overview" at bounding box center [857, 323] width 137 height 28
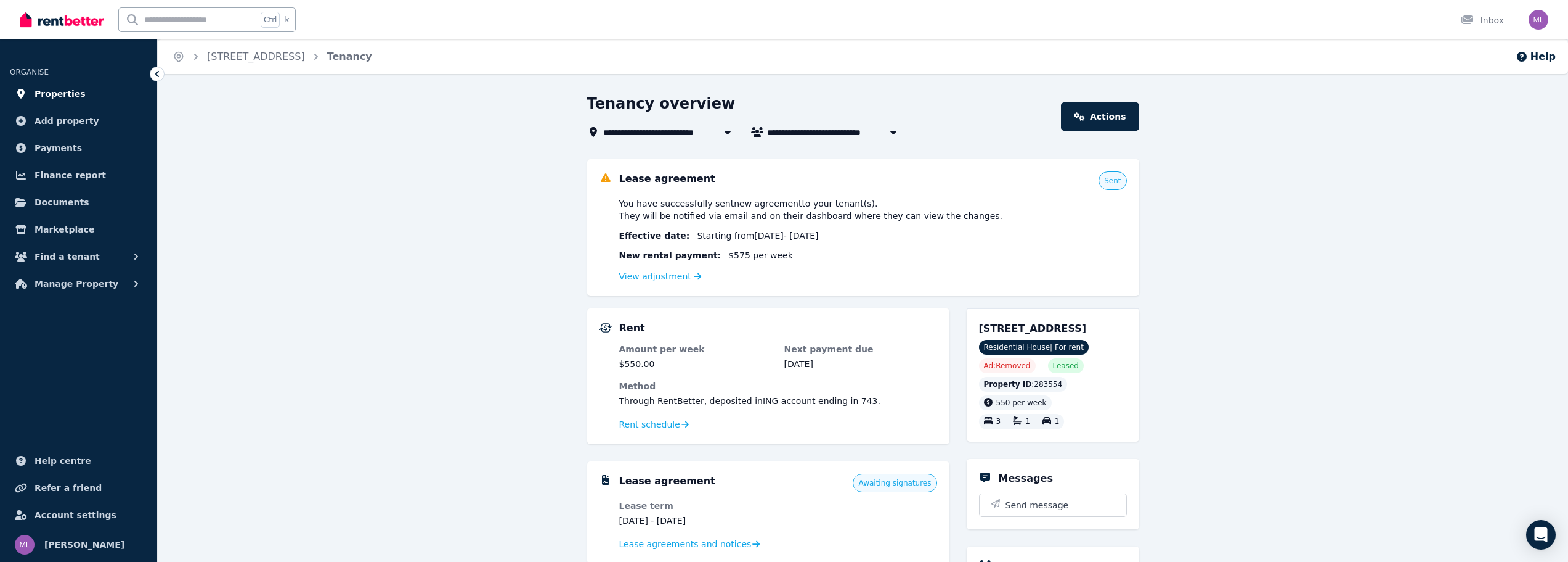
click at [75, 94] on span "Properties" at bounding box center [60, 93] width 51 height 15
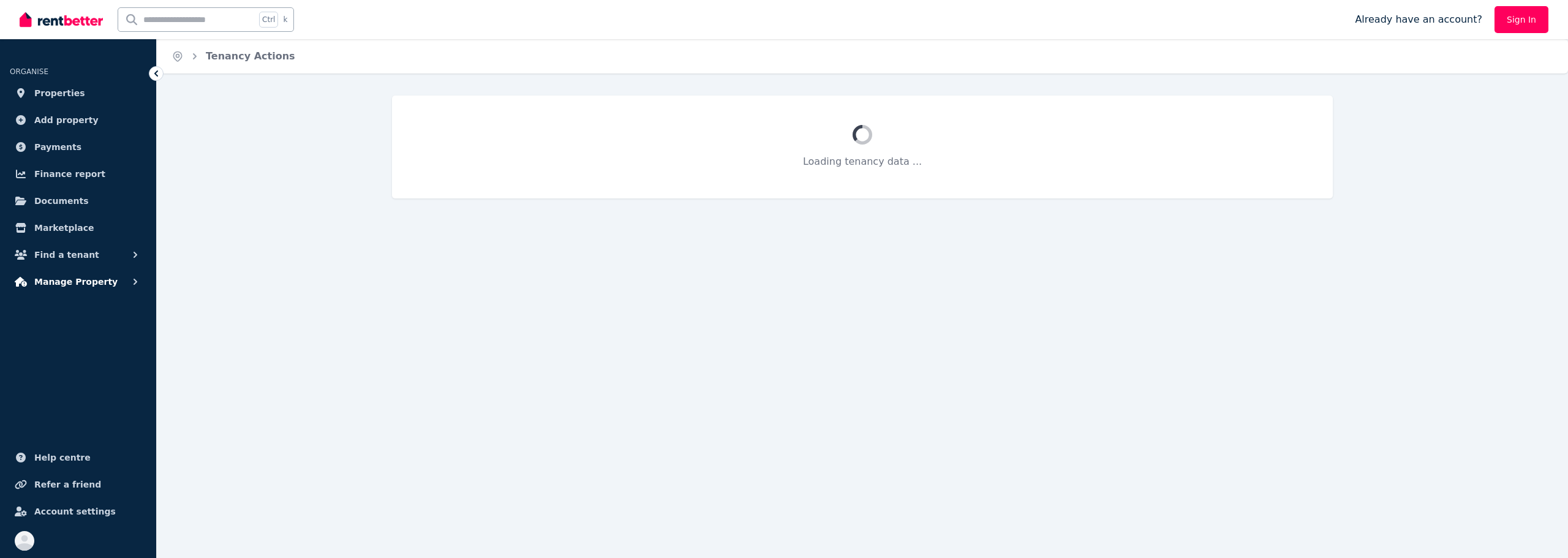
click at [58, 282] on span "Manage Property" at bounding box center [75, 282] width 83 height 15
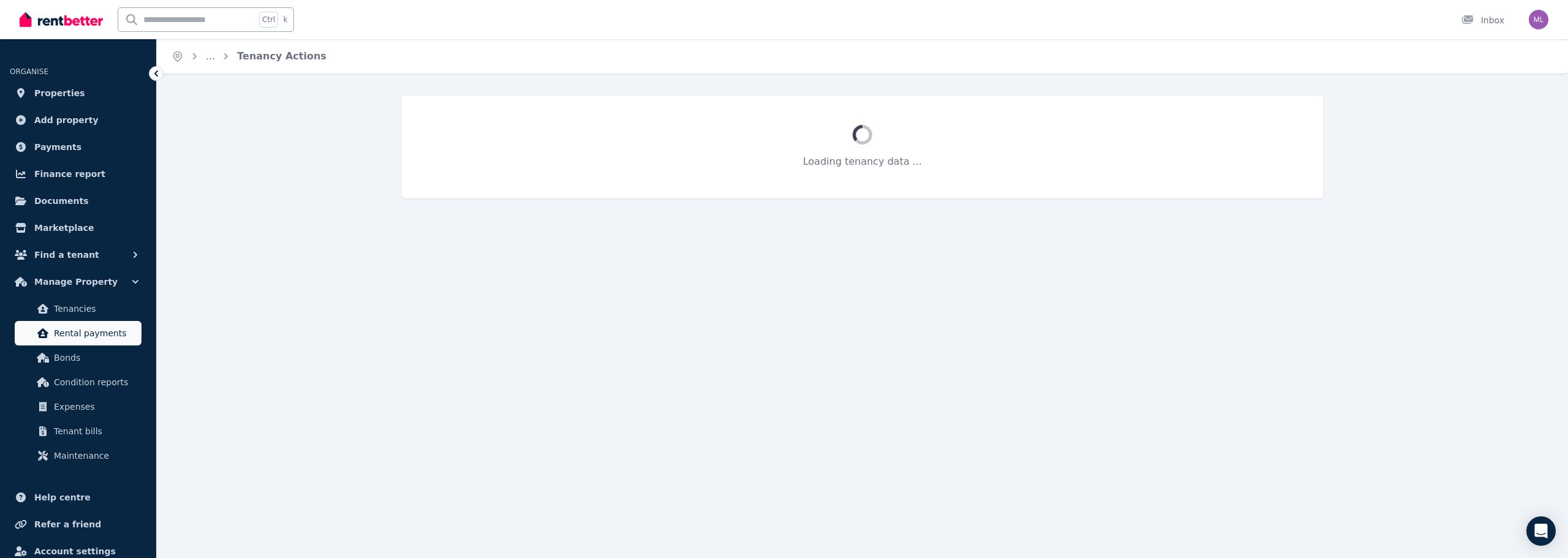
click at [73, 331] on span "Rental payments" at bounding box center [95, 332] width 82 height 15
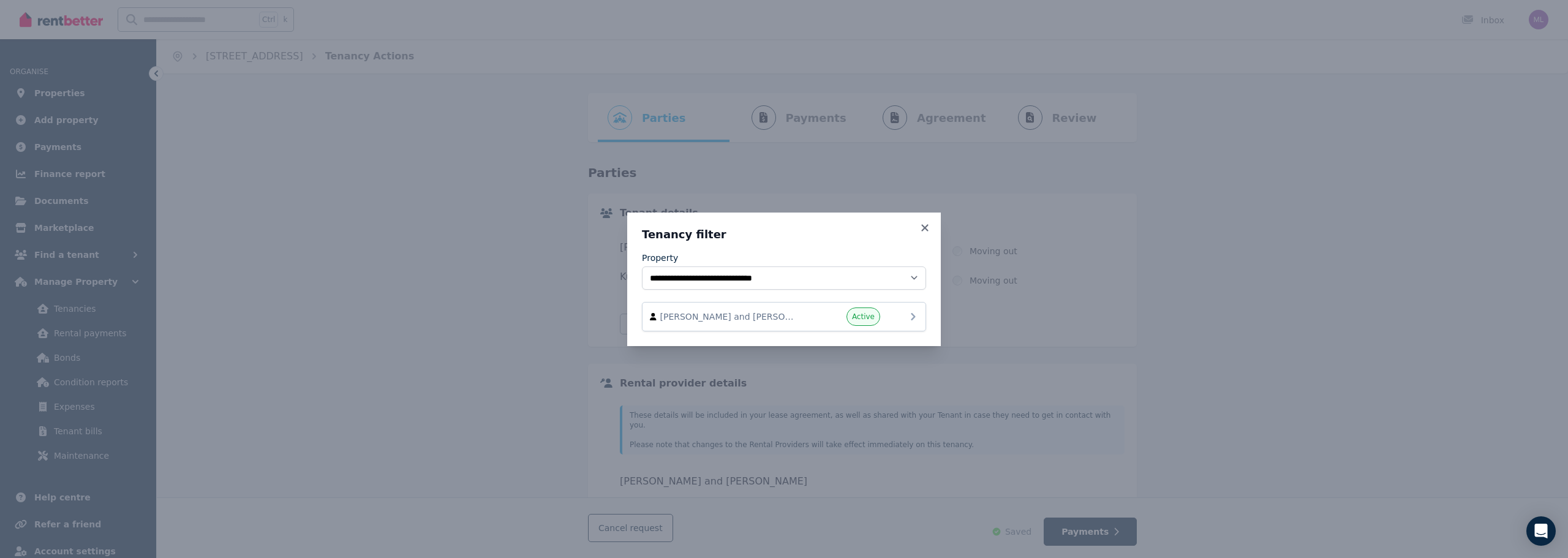
click at [915, 313] on icon at bounding box center [913, 316] width 15 height 15
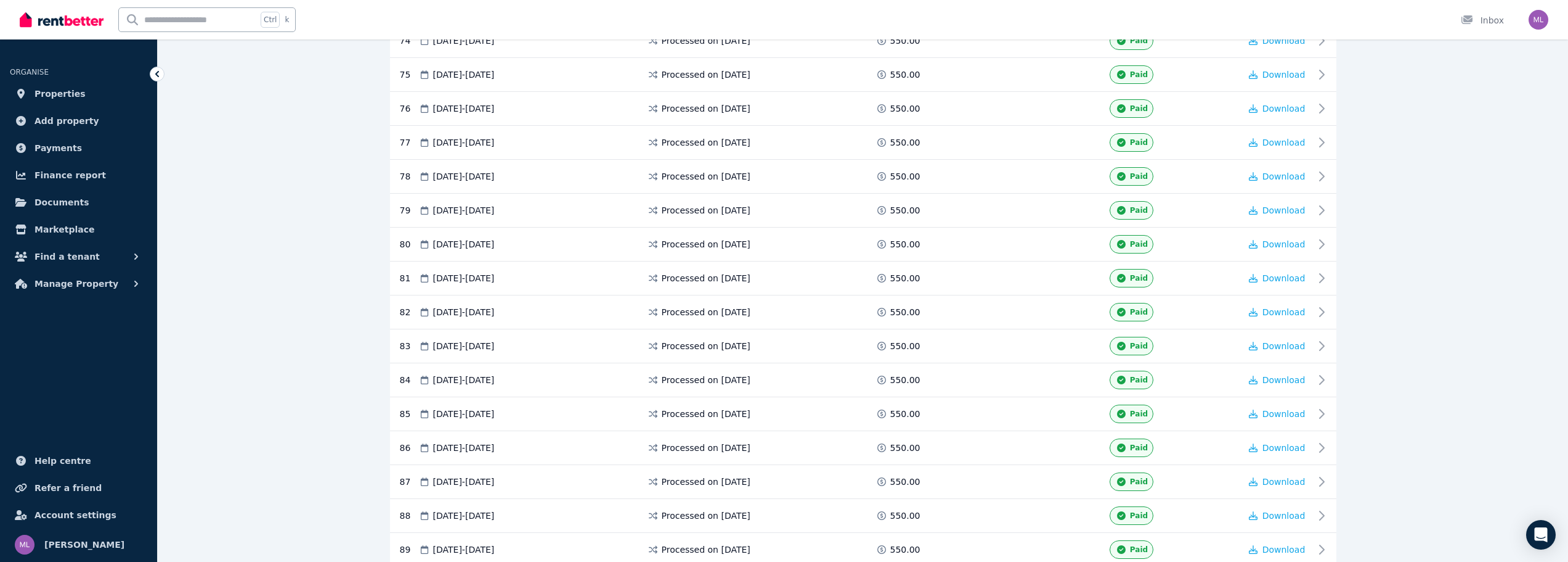
scroll to position [3389, 0]
